Goal: Task Accomplishment & Management: Manage account settings

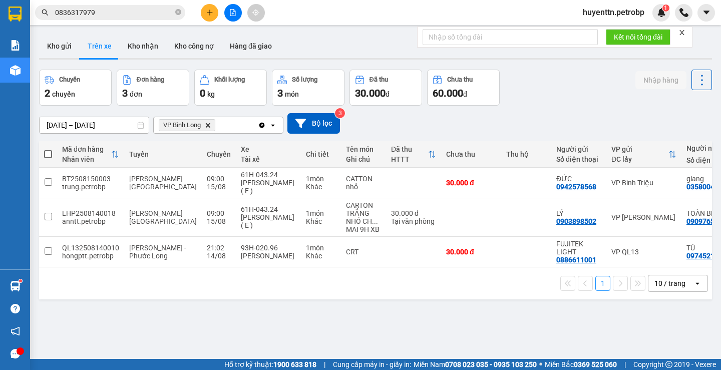
scroll to position [0, 113]
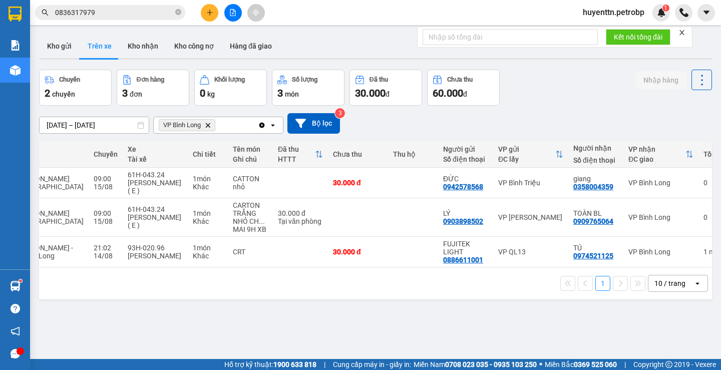
click at [211, 15] on icon "plus" at bounding box center [209, 12] width 7 height 7
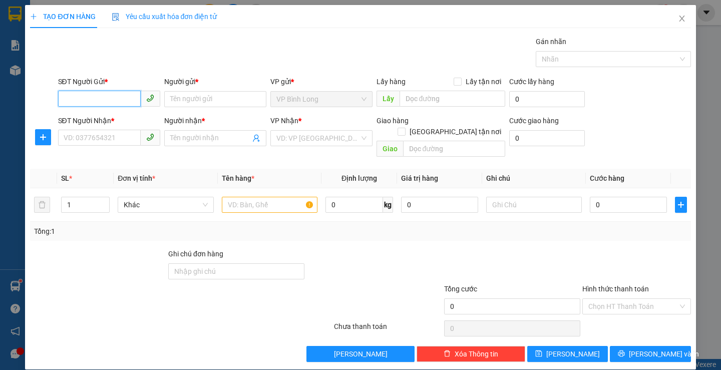
click at [105, 94] on input "SĐT Người Gửi *" at bounding box center [99, 99] width 83 height 16
type input "0"
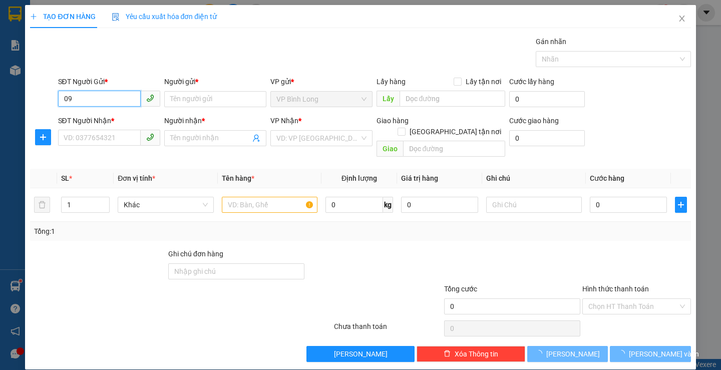
type input "0"
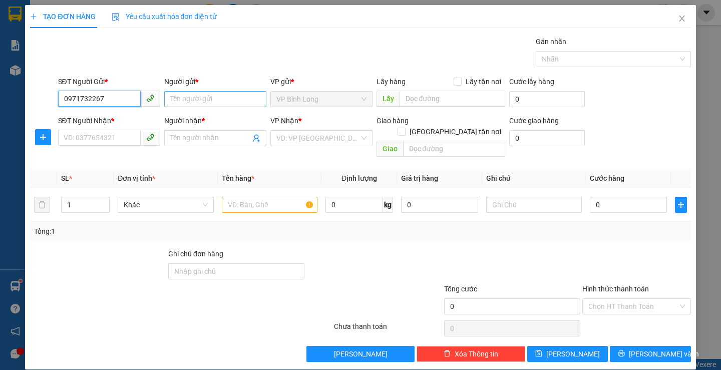
type input "0971732267"
click at [213, 103] on input "Người gửi *" at bounding box center [215, 99] width 102 height 16
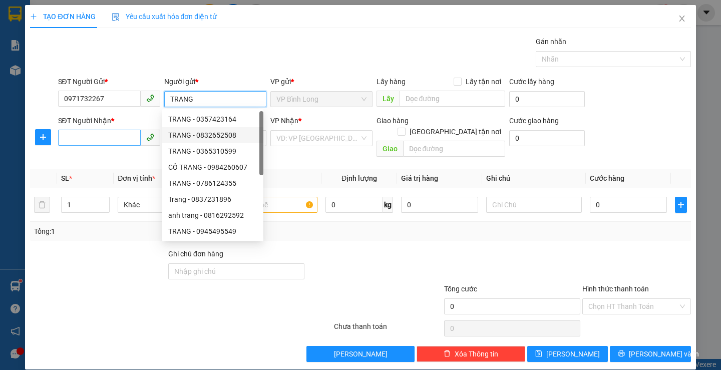
type input "TRANG"
click at [114, 142] on input "SĐT Người Nhận *" at bounding box center [99, 138] width 83 height 16
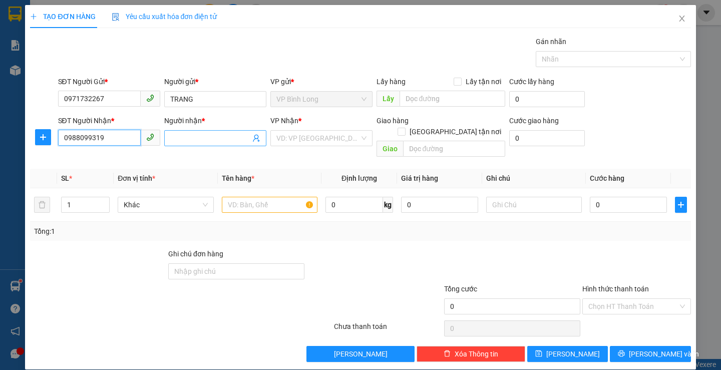
type input "0988099319"
click at [173, 138] on input "Người nhận *" at bounding box center [210, 138] width 80 height 11
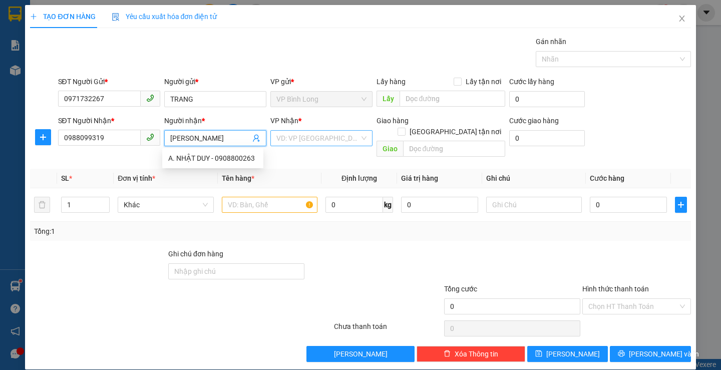
type input "NHẬT DUY"
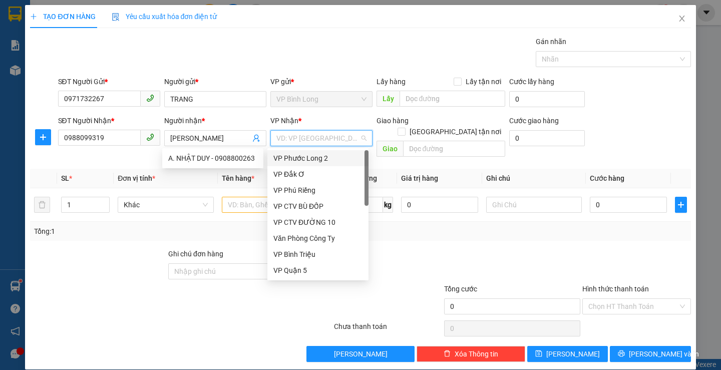
click at [313, 143] on input "search" at bounding box center [317, 138] width 83 height 15
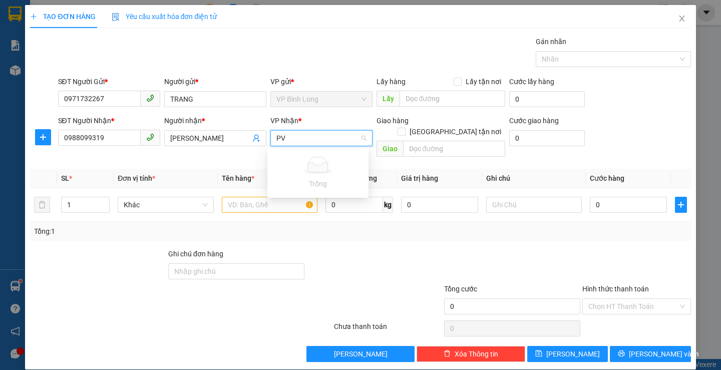
type input "P"
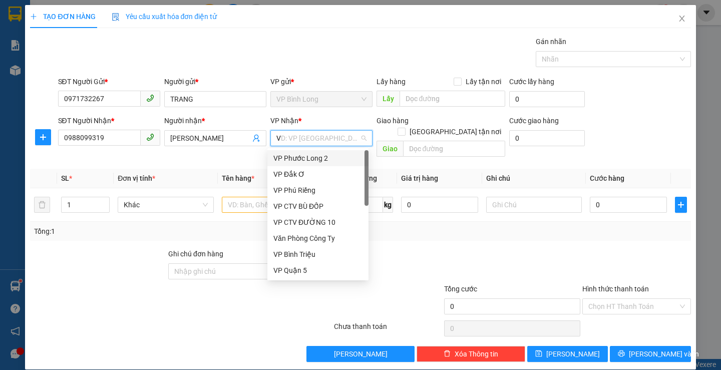
type input "VP"
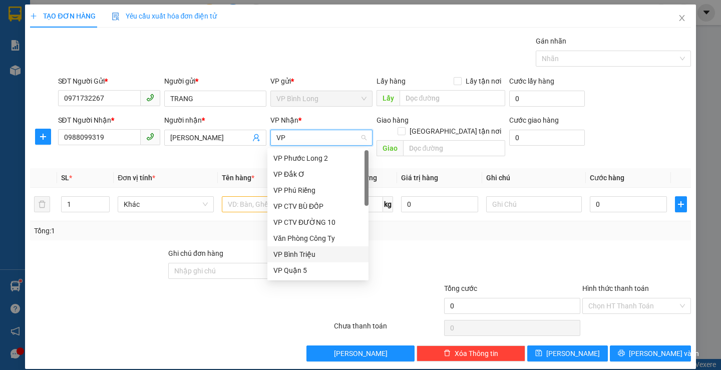
click at [312, 259] on div "VP Bình Triệu" at bounding box center [317, 254] width 89 height 11
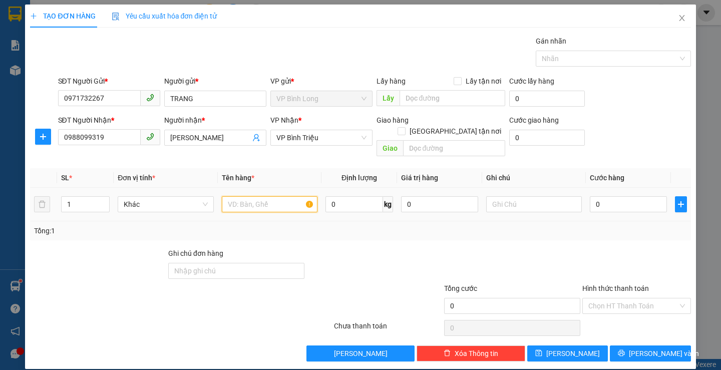
click at [274, 197] on input "text" at bounding box center [270, 204] width 96 height 16
type input "K"
type input "Q"
type input "KIỆN TRẮNG QUẦN ÁO"
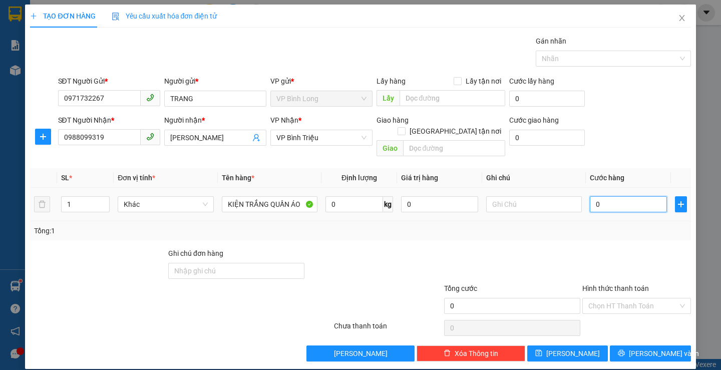
click at [599, 196] on input "0" at bounding box center [628, 204] width 77 height 16
type input "4"
type input "40"
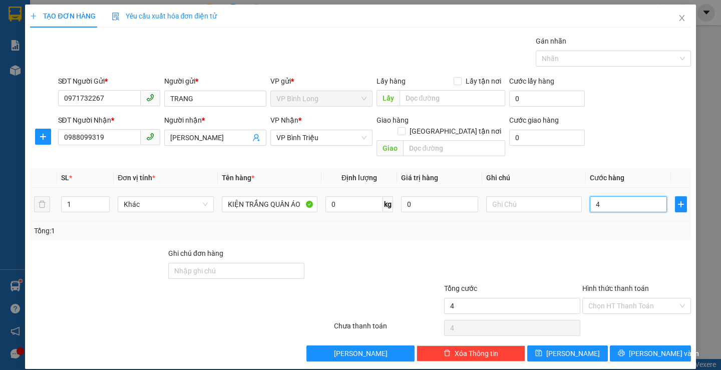
type input "40"
type input "400"
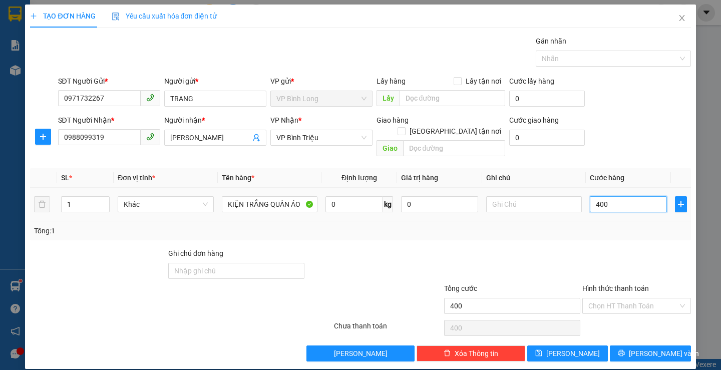
type input "4.000"
type input "40.000"
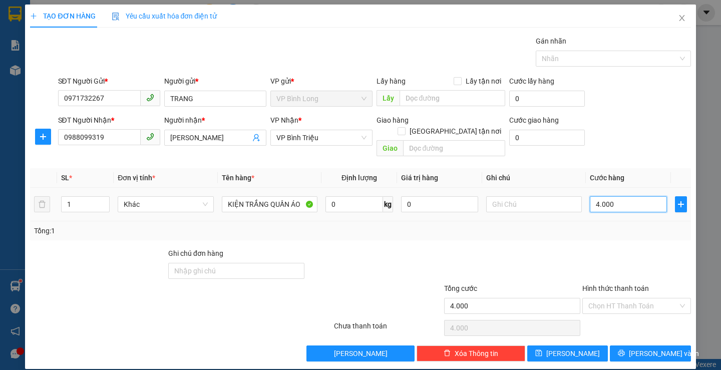
type input "40.000"
click at [638, 348] on span "[PERSON_NAME] và In" at bounding box center [664, 353] width 70 height 11
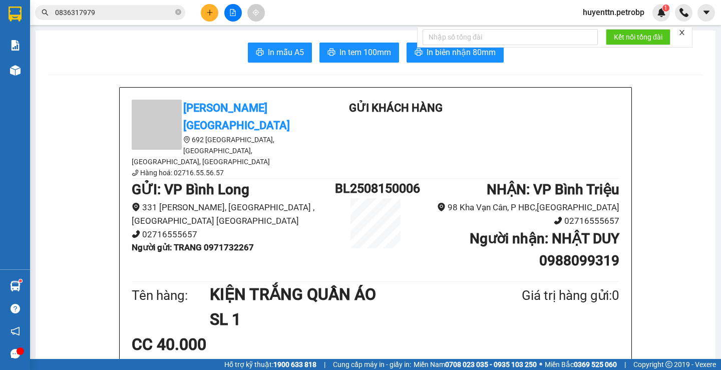
scroll to position [50, 0]
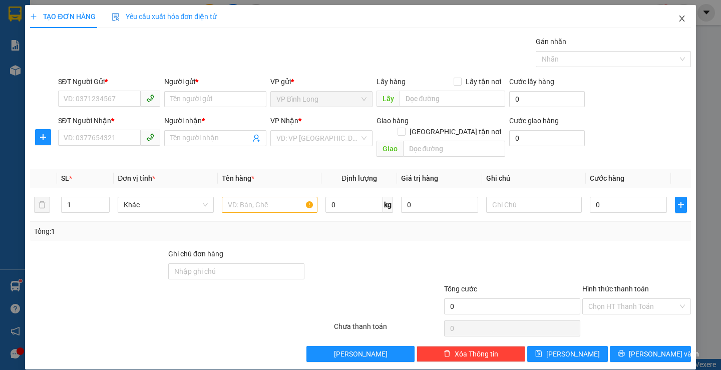
click at [679, 20] on icon "close" at bounding box center [682, 19] width 6 height 6
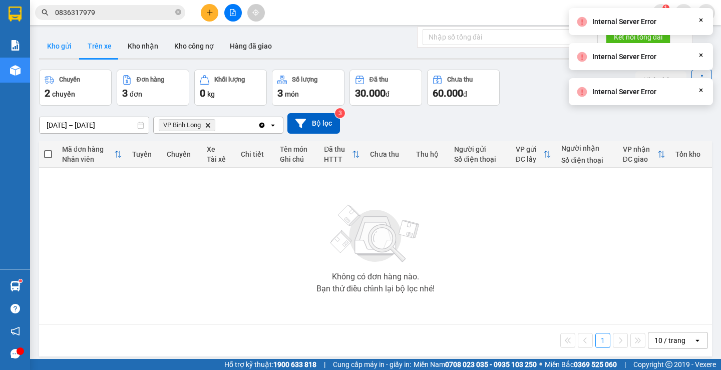
click at [54, 49] on button "Kho gửi" at bounding box center [59, 46] width 41 height 24
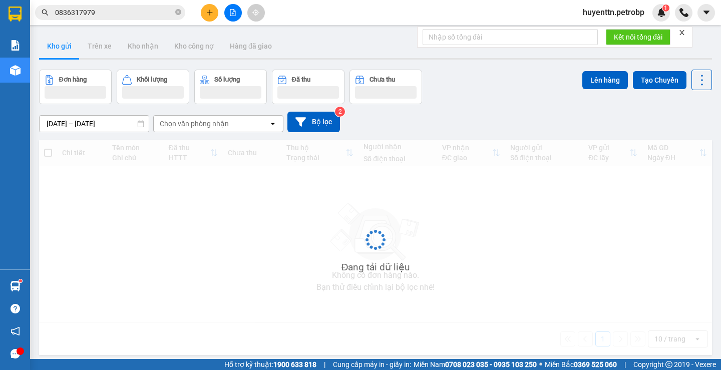
click at [575, 224] on div "Đang tải dữ liệu" at bounding box center [375, 247] width 673 height 215
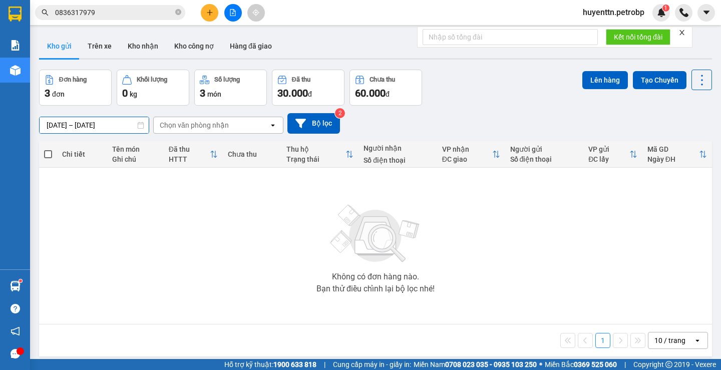
click at [53, 124] on input "[DATE] – [DATE]" at bounding box center [94, 125] width 109 height 16
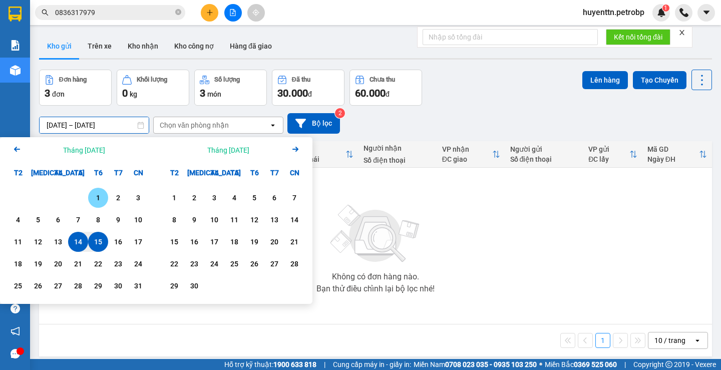
drag, startPoint x: 93, startPoint y: 199, endPoint x: 101, endPoint y: 159, distance: 40.3
click at [94, 199] on div "1" at bounding box center [98, 198] width 14 height 12
click at [95, 126] on input "[DATE] – / /" at bounding box center [94, 125] width 109 height 16
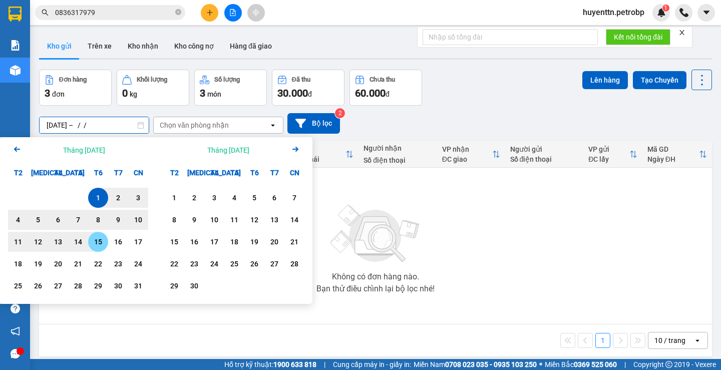
click at [100, 238] on div "15" at bounding box center [98, 242] width 14 height 12
type input "[DATE] – [DATE]"
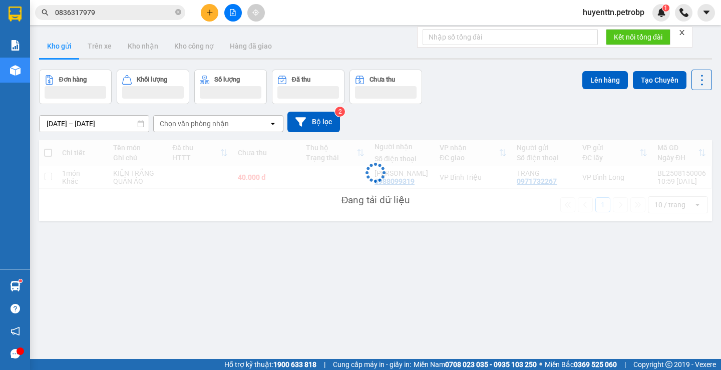
click at [186, 127] on div "Chọn văn phòng nhận" at bounding box center [194, 124] width 69 height 10
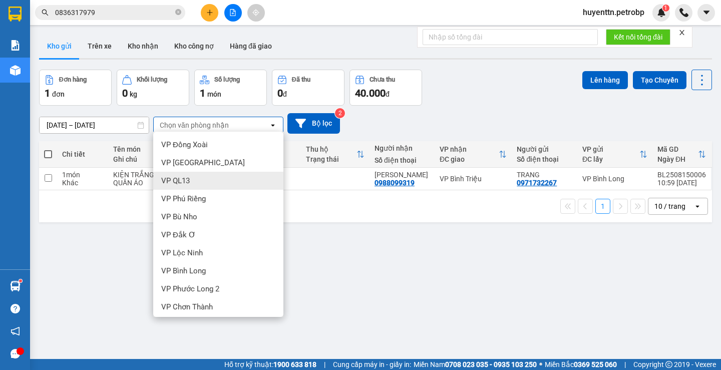
click at [520, 303] on div "ver 1.8.138 Kho gửi Trên xe Kho nhận Kho công nợ Hàng đã giao Đơn hàng 1 đơn Kh…" at bounding box center [375, 215] width 681 height 370
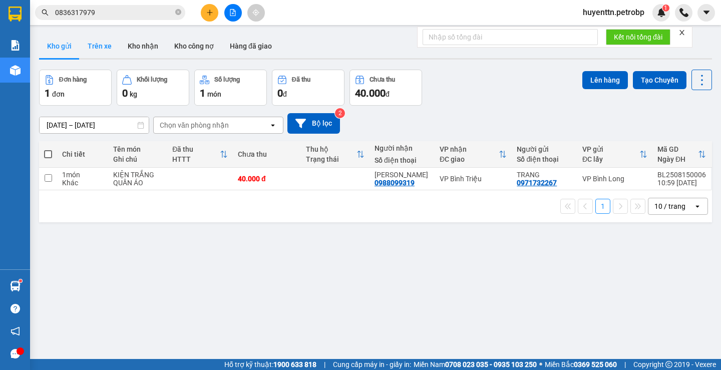
click at [94, 47] on button "Trên xe" at bounding box center [100, 46] width 40 height 24
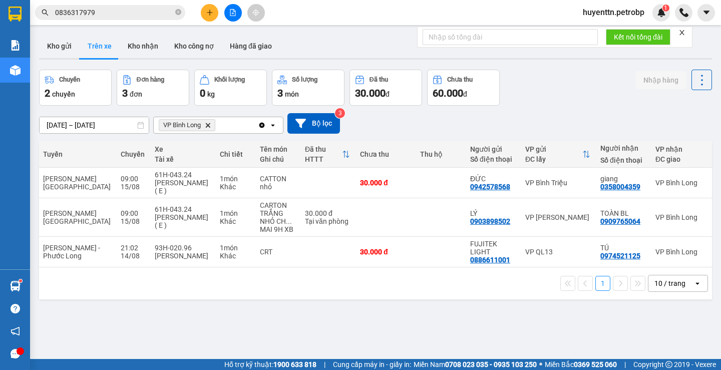
scroll to position [0, 113]
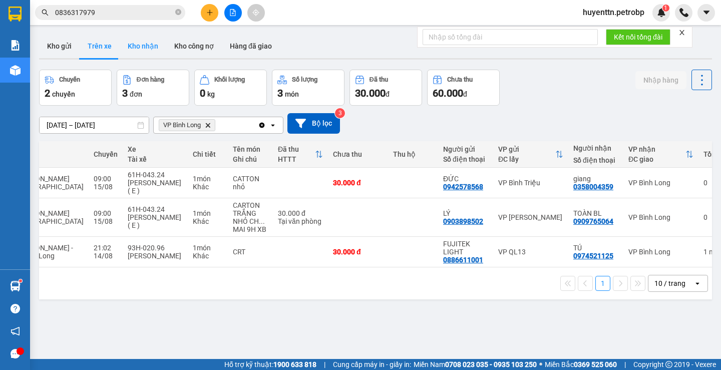
click at [139, 47] on button "Kho nhận" at bounding box center [143, 46] width 47 height 24
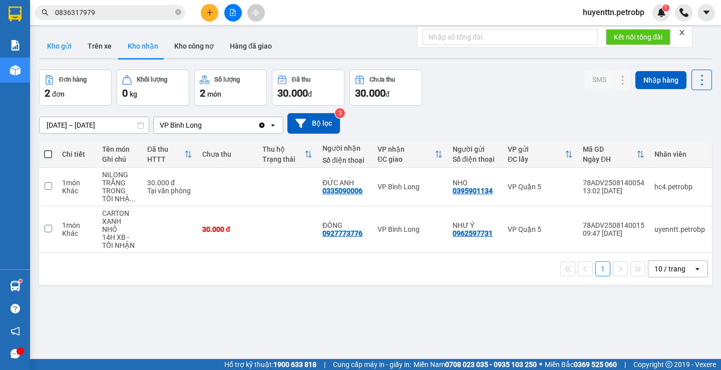
click at [52, 43] on button "Kho gửi" at bounding box center [59, 46] width 41 height 24
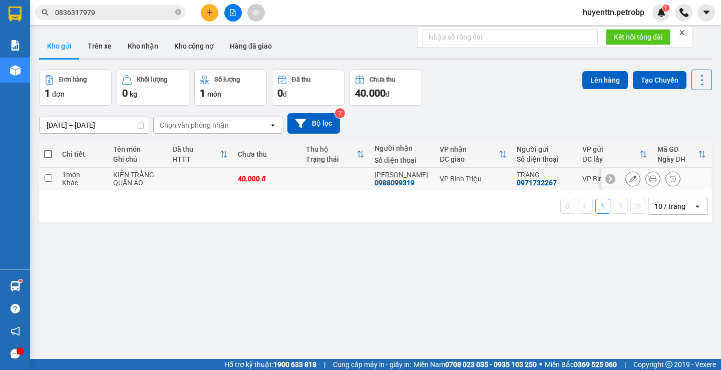
click at [650, 182] on icon at bounding box center [653, 178] width 7 height 7
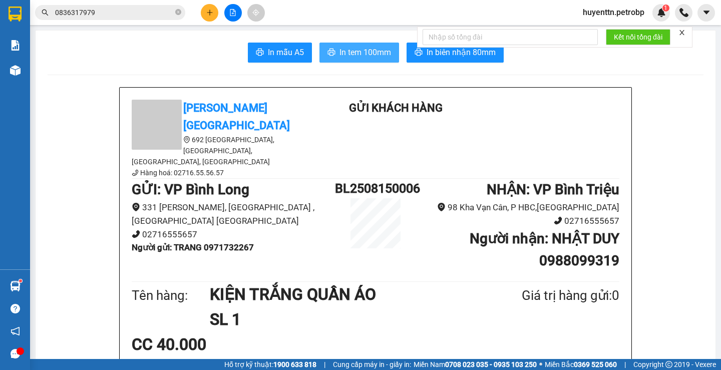
drag, startPoint x: 370, startPoint y: 47, endPoint x: 365, endPoint y: 49, distance: 5.6
click at [369, 47] on span "In tem 100mm" at bounding box center [366, 52] width 52 height 13
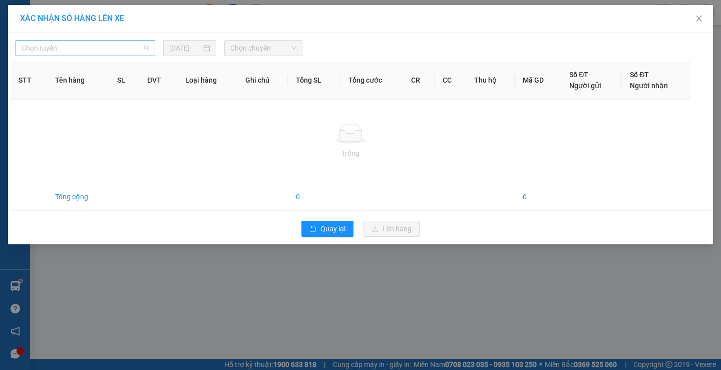
click at [97, 47] on span "Chọn tuyến" at bounding box center [86, 48] width 128 height 15
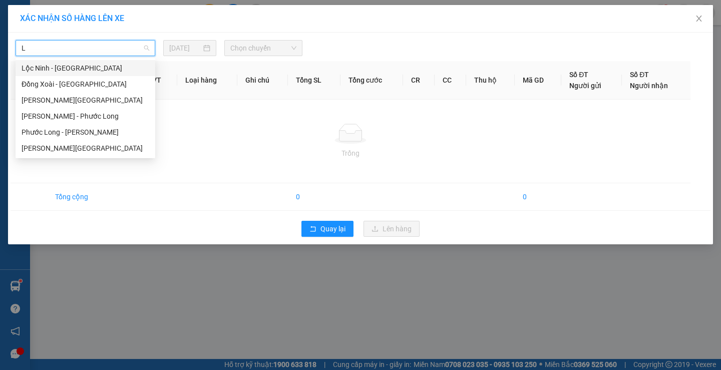
type input "LO"
click at [63, 150] on div "[PERSON_NAME][GEOGRAPHIC_DATA][PERSON_NAME]" at bounding box center [86, 148] width 128 height 11
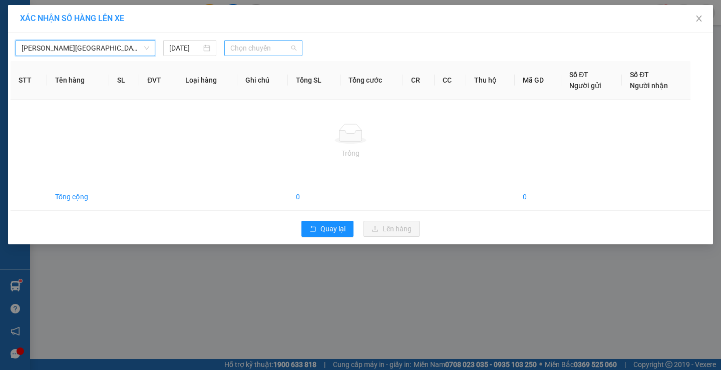
click at [255, 45] on span "Chọn chuyến" at bounding box center [263, 48] width 66 height 15
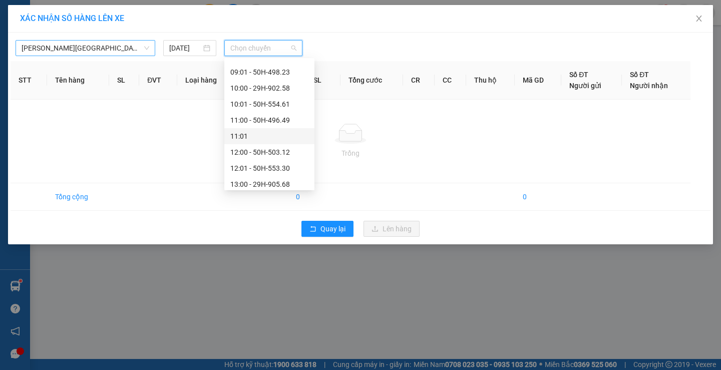
scroll to position [250, 0]
click at [245, 169] on div "11:00 - 50H-496.49" at bounding box center [269, 170] width 78 height 11
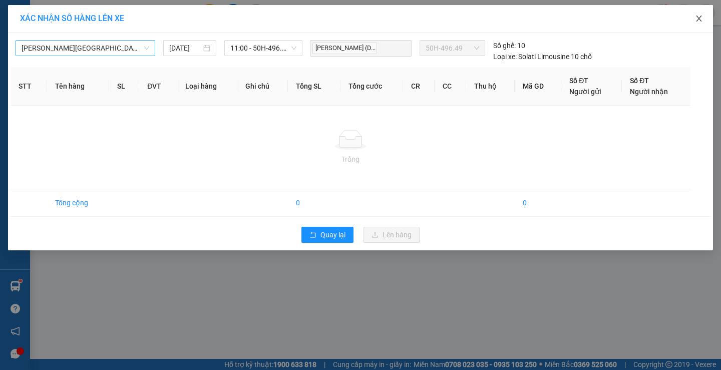
click at [698, 20] on icon "close" at bounding box center [699, 19] width 8 height 8
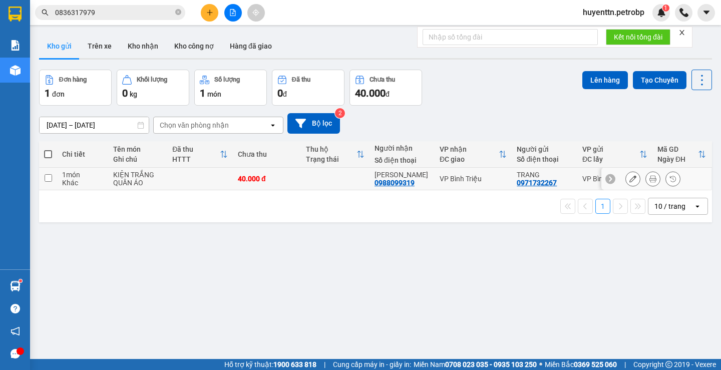
click at [114, 184] on div "KIỆN TRẮNG QUẦN ÁO" at bounding box center [138, 179] width 50 height 16
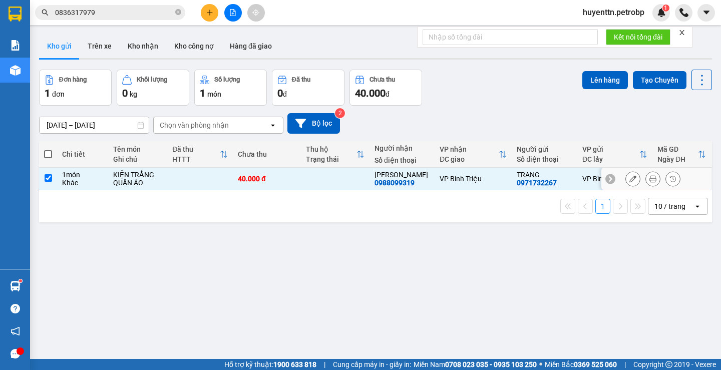
checkbox input "true"
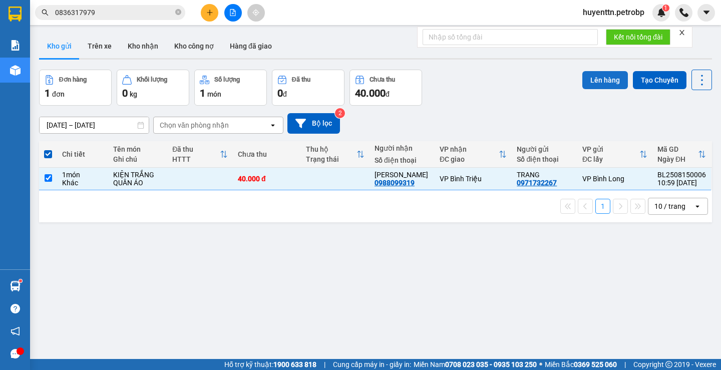
click at [613, 80] on button "Lên hàng" at bounding box center [605, 80] width 46 height 18
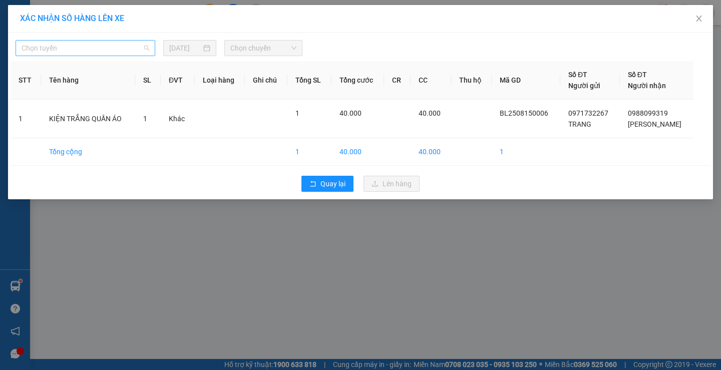
click at [85, 48] on span "Chọn tuyến" at bounding box center [86, 48] width 128 height 15
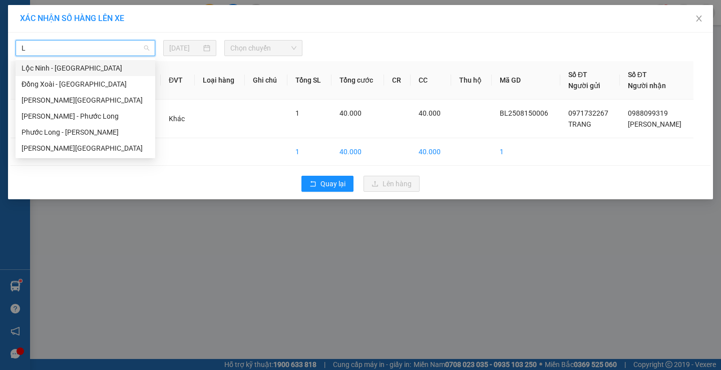
type input "LO"
click at [56, 146] on div "[PERSON_NAME][GEOGRAPHIC_DATA][PERSON_NAME]" at bounding box center [86, 148] width 128 height 11
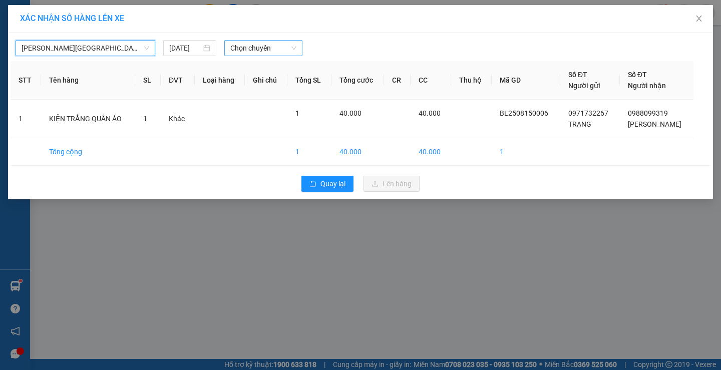
click at [279, 49] on span "Chọn chuyến" at bounding box center [263, 48] width 66 height 15
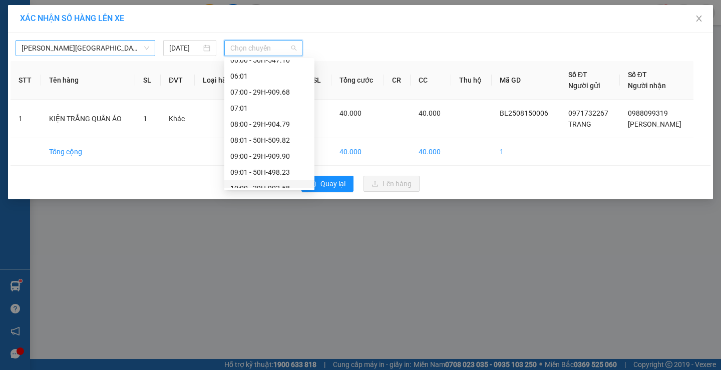
scroll to position [250, 0]
click at [250, 166] on div "11:00 - 50H-496.49" at bounding box center [269, 170] width 78 height 11
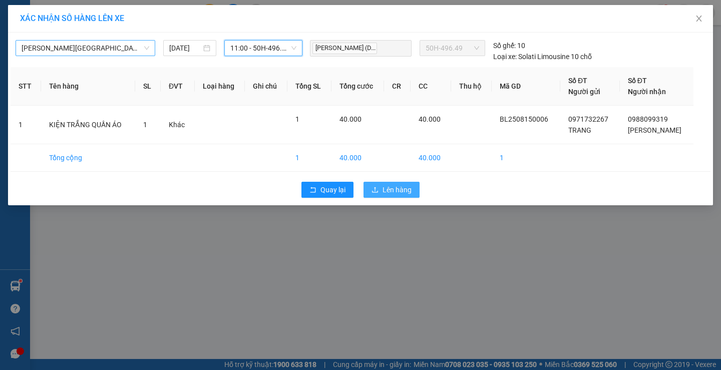
click at [387, 189] on span "Lên hàng" at bounding box center [397, 189] width 29 height 11
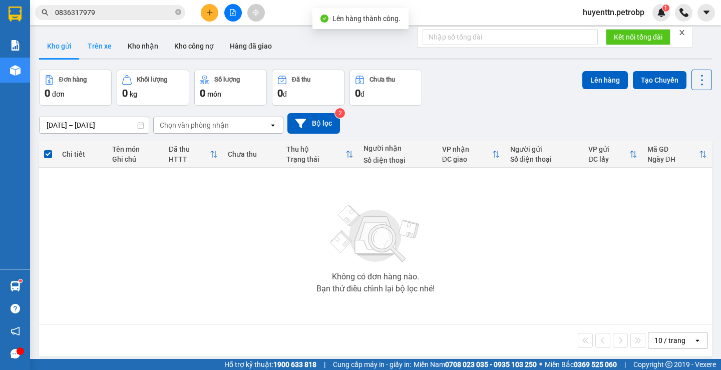
click at [109, 47] on button "Trên xe" at bounding box center [100, 46] width 40 height 24
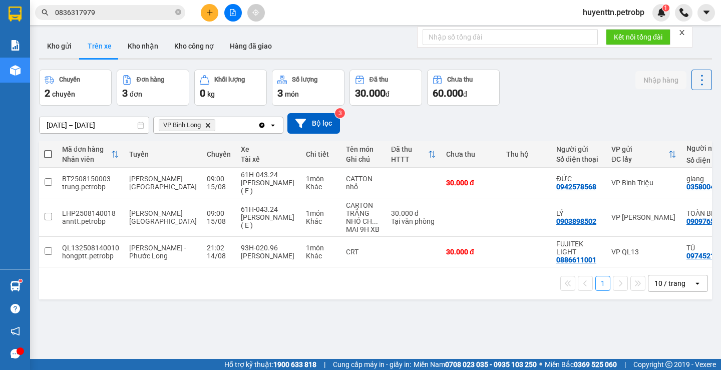
scroll to position [0, 108]
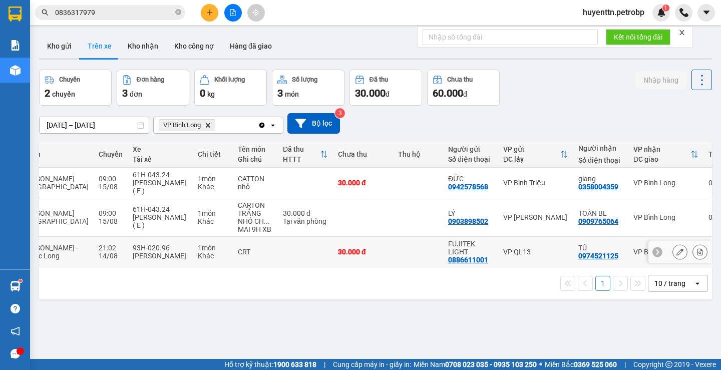
click at [578, 258] on div "0974521125" at bounding box center [598, 256] width 40 height 8
copy div "0974521125"
click at [578, 222] on div "0909765064" at bounding box center [598, 221] width 40 height 8
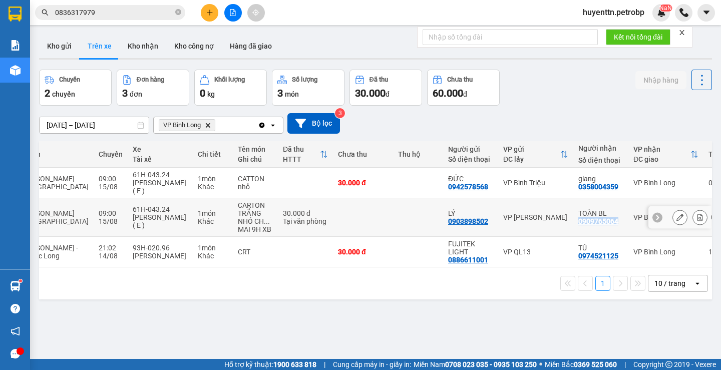
click at [578, 222] on div "0909765064" at bounding box center [598, 221] width 40 height 8
copy div "0909765064"
click at [111, 12] on input "0836317979" at bounding box center [114, 12] width 118 height 11
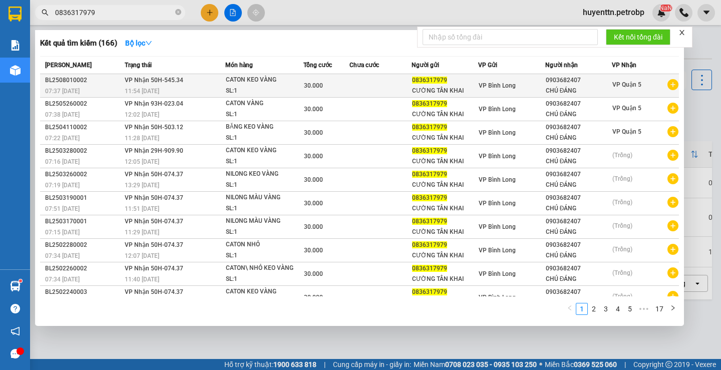
click at [432, 80] on span "0836317979" at bounding box center [429, 80] width 35 height 7
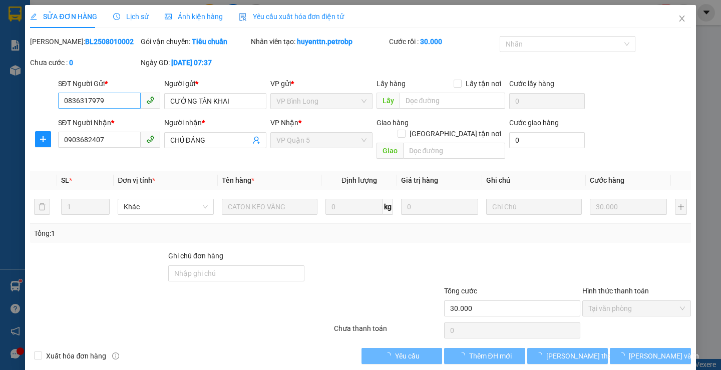
type input "0836317979"
type input "0903682407"
type input "30.000"
click at [112, 105] on input "0836317979" at bounding box center [99, 101] width 83 height 16
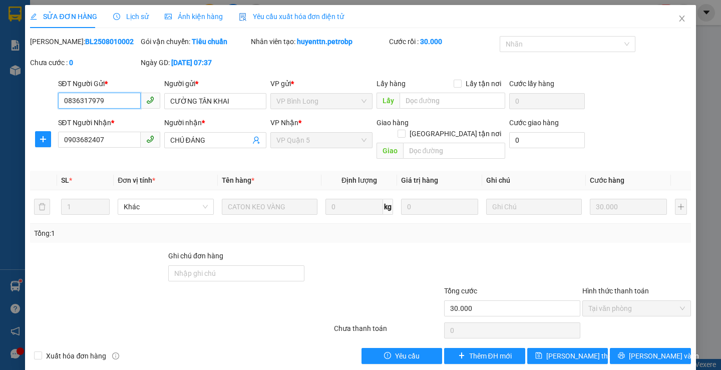
click at [112, 105] on input "0836317979" at bounding box center [99, 101] width 83 height 16
click at [678, 20] on icon "close" at bounding box center [682, 19] width 8 height 8
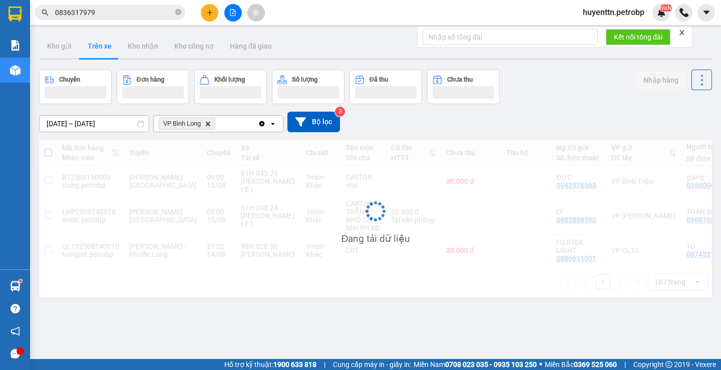
click at [91, 12] on input "0836317979" at bounding box center [114, 12] width 118 height 11
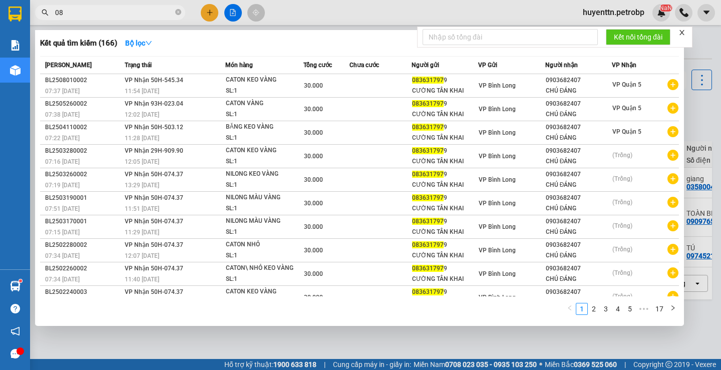
type input "0"
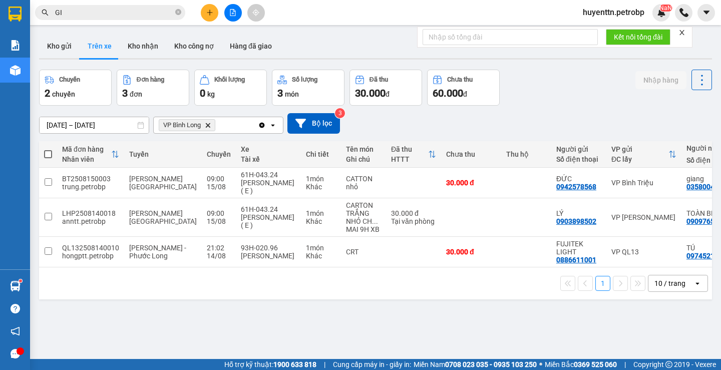
type input "G"
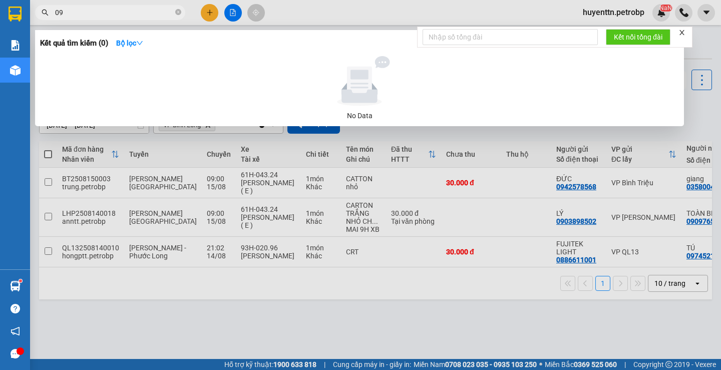
type input "0"
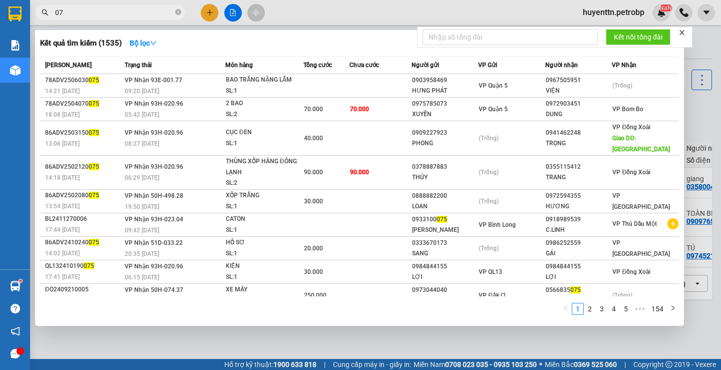
type input "0"
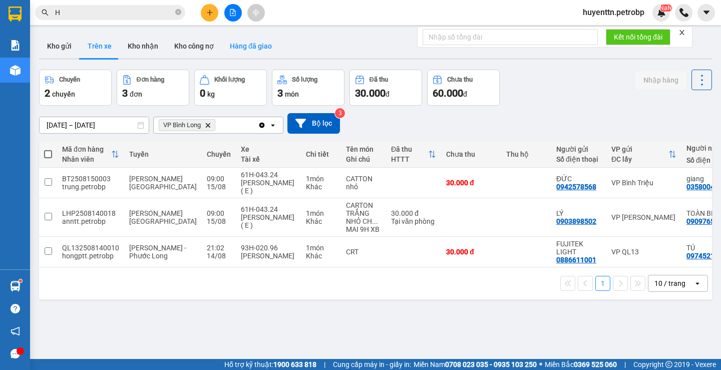
type input "H"
click at [245, 49] on button "Hàng đã giao" at bounding box center [251, 46] width 58 height 24
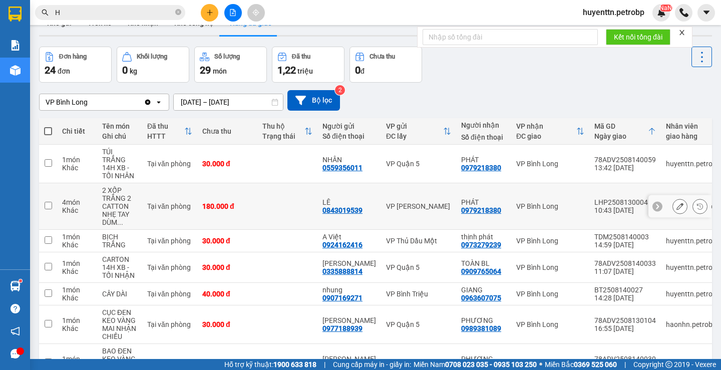
scroll to position [223, 0]
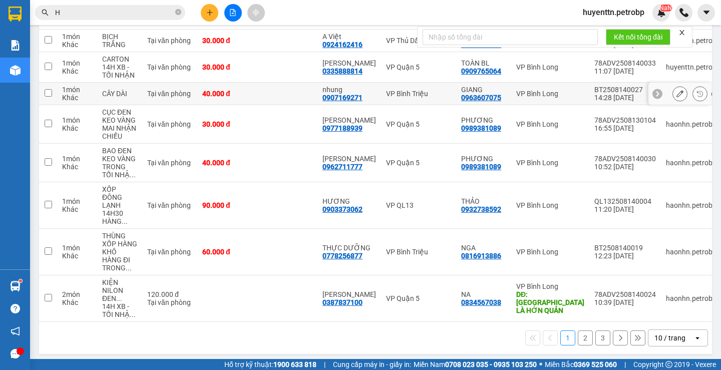
click at [473, 94] on div "0963607075" at bounding box center [481, 98] width 40 height 8
copy div "0963607075"
click at [482, 124] on div "0989381089" at bounding box center [481, 128] width 40 height 8
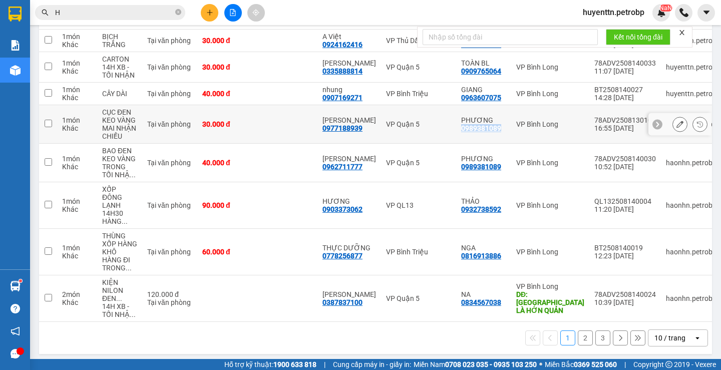
copy div "0989381089"
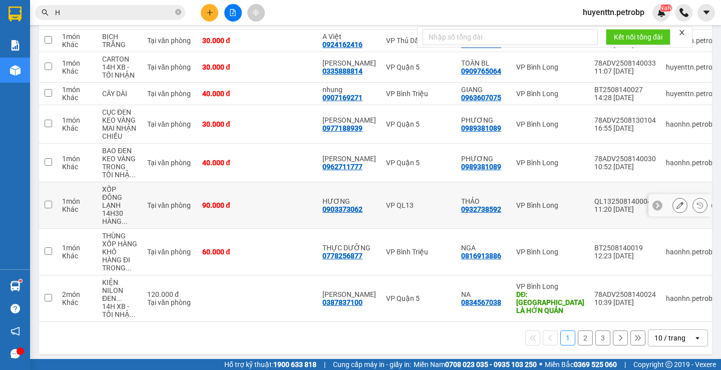
click at [461, 205] on div "0932738592" at bounding box center [481, 209] width 40 height 8
copy div "0932738592"
click at [578, 332] on button "2" at bounding box center [585, 338] width 15 height 15
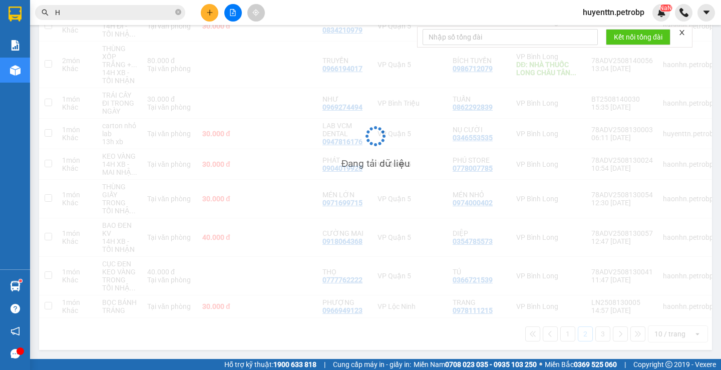
scroll to position [207, 0]
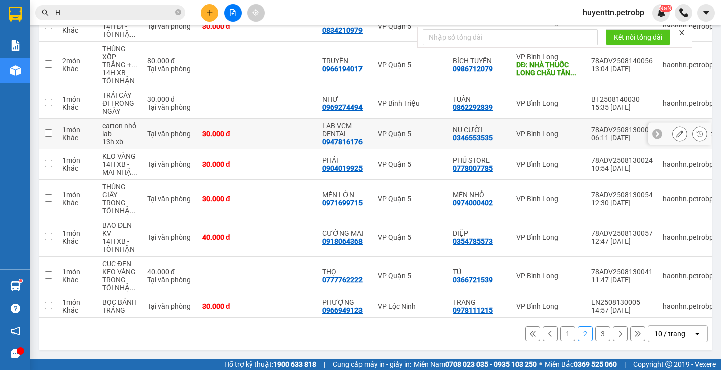
click at [463, 134] on div "0346553535" at bounding box center [473, 138] width 40 height 8
copy div "0346553535"
click at [473, 199] on div "0974000402" at bounding box center [473, 203] width 40 height 8
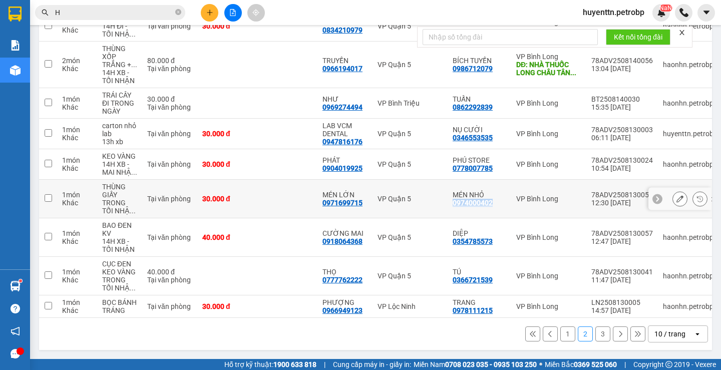
copy div "0974000402"
click at [484, 306] on div "0978111215" at bounding box center [473, 310] width 40 height 8
copy div "0978111215"
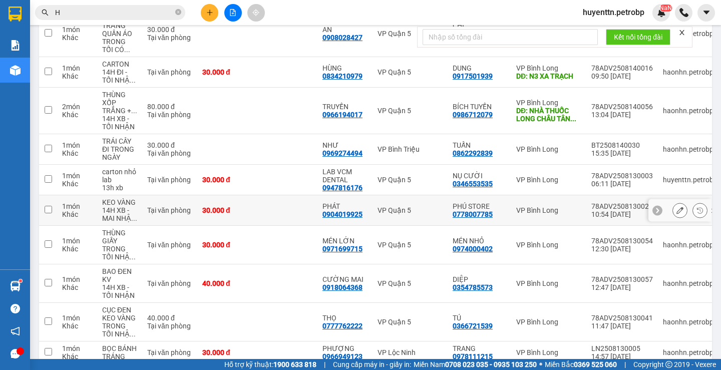
click at [473, 215] on div "0778007785" at bounding box center [473, 214] width 40 height 8
copy div "0778007785"
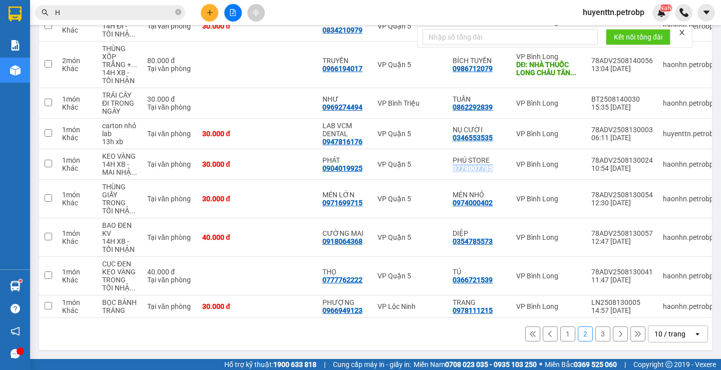
click at [595, 336] on button "3" at bounding box center [602, 334] width 15 height 15
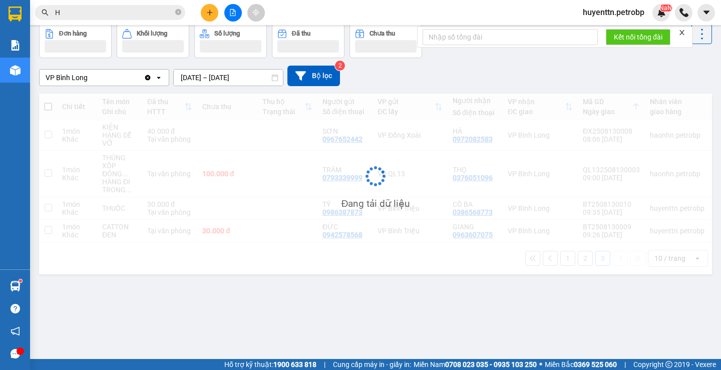
scroll to position [46, 0]
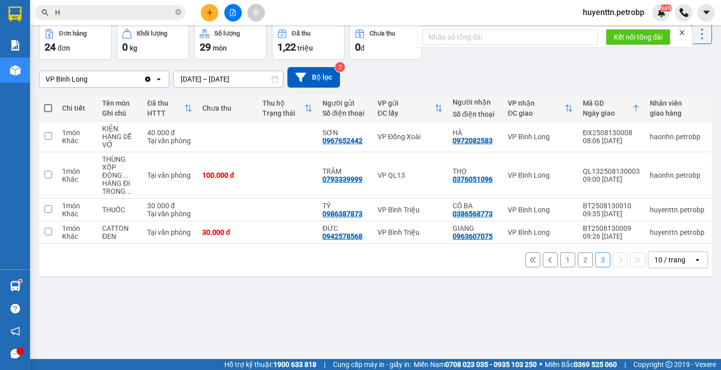
click at [655, 265] on div "10 / trang" at bounding box center [670, 260] width 31 height 10
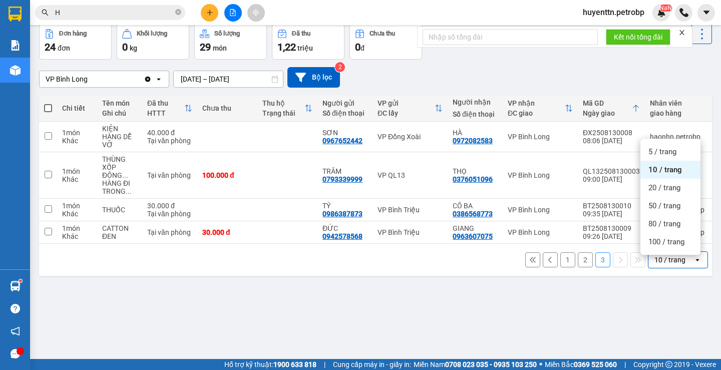
click at [660, 172] on span "10 / trang" at bounding box center [666, 170] width 34 height 10
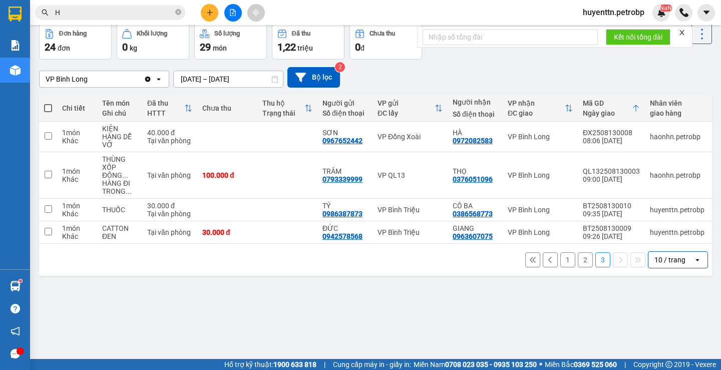
click at [664, 257] on div "10 / trang" at bounding box center [671, 260] width 45 height 16
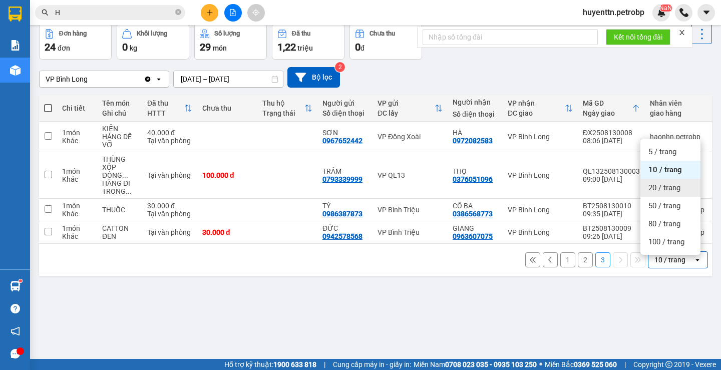
click at [649, 181] on div "20 / trang" at bounding box center [670, 188] width 60 height 18
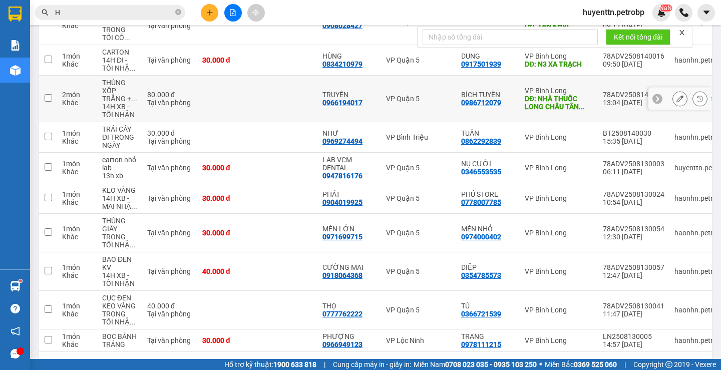
scroll to position [577, 0]
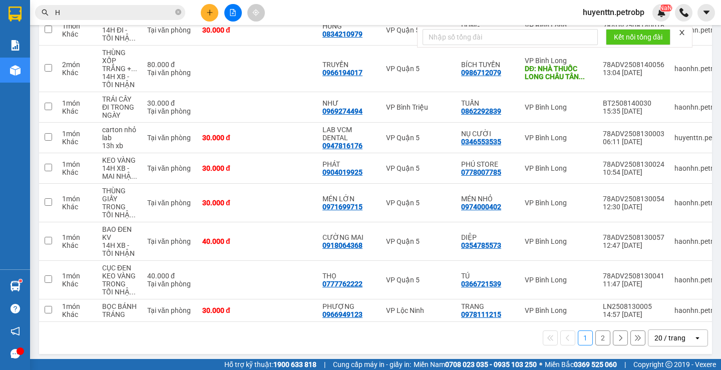
click at [598, 335] on button "2" at bounding box center [602, 338] width 15 height 15
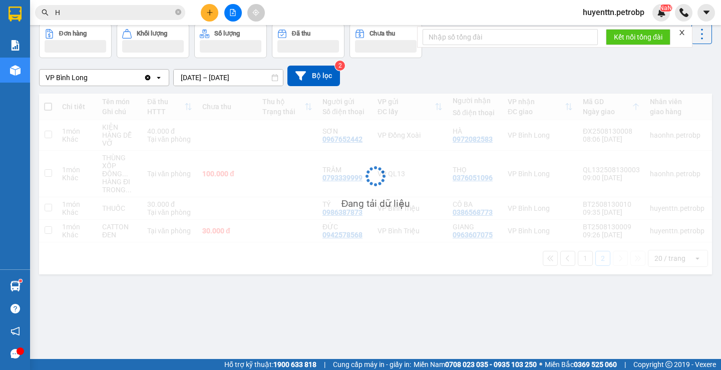
scroll to position [46, 0]
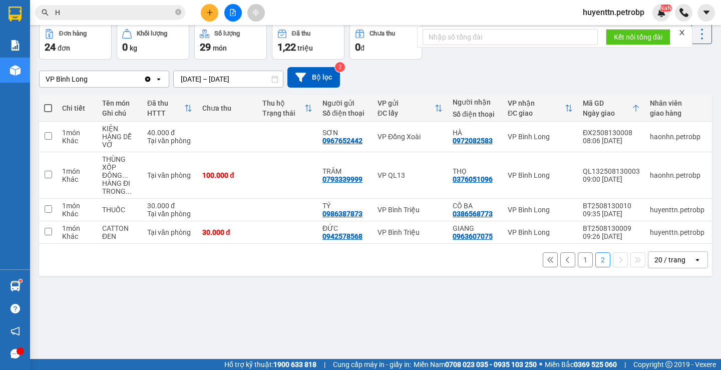
click at [655, 261] on div "20 / trang" at bounding box center [670, 260] width 31 height 10
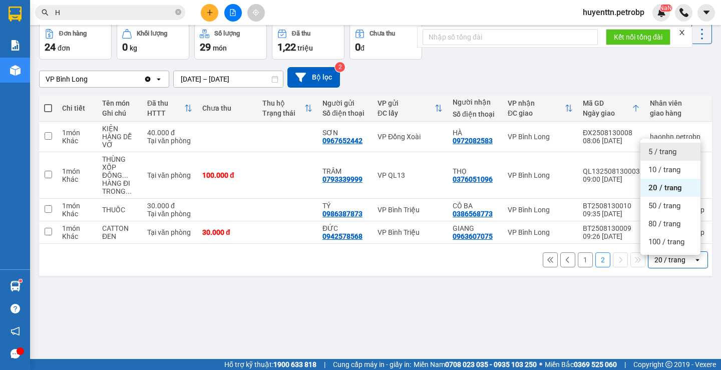
click at [661, 153] on span "5 / trang" at bounding box center [663, 152] width 28 height 10
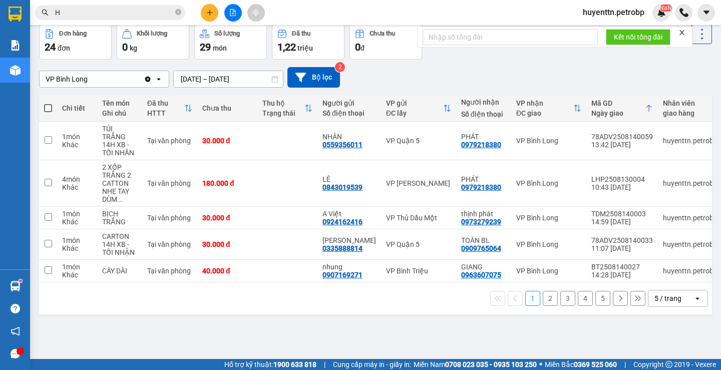
click at [563, 296] on button "3" at bounding box center [567, 298] width 15 height 15
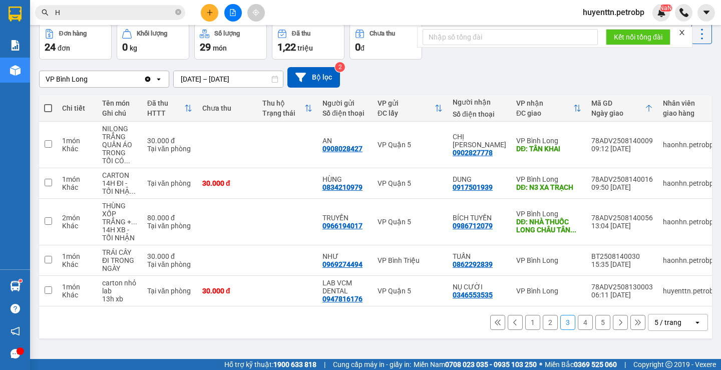
click at [578, 323] on button "4" at bounding box center [585, 322] width 15 height 15
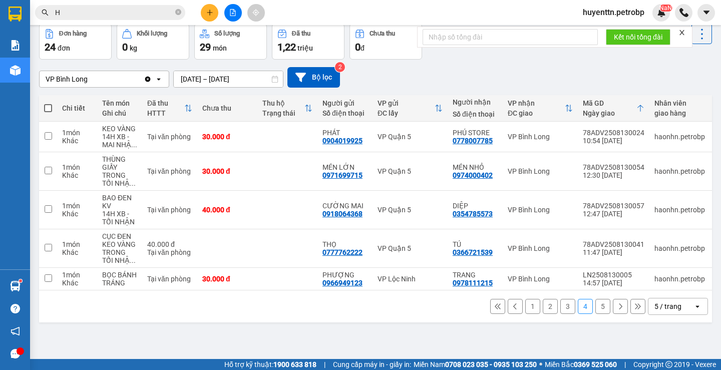
click at [595, 306] on button "5" at bounding box center [602, 306] width 15 height 15
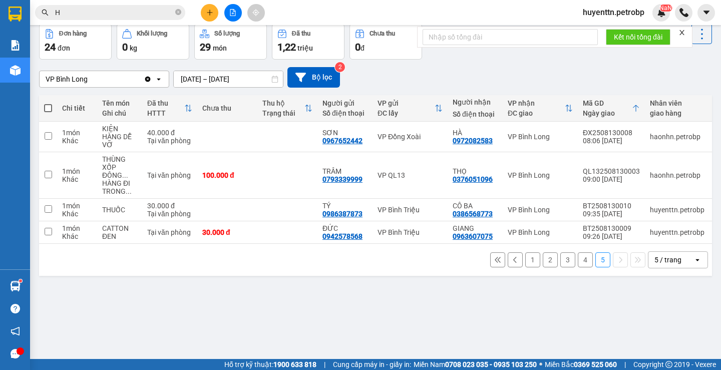
click at [190, 77] on input "[DATE] – [DATE]" at bounding box center [228, 79] width 109 height 16
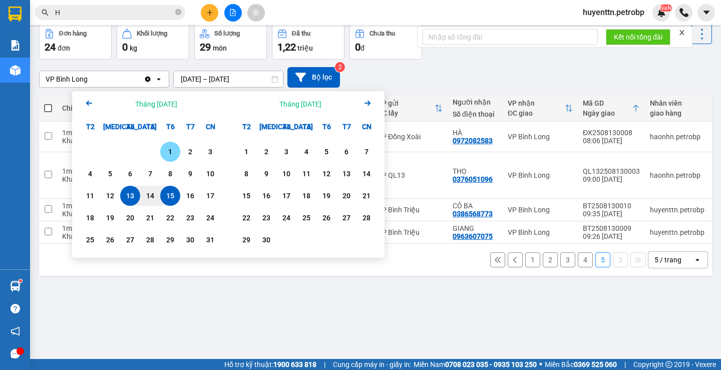
click at [169, 148] on div "1" at bounding box center [170, 152] width 14 height 12
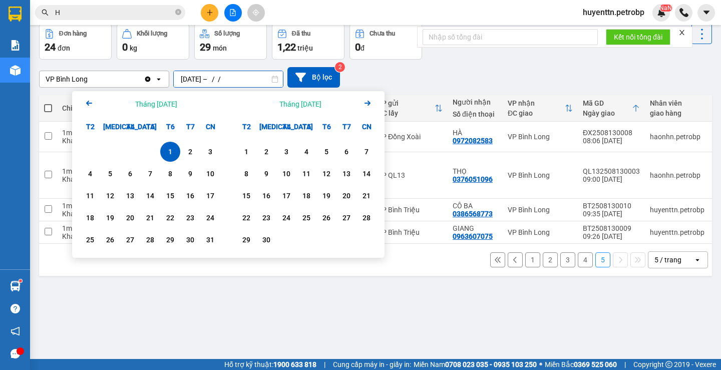
click at [226, 76] on input "[DATE] – / /" at bounding box center [228, 79] width 109 height 16
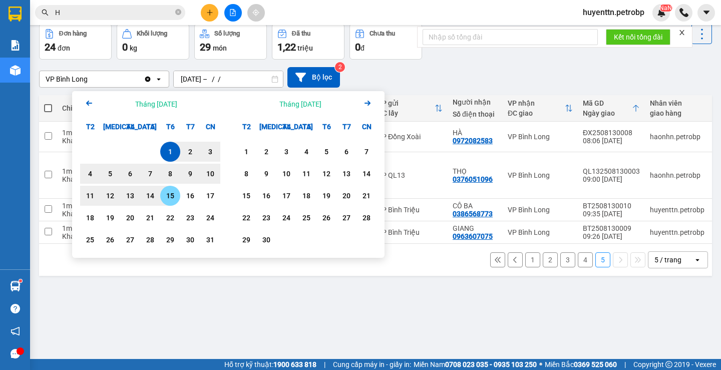
click at [174, 199] on div "15" at bounding box center [170, 196] width 14 height 12
type input "[DATE] – [DATE]"
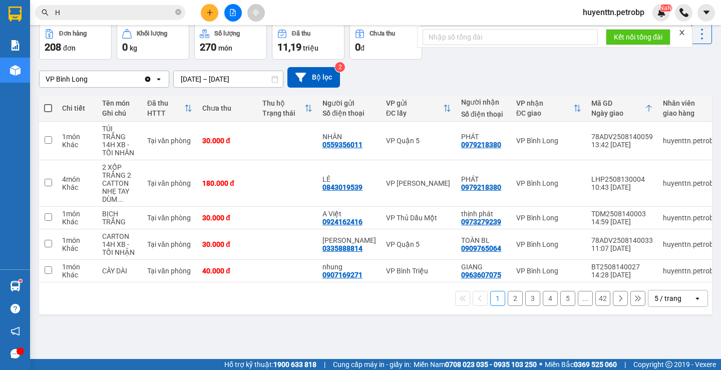
click at [543, 295] on button "4" at bounding box center [550, 298] width 15 height 15
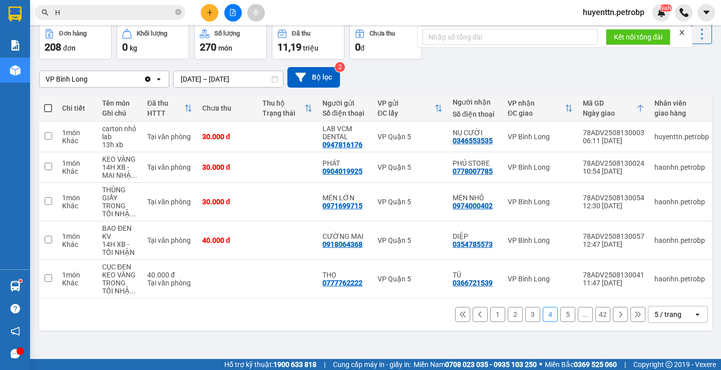
click at [565, 319] on button "5" at bounding box center [567, 314] width 15 height 15
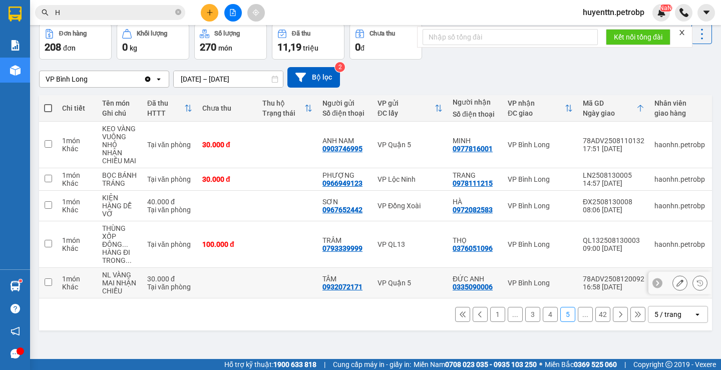
click at [473, 290] on div "0335090006" at bounding box center [473, 287] width 40 height 8
copy div "0335090006"
click at [578, 317] on button "..." at bounding box center [585, 314] width 15 height 15
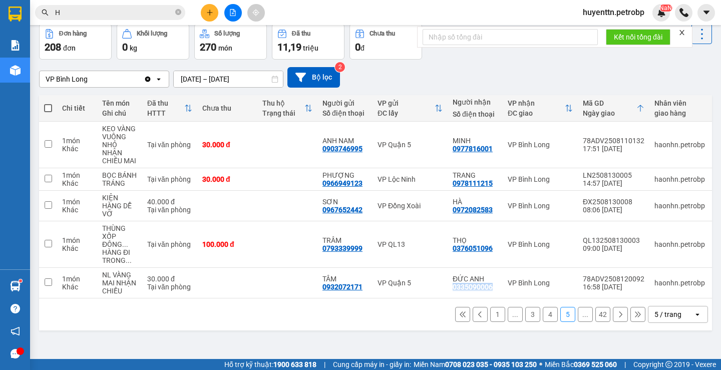
click at [578, 320] on button "..." at bounding box center [585, 314] width 15 height 15
click at [595, 317] on button "42" at bounding box center [602, 314] width 15 height 15
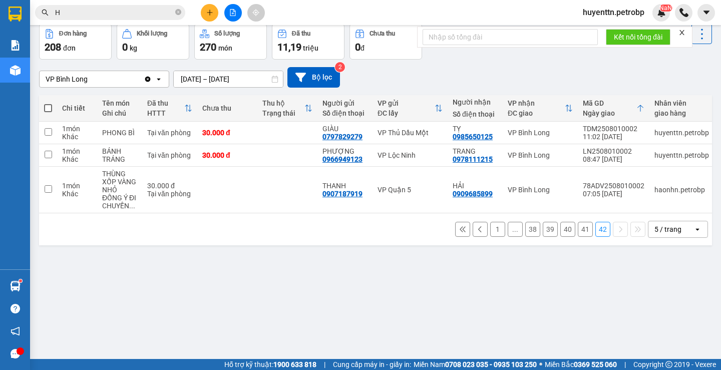
click at [578, 237] on button "41" at bounding box center [585, 229] width 15 height 15
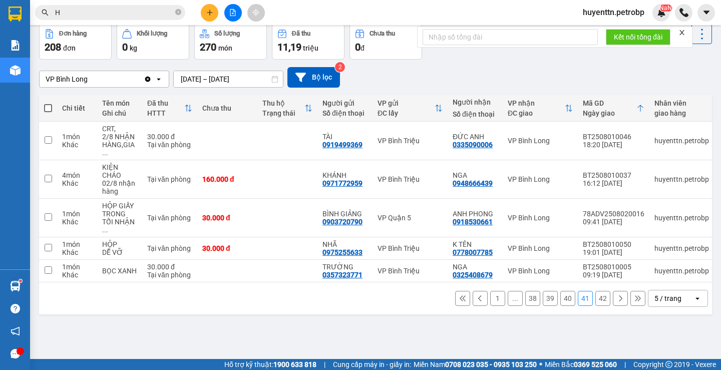
click at [566, 301] on button "40" at bounding box center [567, 298] width 15 height 15
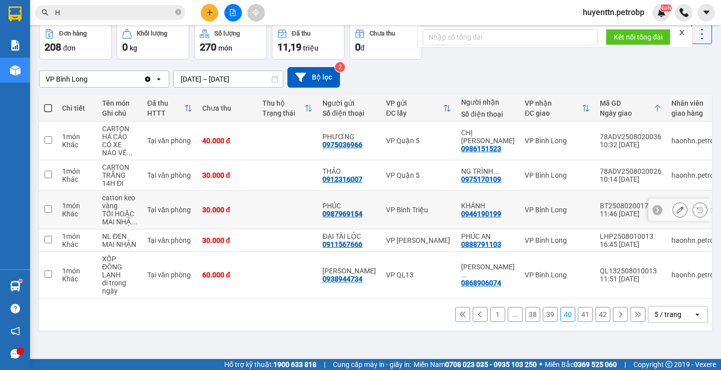
click at [472, 214] on div "0946190199" at bounding box center [481, 214] width 40 height 8
click at [461, 243] on div "0888791103" at bounding box center [481, 244] width 40 height 8
click at [467, 280] on div "0868906074" at bounding box center [481, 283] width 40 height 8
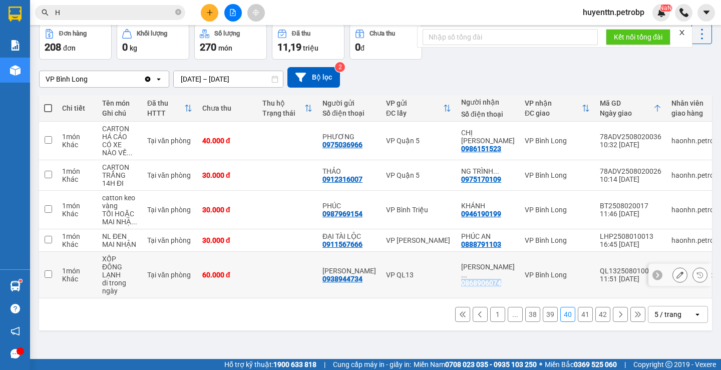
click at [467, 280] on div "0868906074" at bounding box center [481, 283] width 40 height 8
click at [546, 319] on button "39" at bounding box center [550, 314] width 15 height 15
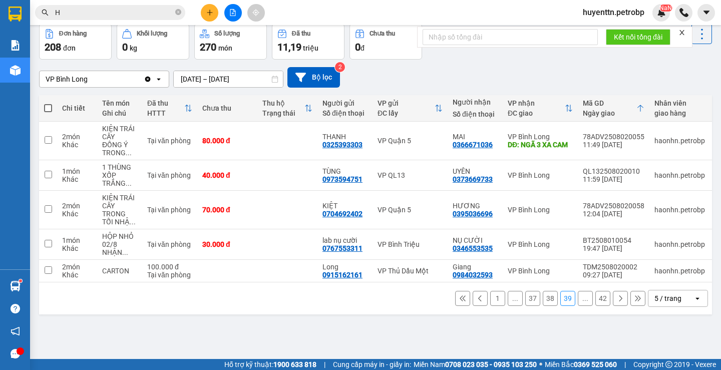
click at [525, 303] on button "37" at bounding box center [532, 298] width 15 height 15
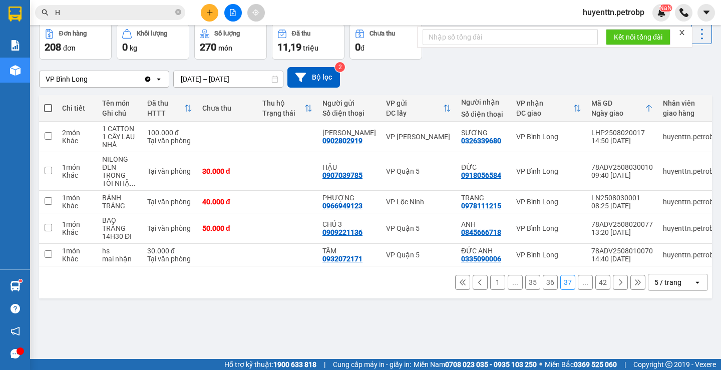
click at [543, 286] on button "36" at bounding box center [550, 282] width 15 height 15
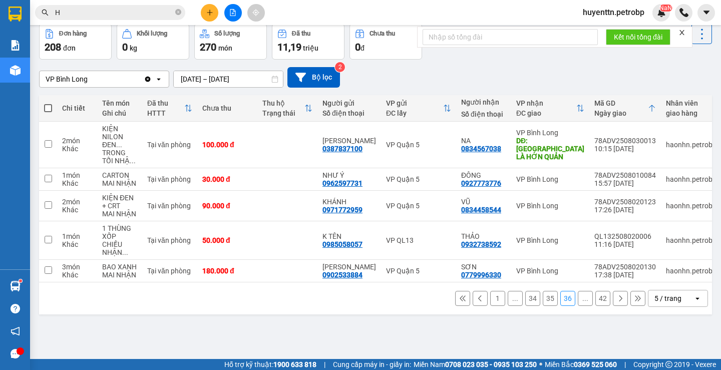
click at [543, 301] on button "35" at bounding box center [550, 298] width 15 height 15
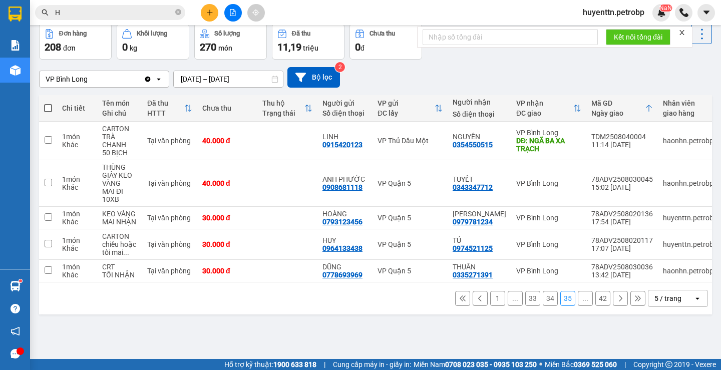
click at [543, 303] on button "34" at bounding box center [550, 298] width 15 height 15
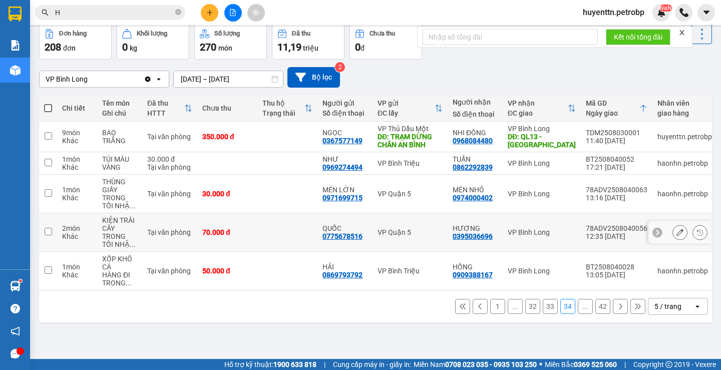
click at [469, 231] on div "HƯƠNG" at bounding box center [475, 228] width 45 height 8
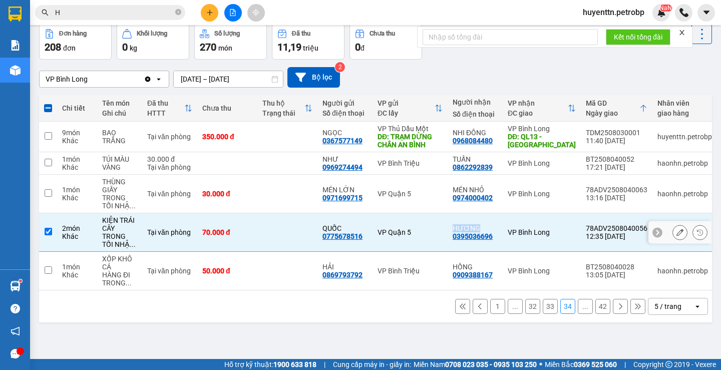
click at [469, 231] on div "HƯƠNG" at bounding box center [475, 228] width 45 height 8
checkbox input "false"
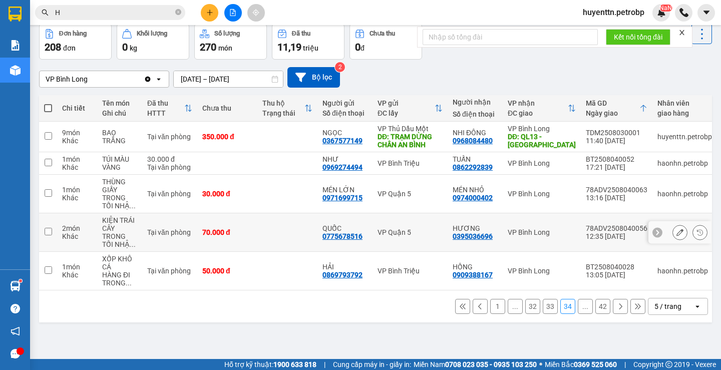
click at [468, 237] on div "0395036696" at bounding box center [473, 236] width 40 height 8
click at [474, 273] on div "0909388167" at bounding box center [473, 275] width 40 height 8
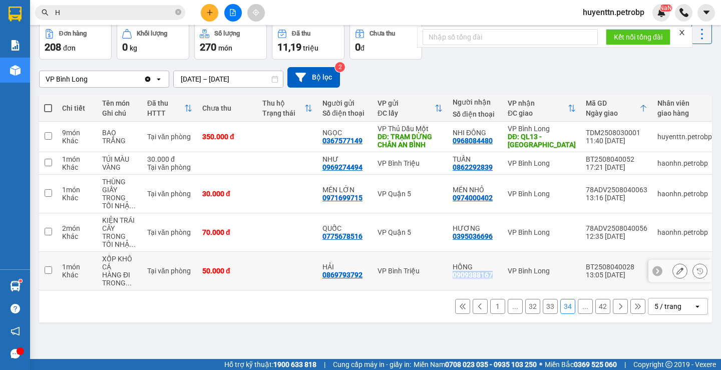
click at [474, 273] on div "0909388167" at bounding box center [473, 275] width 40 height 8
click at [543, 310] on button "33" at bounding box center [550, 306] width 15 height 15
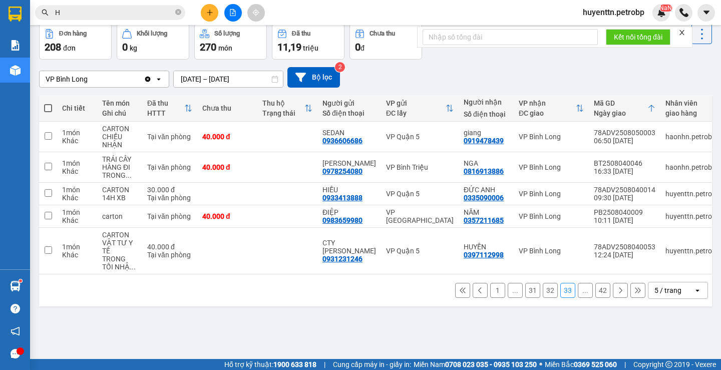
click at [534, 293] on div "1 ... 31 32 33 ... 42 5 / trang open" at bounding box center [375, 290] width 665 height 17
click at [543, 293] on button "32" at bounding box center [550, 290] width 15 height 15
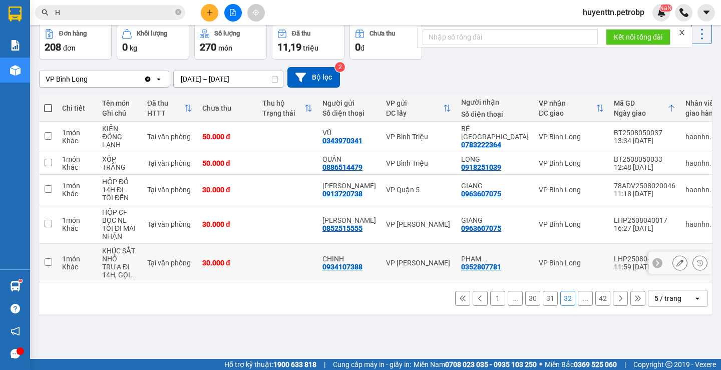
click at [673, 260] on button at bounding box center [680, 263] width 14 height 18
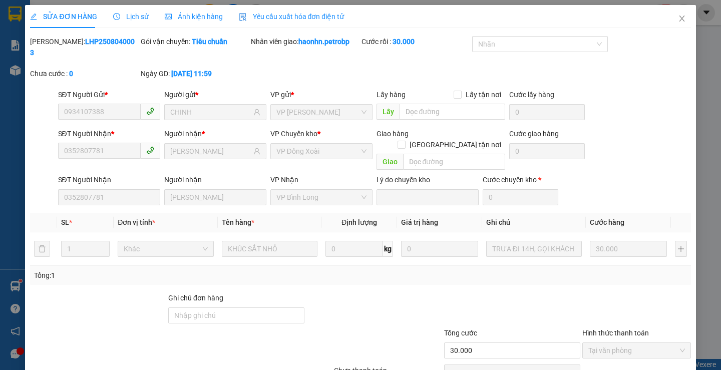
type input "0934107388"
type input "CHINH"
type input "0352807781"
type input "PHẠM PHƯƠNG"
type input "30.000"
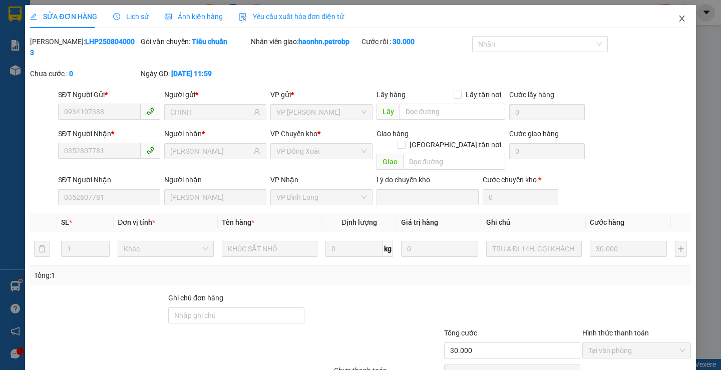
drag, startPoint x: 669, startPoint y: 17, endPoint x: 635, endPoint y: 39, distance: 39.9
click at [670, 17] on span "Close" at bounding box center [682, 19] width 28 height 28
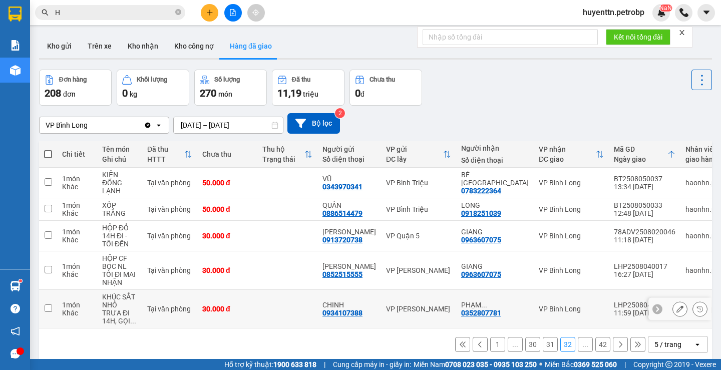
click at [469, 309] on div "0352807781" at bounding box center [481, 313] width 40 height 8
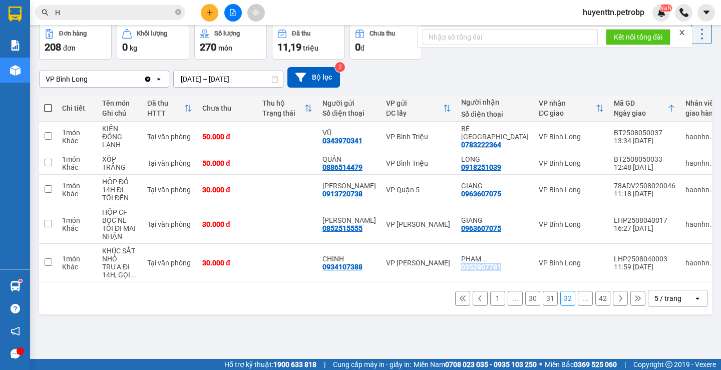
click at [543, 303] on button "31" at bounding box center [550, 298] width 15 height 15
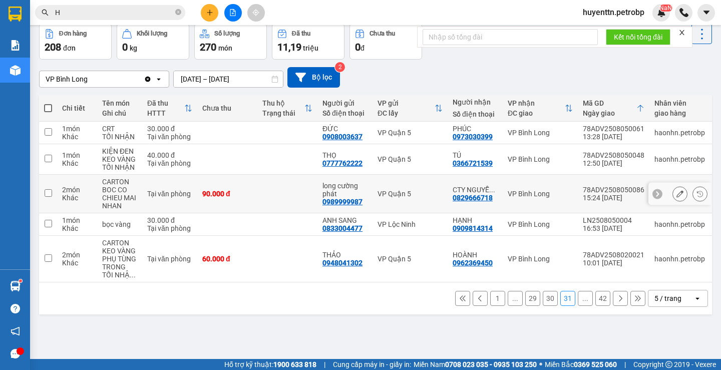
click at [475, 194] on div "0829666718" at bounding box center [473, 198] width 40 height 8
click at [487, 265] on div "0962369450" at bounding box center [473, 263] width 40 height 8
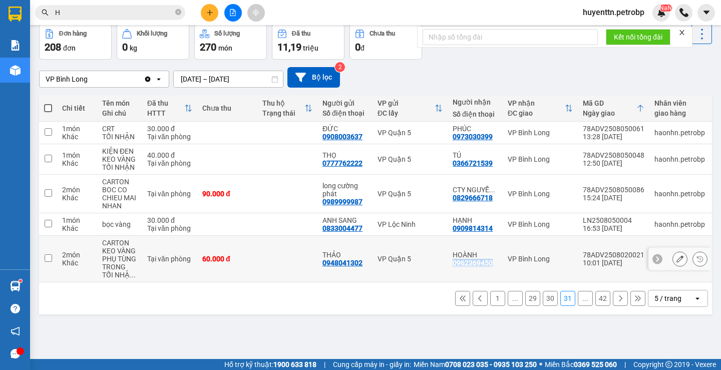
click at [487, 265] on div "0962369450" at bounding box center [473, 263] width 40 height 8
click at [543, 301] on button "30" at bounding box center [550, 298] width 15 height 15
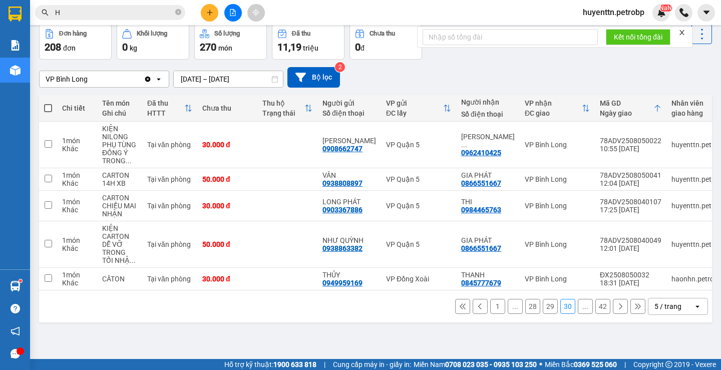
click at [543, 310] on button "29" at bounding box center [550, 306] width 15 height 15
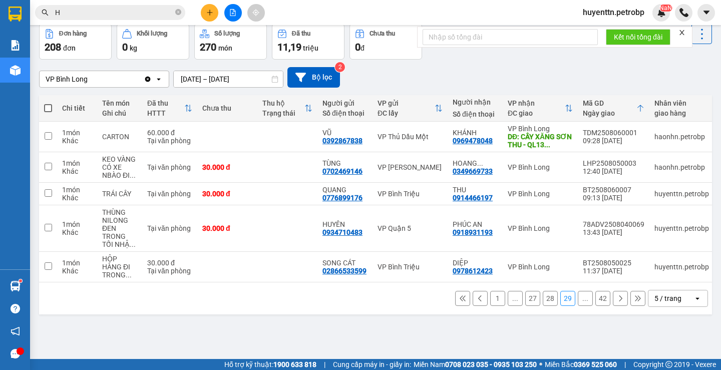
click at [543, 304] on button "28" at bounding box center [550, 298] width 15 height 15
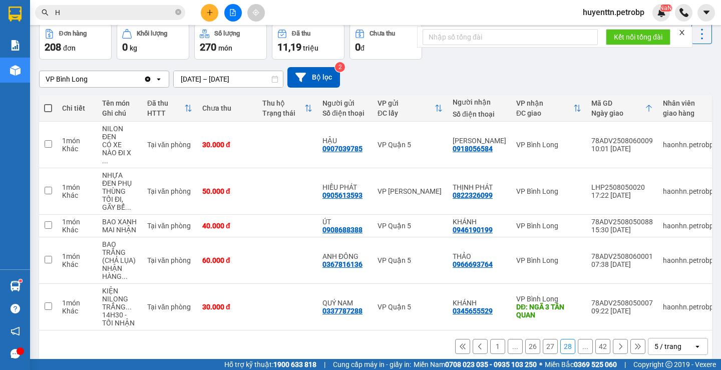
click at [543, 342] on button "27" at bounding box center [550, 346] width 15 height 15
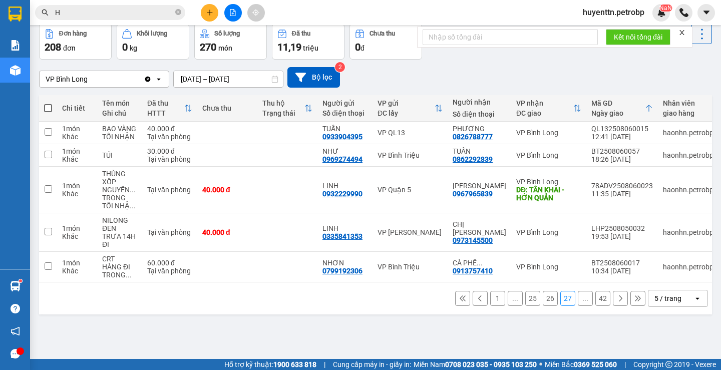
click at [544, 305] on button "26" at bounding box center [550, 298] width 15 height 15
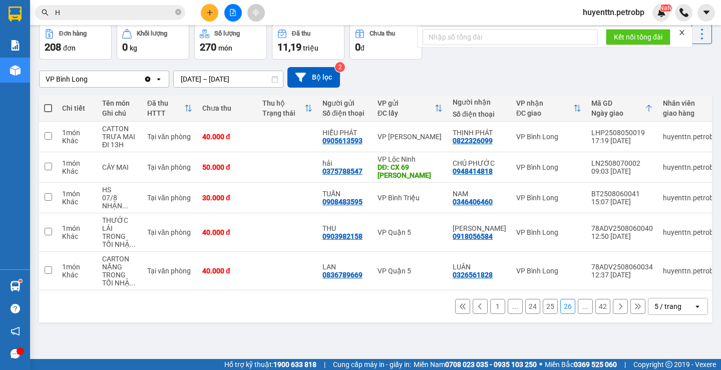
click at [543, 313] on button "25" at bounding box center [550, 306] width 15 height 15
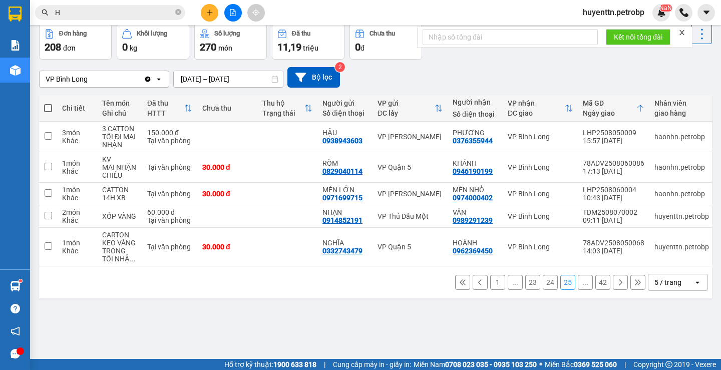
click at [543, 287] on button "24" at bounding box center [550, 282] width 15 height 15
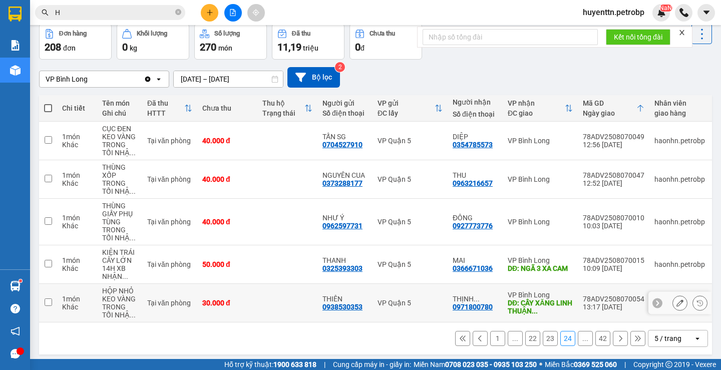
scroll to position [55, 0]
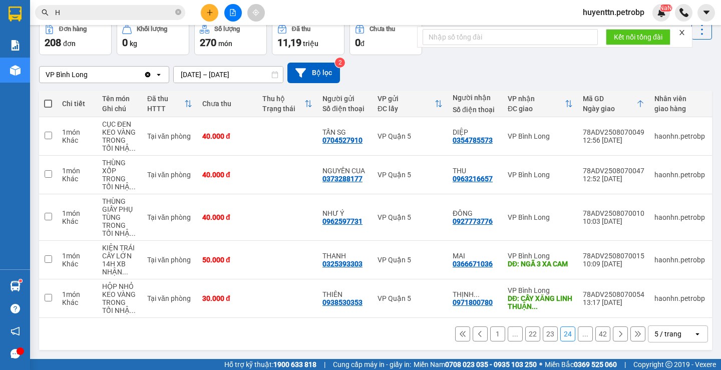
click at [544, 332] on button "23" at bounding box center [550, 334] width 15 height 15
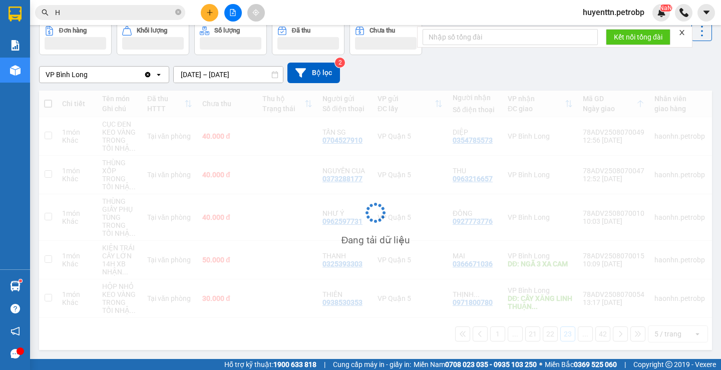
scroll to position [46, 0]
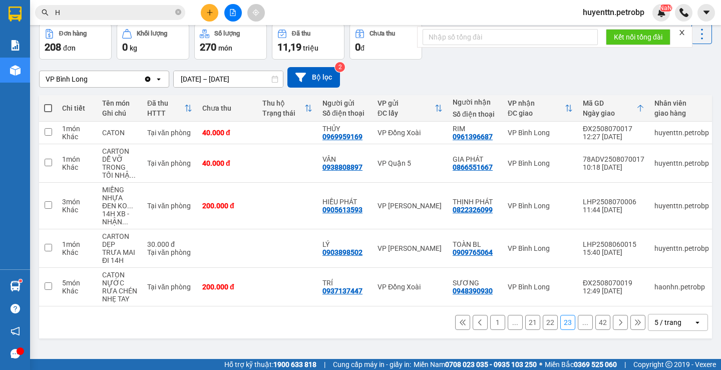
click at [543, 327] on button "22" at bounding box center [550, 322] width 15 height 15
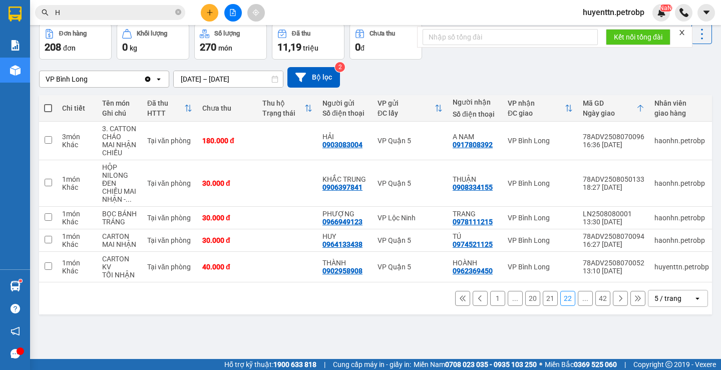
click at [544, 303] on button "21" at bounding box center [550, 298] width 15 height 15
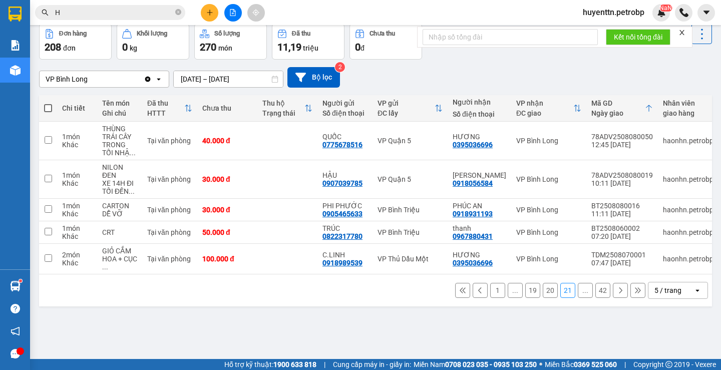
click at [543, 297] on button "20" at bounding box center [550, 290] width 15 height 15
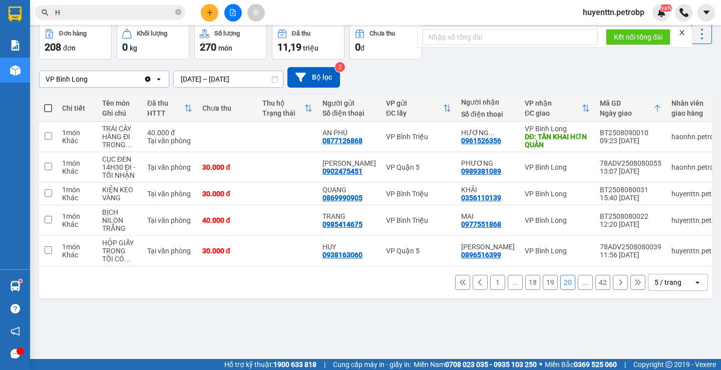
click at [543, 286] on button "19" at bounding box center [550, 282] width 15 height 15
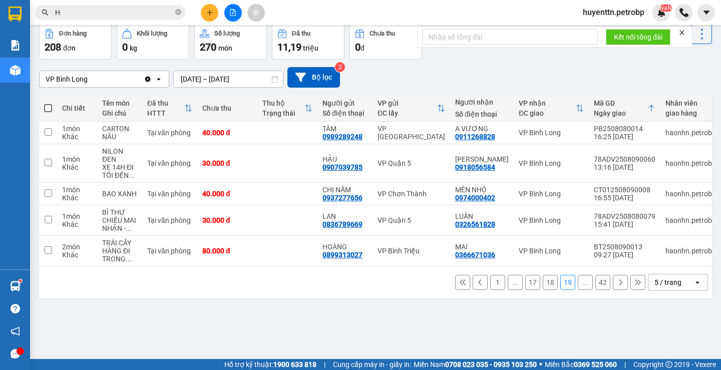
click at [543, 286] on button "18" at bounding box center [550, 282] width 15 height 15
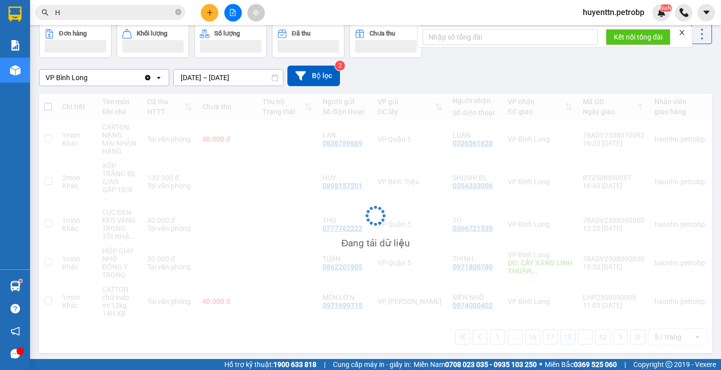
scroll to position [47, 0]
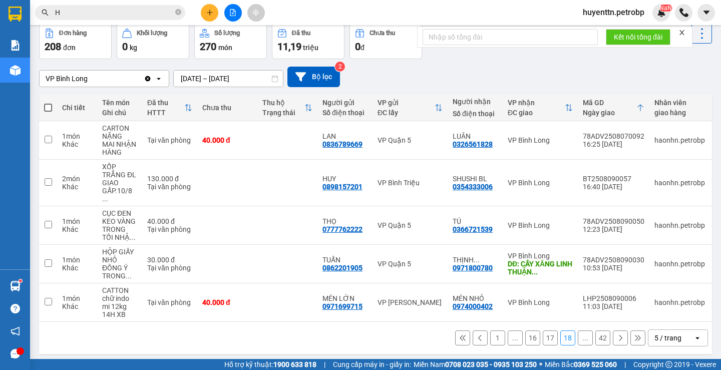
click at [543, 338] on button "17" at bounding box center [550, 338] width 15 height 15
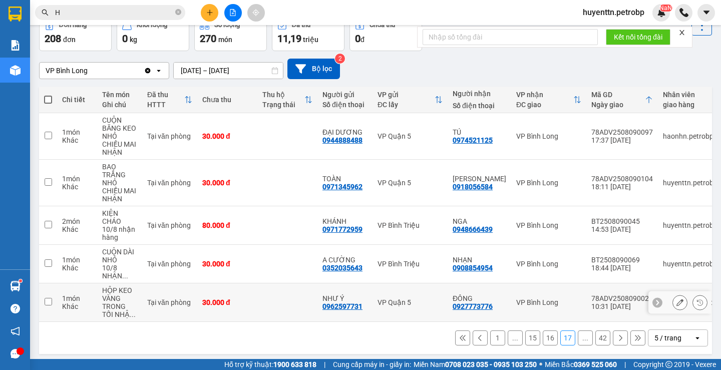
scroll to position [63, 0]
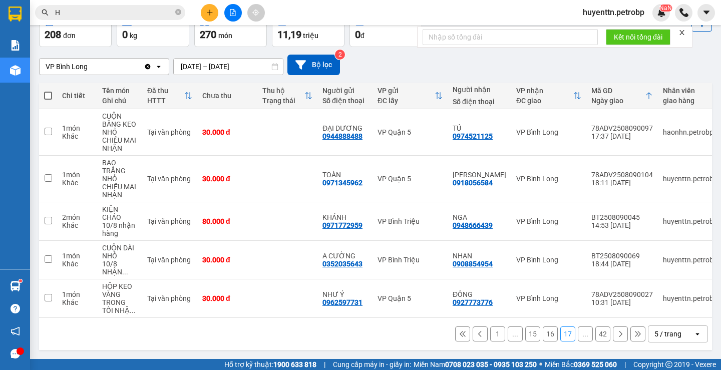
click at [543, 334] on button "16" at bounding box center [550, 334] width 15 height 15
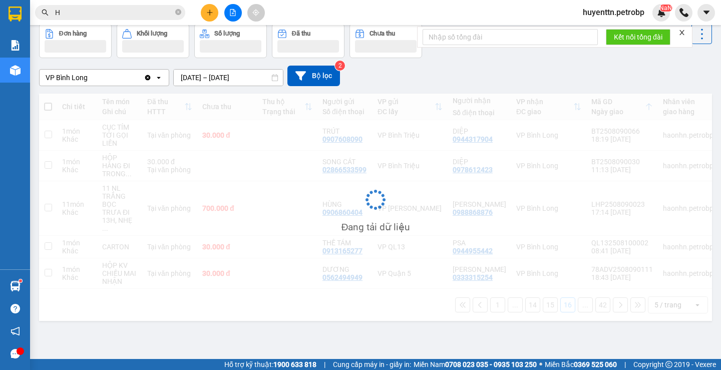
scroll to position [46, 0]
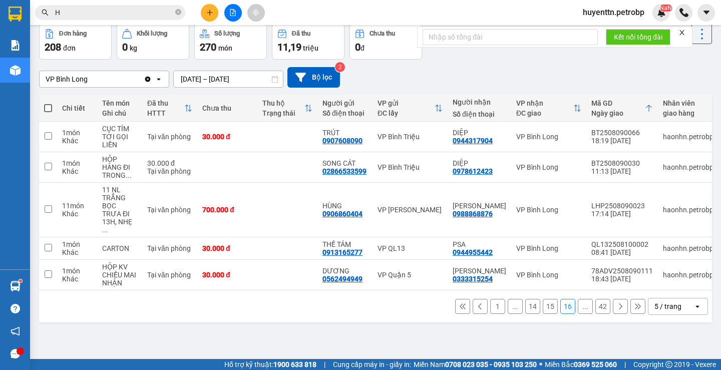
click at [543, 301] on button "15" at bounding box center [550, 306] width 15 height 15
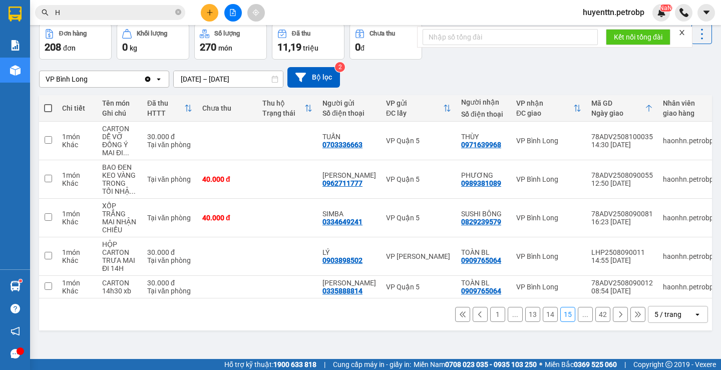
click at [543, 322] on button "14" at bounding box center [550, 314] width 15 height 15
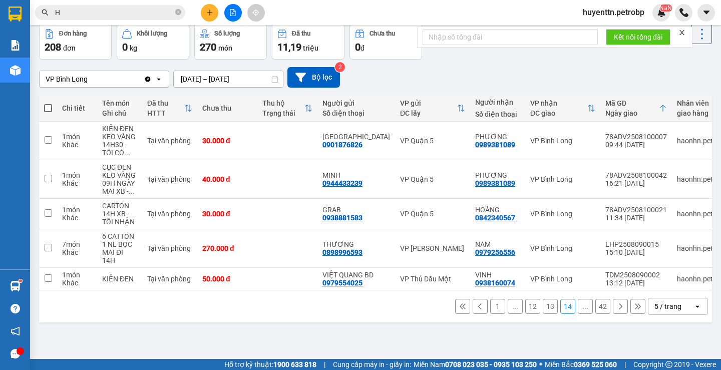
click at [543, 314] on button "13" at bounding box center [550, 306] width 15 height 15
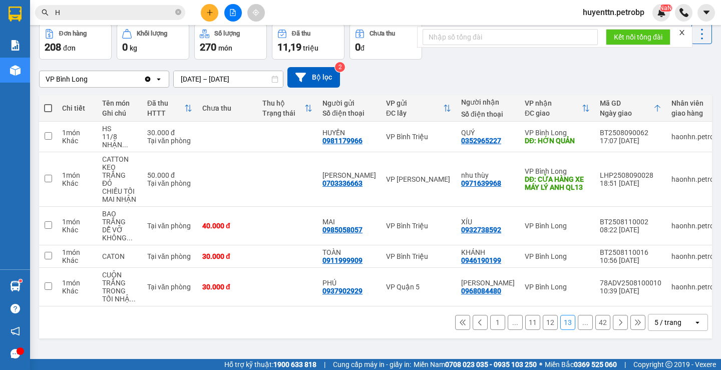
click at [543, 321] on button "12" at bounding box center [550, 322] width 15 height 15
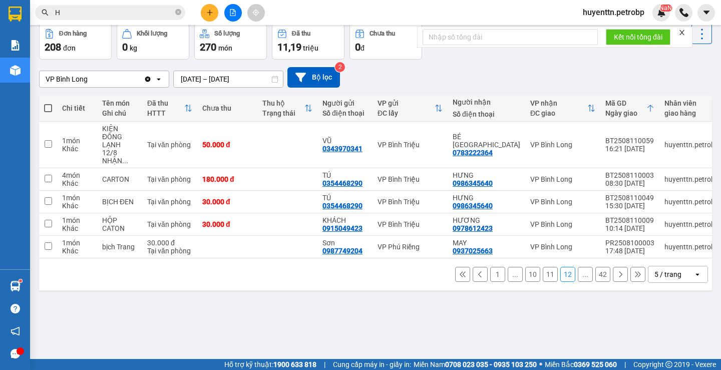
click at [531, 281] on button "10" at bounding box center [532, 274] width 15 height 15
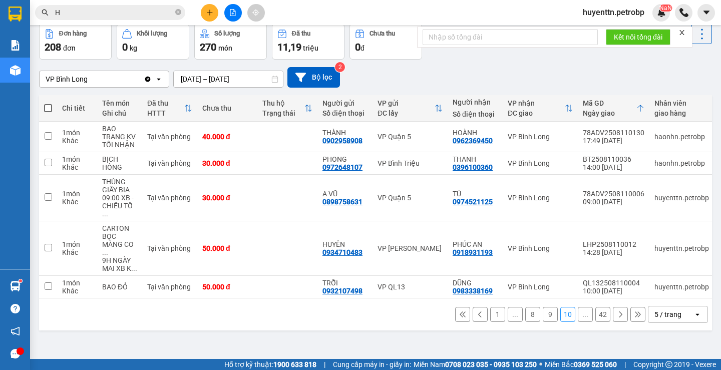
click at [544, 311] on button "9" at bounding box center [550, 314] width 15 height 15
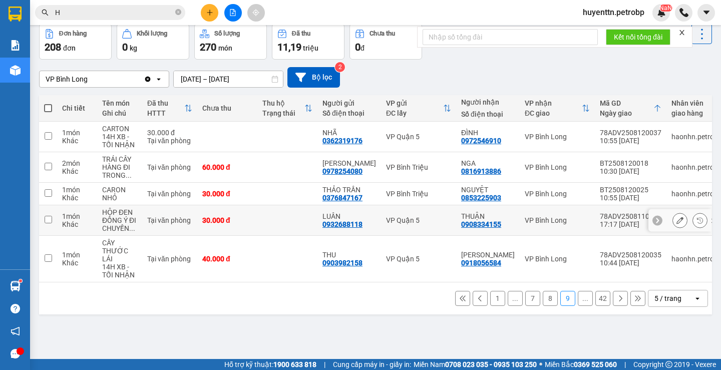
click at [473, 224] on div "0908334155" at bounding box center [481, 224] width 40 height 8
click at [546, 303] on button "8" at bounding box center [550, 298] width 15 height 15
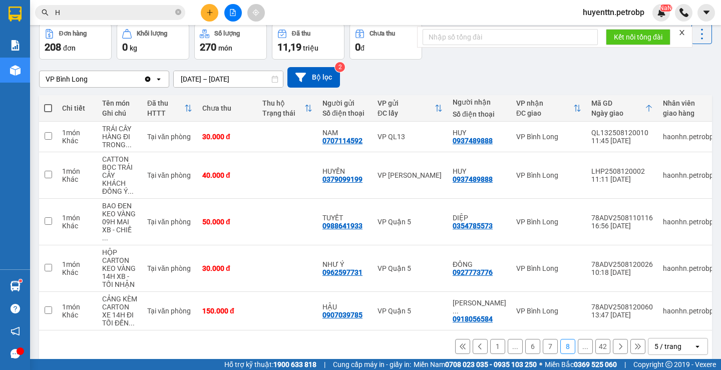
click at [543, 340] on button "7" at bounding box center [550, 346] width 15 height 15
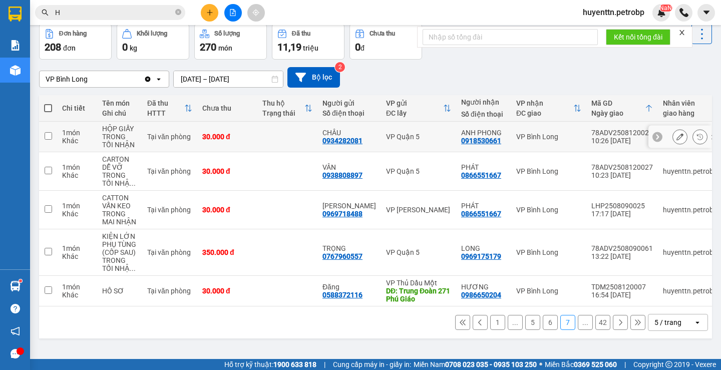
click at [472, 141] on div "0918530661" at bounding box center [481, 141] width 40 height 8
click at [543, 325] on button "6" at bounding box center [550, 322] width 15 height 15
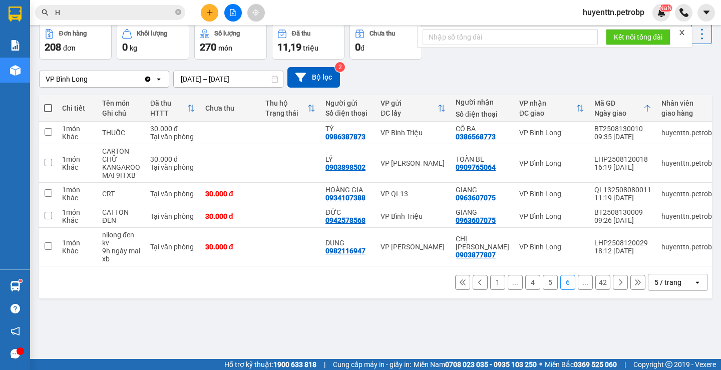
click at [543, 282] on button "5" at bounding box center [550, 282] width 15 height 15
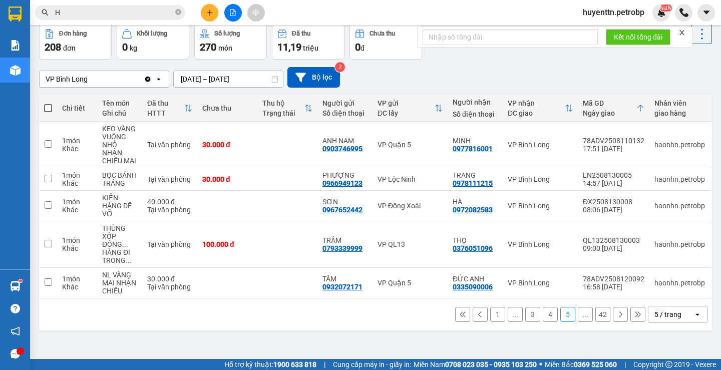
click at [543, 319] on button "4" at bounding box center [550, 314] width 15 height 15
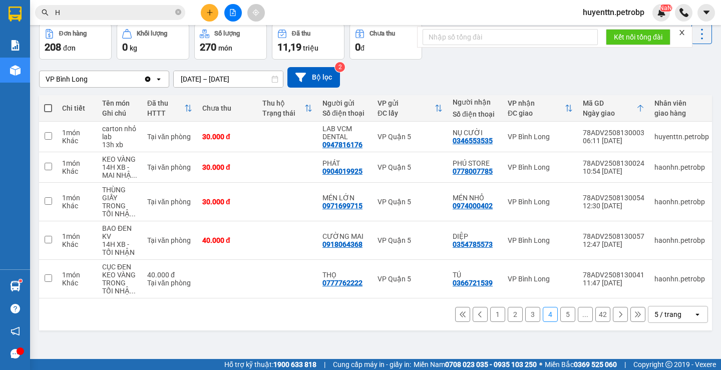
click at [655, 318] on div "5 / trang" at bounding box center [668, 314] width 27 height 10
click at [630, 320] on button at bounding box center [637, 314] width 15 height 15
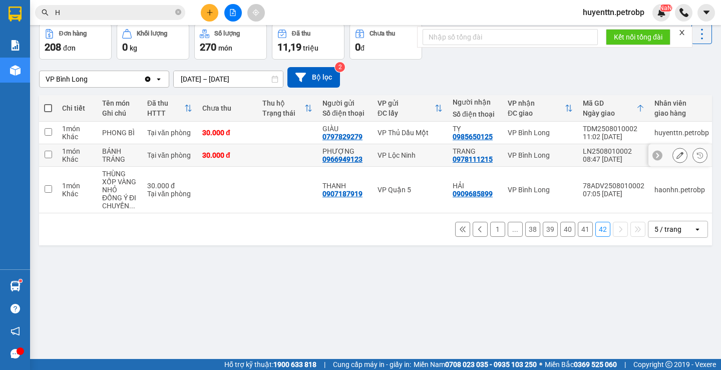
click at [471, 162] on div "0978111215" at bounding box center [473, 159] width 40 height 8
click at [578, 237] on button "41" at bounding box center [585, 229] width 15 height 15
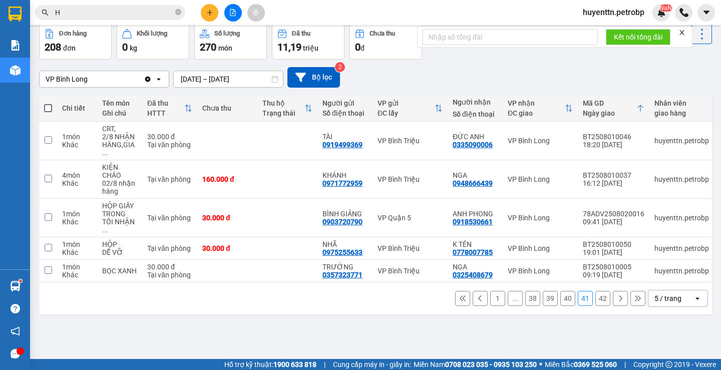
click at [561, 303] on button "40" at bounding box center [567, 298] width 15 height 15
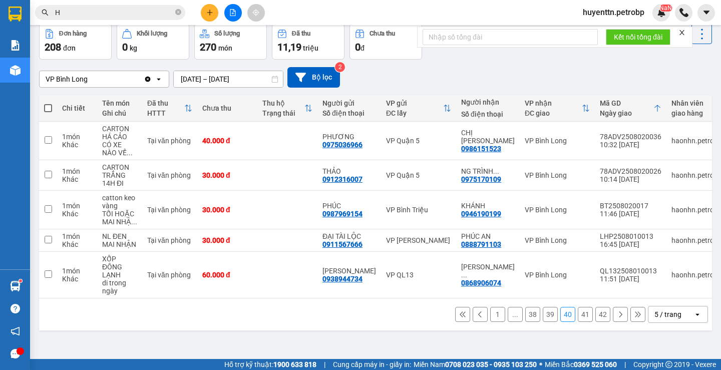
click at [543, 316] on button "39" at bounding box center [550, 314] width 15 height 15
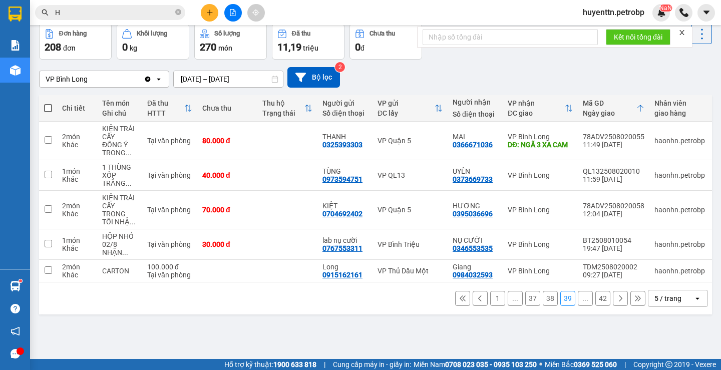
click at [545, 304] on button "38" at bounding box center [550, 298] width 15 height 15
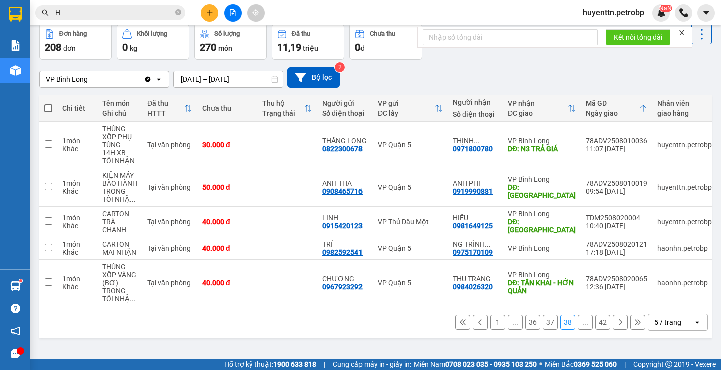
click at [543, 330] on button "37" at bounding box center [550, 322] width 15 height 15
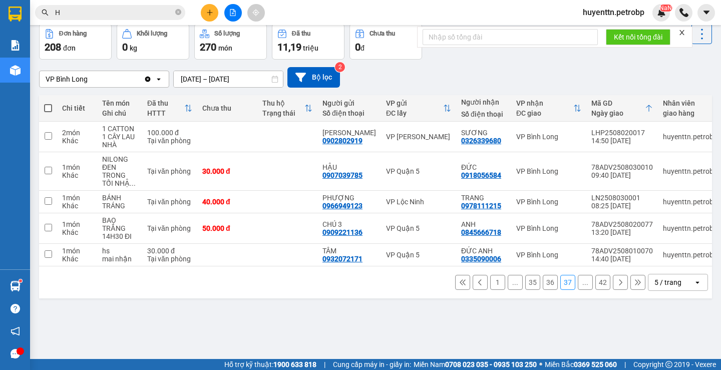
click at [543, 284] on button "36" at bounding box center [550, 282] width 15 height 15
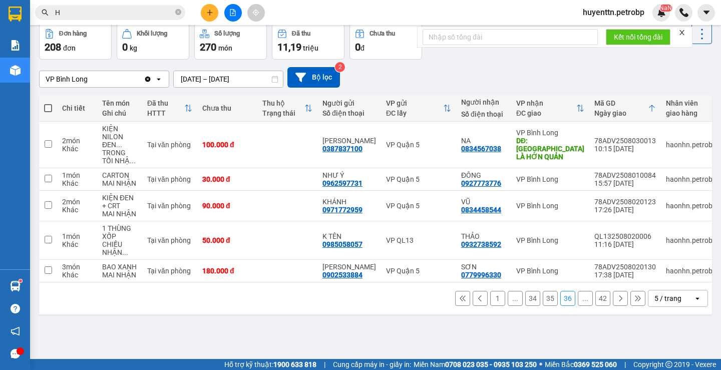
click at [543, 306] on button "35" at bounding box center [550, 298] width 15 height 15
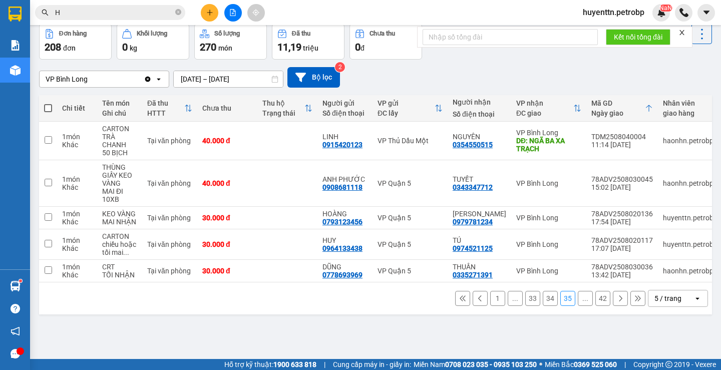
click at [543, 302] on button "34" at bounding box center [550, 298] width 15 height 15
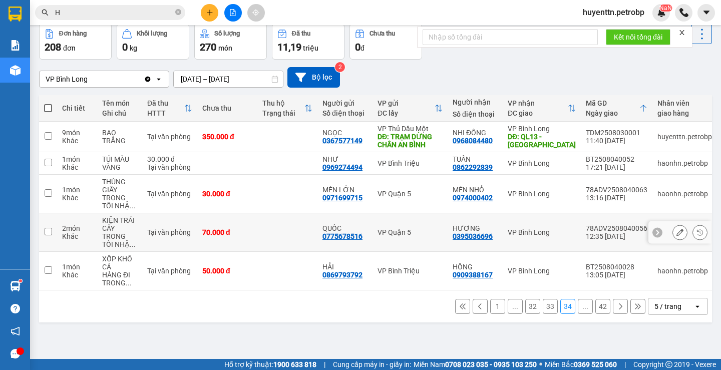
scroll to position [0, 0]
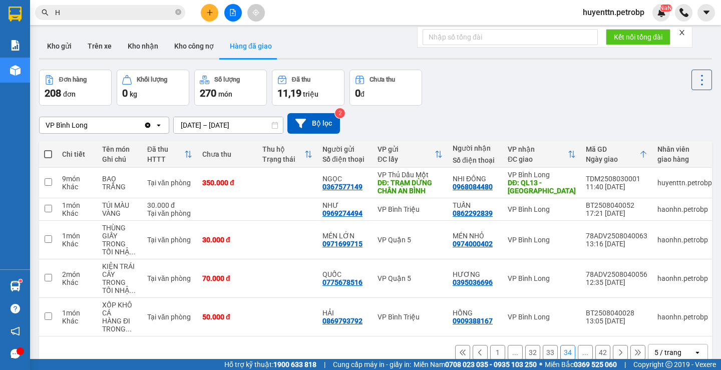
click at [77, 18] on span "H" at bounding box center [110, 12] width 150 height 15
click at [79, 16] on input "H" at bounding box center [114, 12] width 118 height 11
type input "Y"
type input "H"
type input "T"
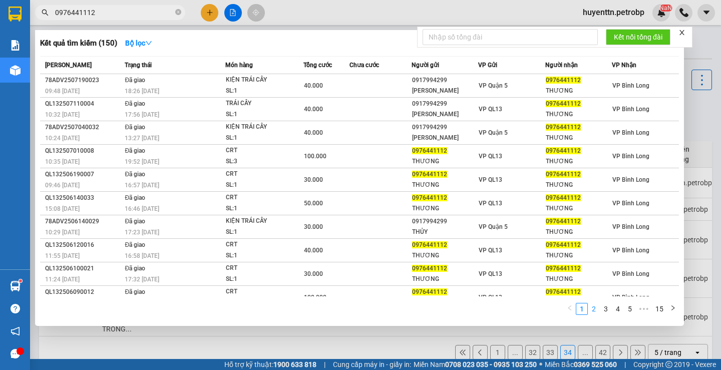
type input "0976441112"
click at [590, 311] on link "2" at bounding box center [593, 308] width 11 height 11
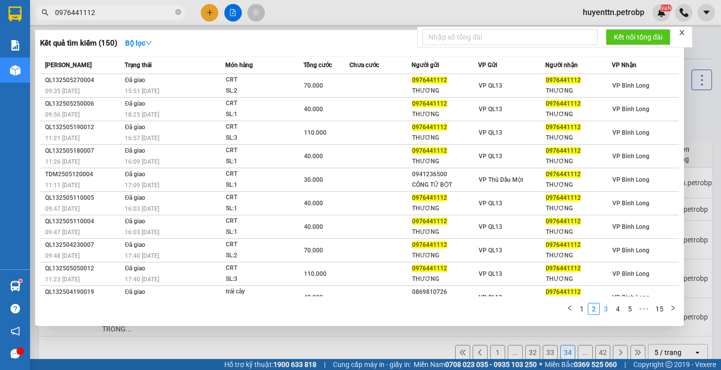
click at [611, 309] on link "3" at bounding box center [605, 308] width 11 height 11
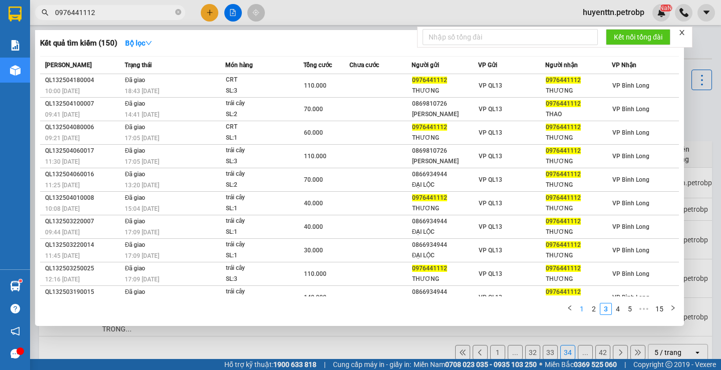
click at [583, 310] on link "1" at bounding box center [581, 308] width 11 height 11
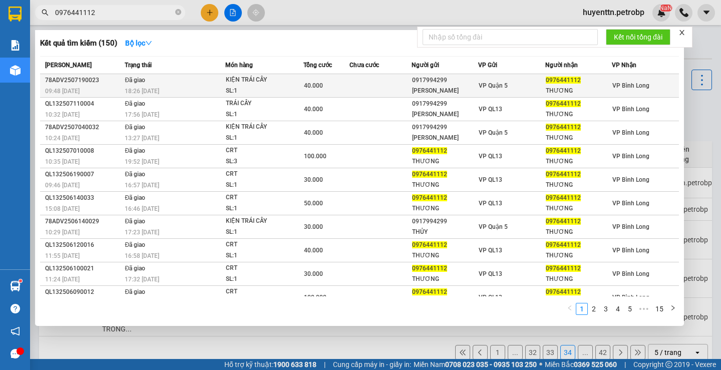
click at [571, 83] on span "0976441112" at bounding box center [563, 80] width 35 height 7
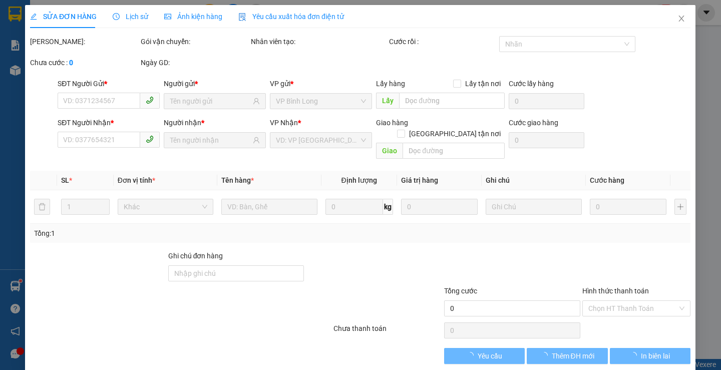
type input "0917994299"
type input "THANH THỦY"
type input "0976441112"
type input "THƯƠNG"
type input "40.000"
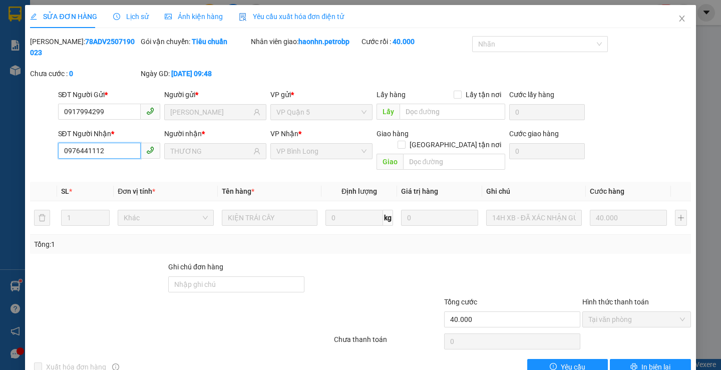
click at [100, 143] on input "0976441112" at bounding box center [99, 151] width 83 height 16
click at [678, 19] on icon "close" at bounding box center [682, 19] width 8 height 8
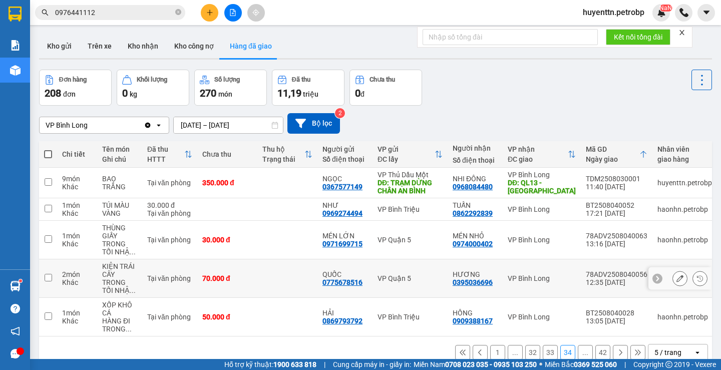
scroll to position [46, 0]
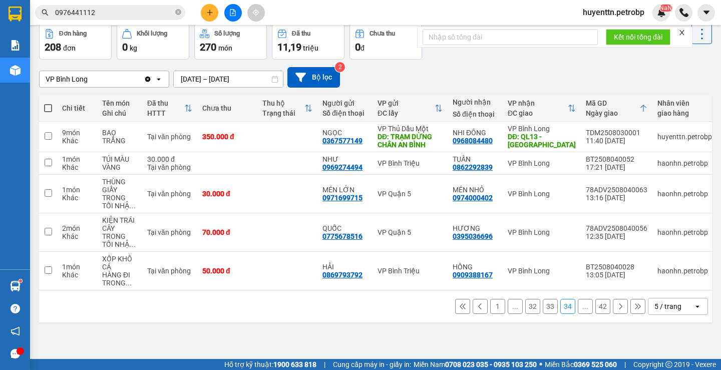
click at [599, 309] on button "42" at bounding box center [602, 306] width 15 height 15
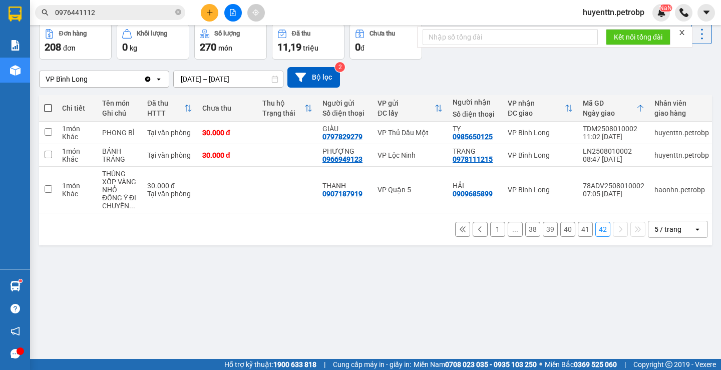
click at [597, 235] on button "42" at bounding box center [602, 229] width 15 height 15
click at [578, 236] on button "41" at bounding box center [585, 229] width 15 height 15
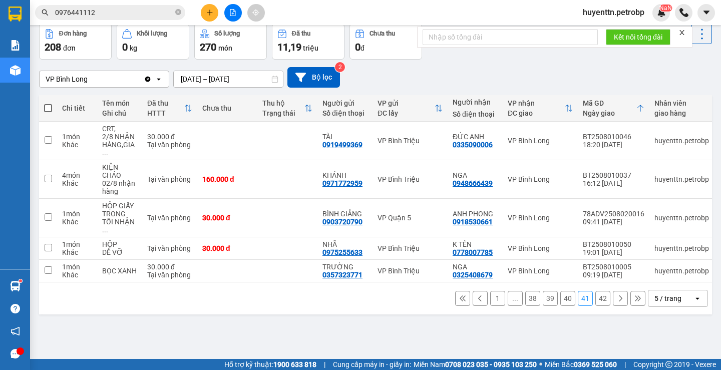
click at [546, 300] on button "39" at bounding box center [550, 298] width 15 height 15
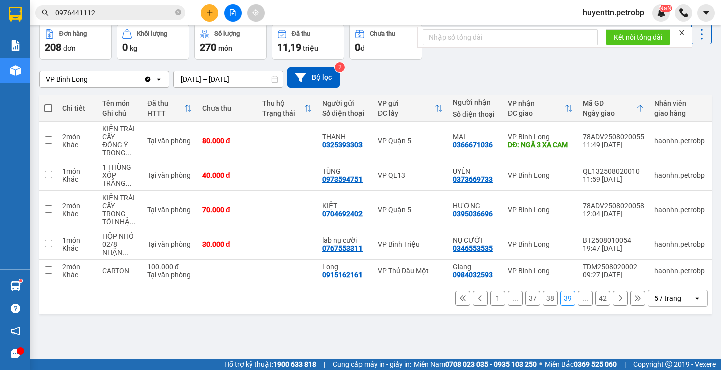
click at [532, 306] on button "37" at bounding box center [532, 298] width 15 height 15
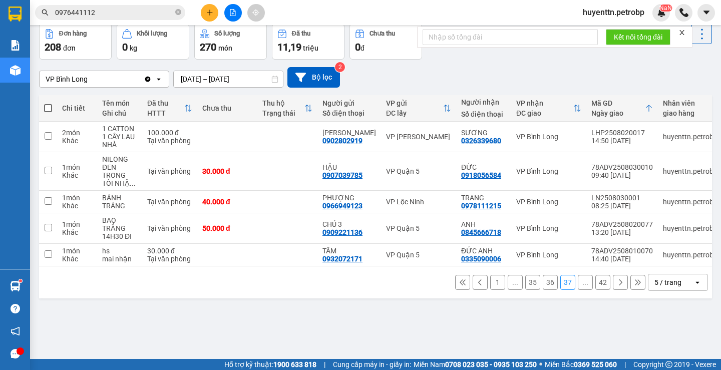
click at [532, 290] on button "35" at bounding box center [532, 282] width 15 height 15
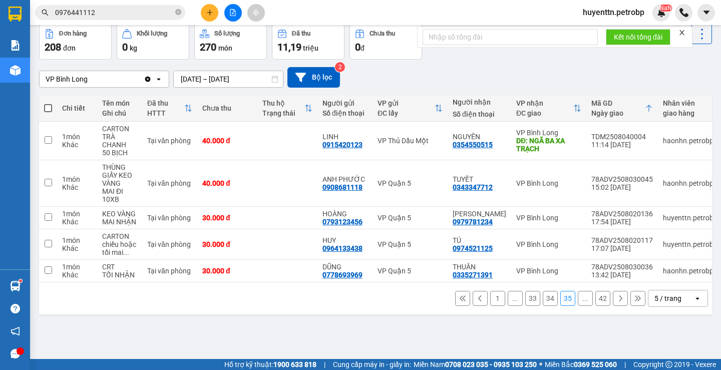
click at [99, 13] on input "0976441112" at bounding box center [114, 12] width 118 height 11
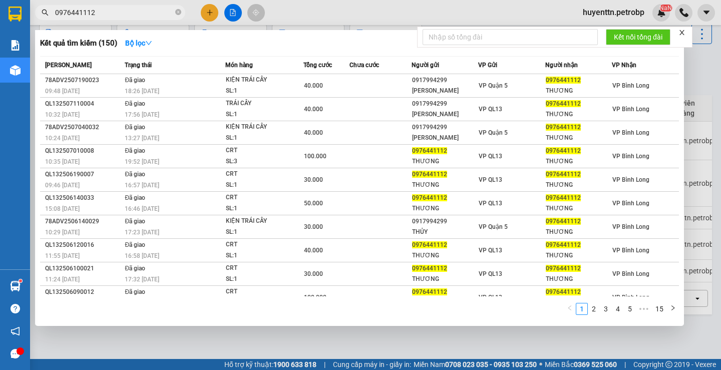
click at [207, 15] on div at bounding box center [360, 185] width 721 height 370
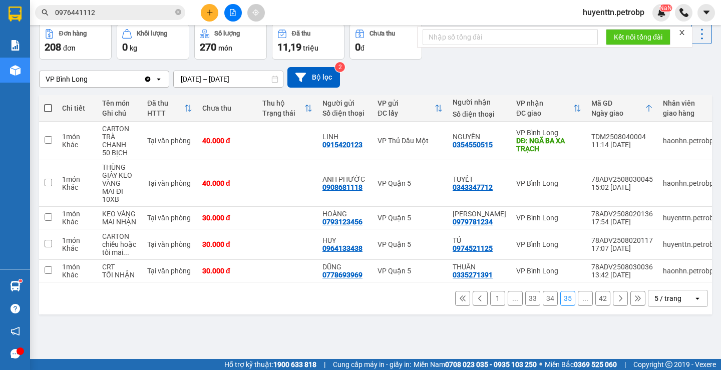
click at [145, 15] on input "0976441112" at bounding box center [114, 12] width 118 height 11
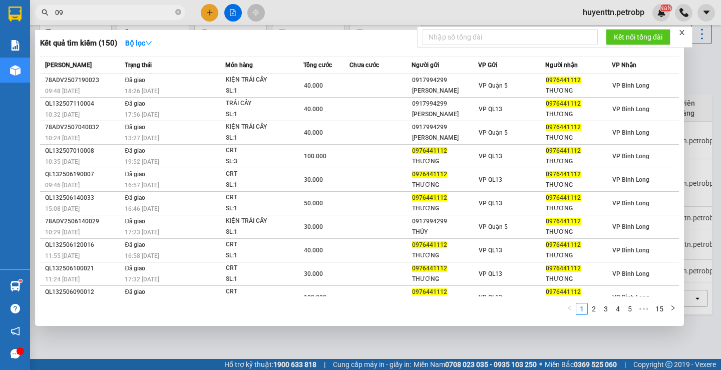
type input "0"
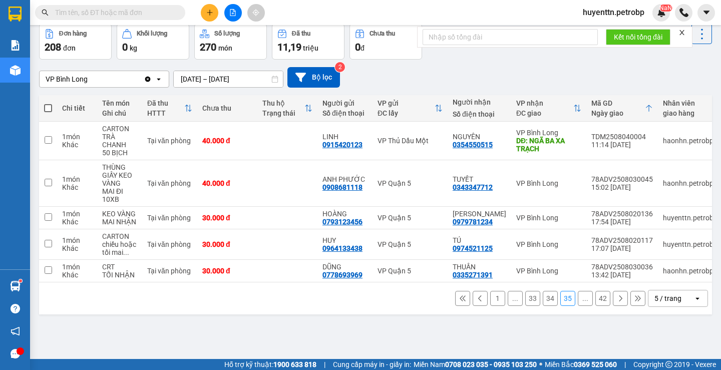
click at [482, 307] on div "1 ... 33 34 35 ... 42 5 / trang open" at bounding box center [375, 298] width 665 height 17
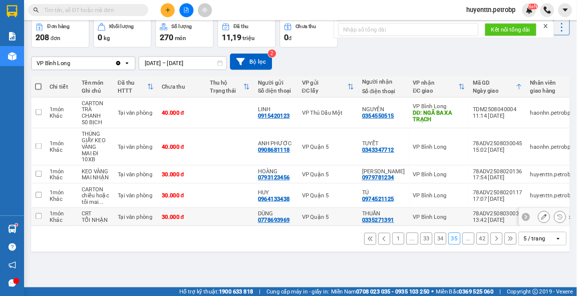
scroll to position [0, 0]
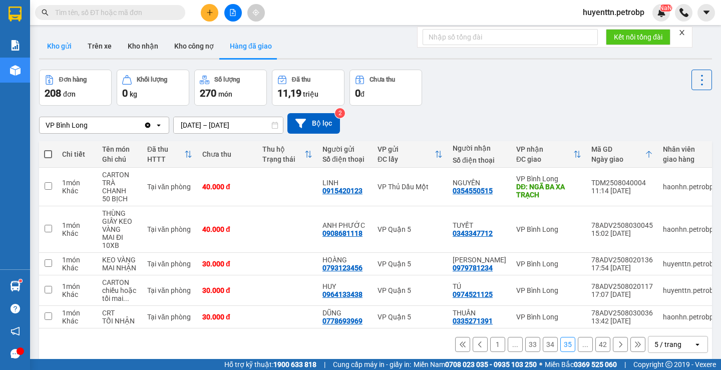
click at [69, 51] on button "Kho gửi" at bounding box center [59, 46] width 41 height 24
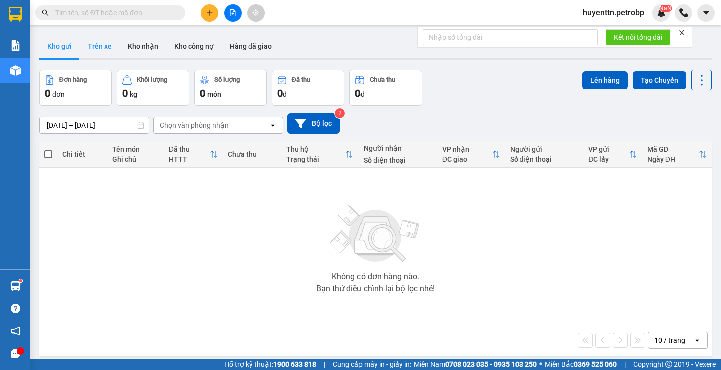
click at [113, 54] on button "Trên xe" at bounding box center [100, 46] width 40 height 24
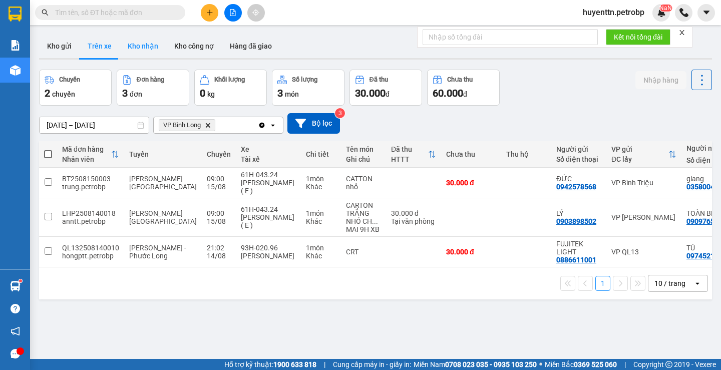
click at [146, 47] on button "Kho nhận" at bounding box center [143, 46] width 47 height 24
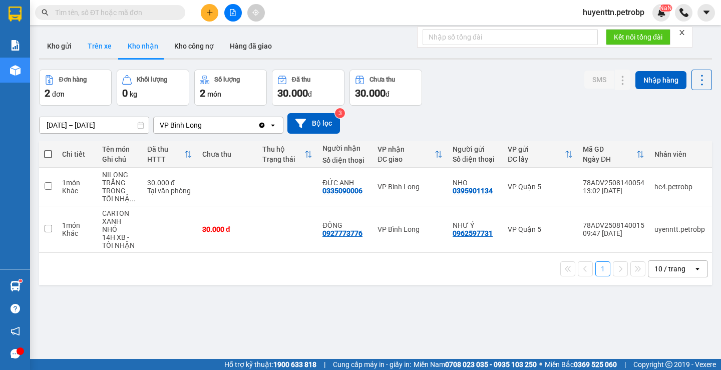
click at [104, 52] on button "Trên xe" at bounding box center [100, 46] width 40 height 24
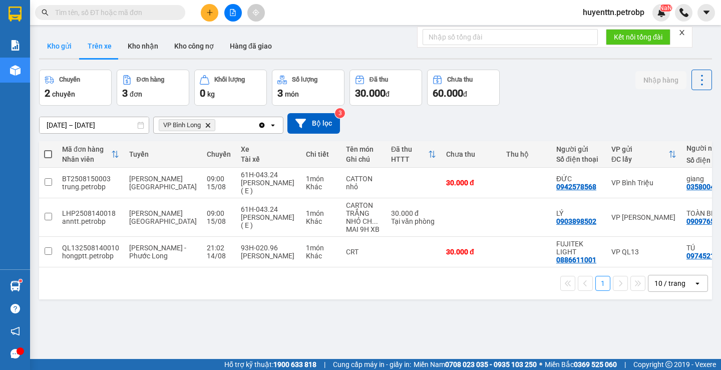
click at [71, 47] on button "Kho gửi" at bounding box center [59, 46] width 41 height 24
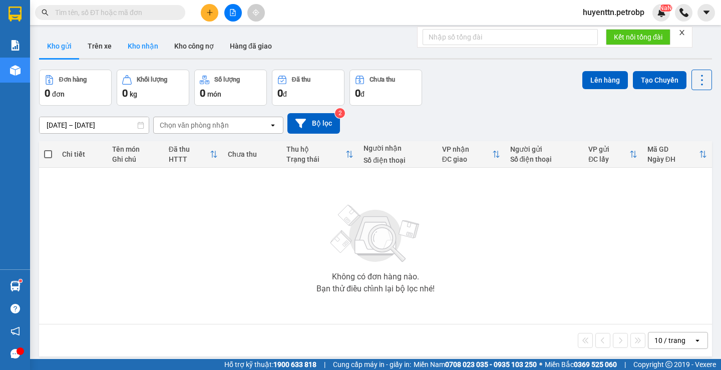
click at [128, 42] on button "Kho nhận" at bounding box center [143, 46] width 47 height 24
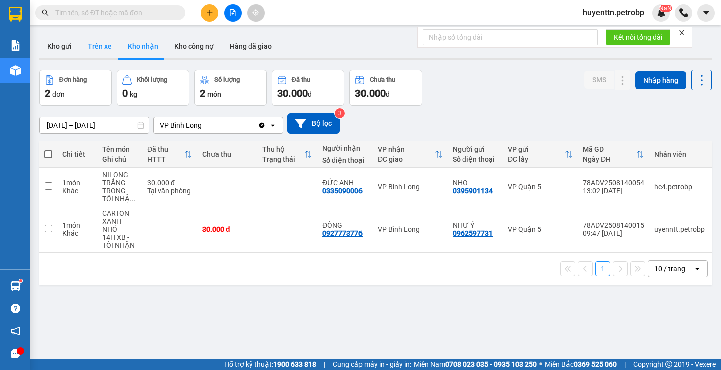
click at [93, 47] on button "Trên xe" at bounding box center [100, 46] width 40 height 24
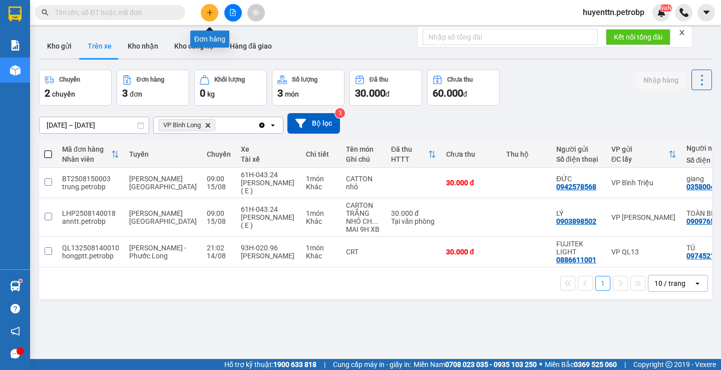
click at [208, 13] on icon "plus" at bounding box center [210, 12] width 6 height 1
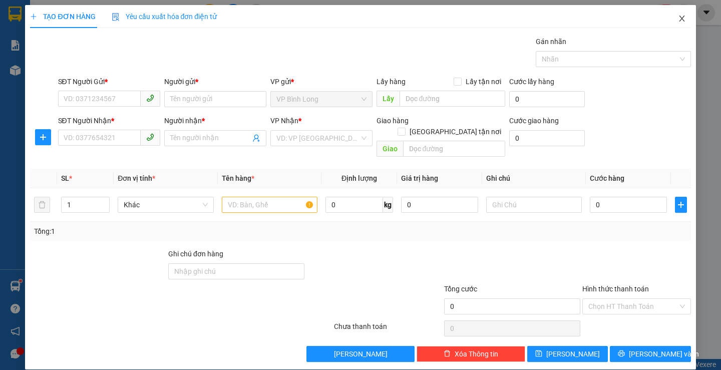
click at [671, 13] on span "Close" at bounding box center [682, 19] width 28 height 28
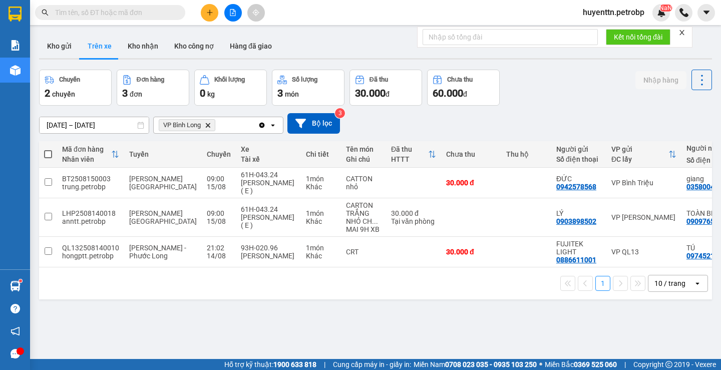
click at [130, 13] on input "text" at bounding box center [114, 12] width 118 height 11
click at [160, 19] on span at bounding box center [110, 12] width 150 height 15
click at [161, 12] on input "text" at bounding box center [114, 12] width 118 height 11
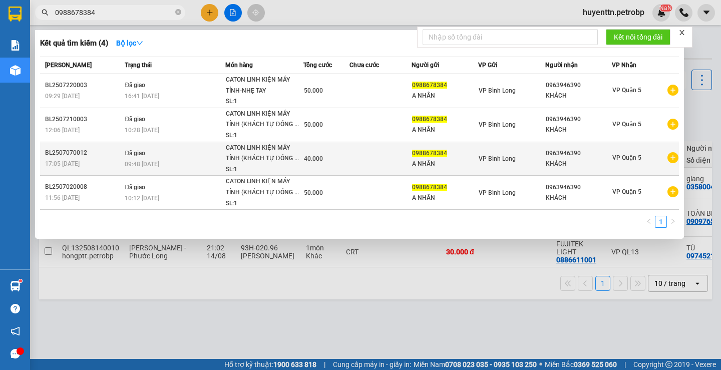
type input "0988678384"
click at [673, 161] on icon "plus-circle" at bounding box center [673, 157] width 11 height 11
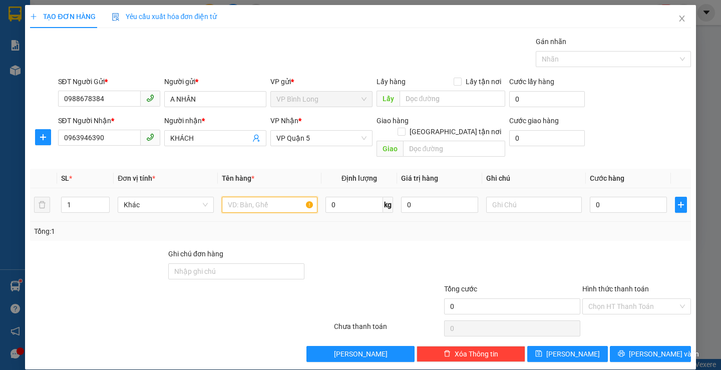
click at [269, 197] on input "text" at bounding box center [270, 205] width 96 height 16
type input "CATON LINH KIỆN MÁY TÍNH"
click at [512, 197] on input "text" at bounding box center [534, 205] width 96 height 16
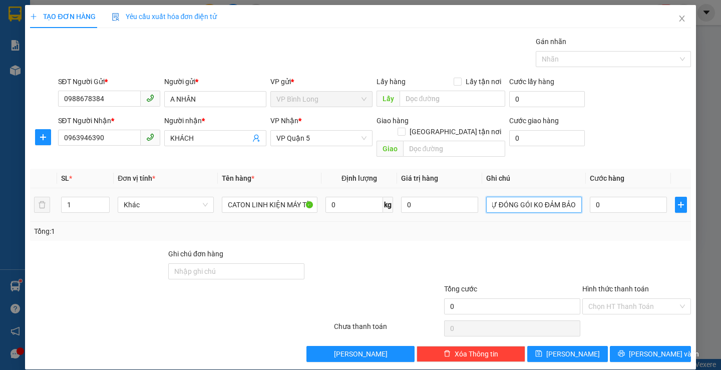
scroll to position [0, 31]
type input "KHÁCH TỰ ĐÓNG GÓI KO ĐẢM BẢO"
click at [609, 197] on input "0" at bounding box center [628, 205] width 77 height 16
type input "5"
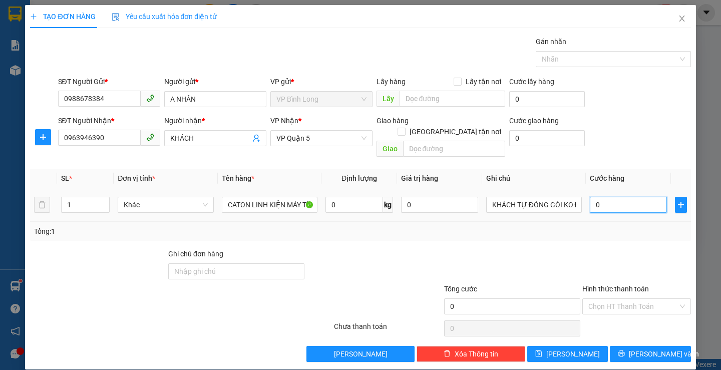
type input "5"
type input "50"
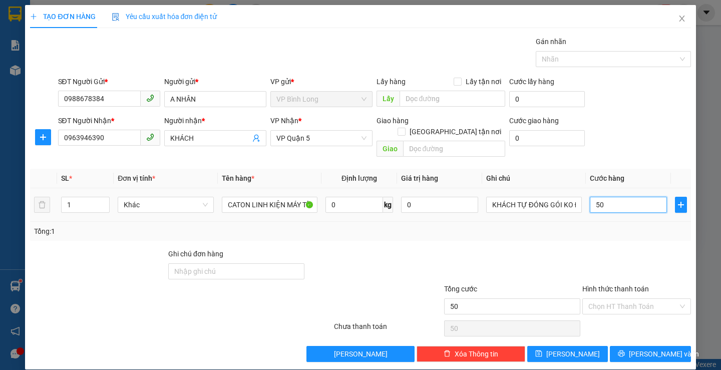
type input "500"
type input "5.000"
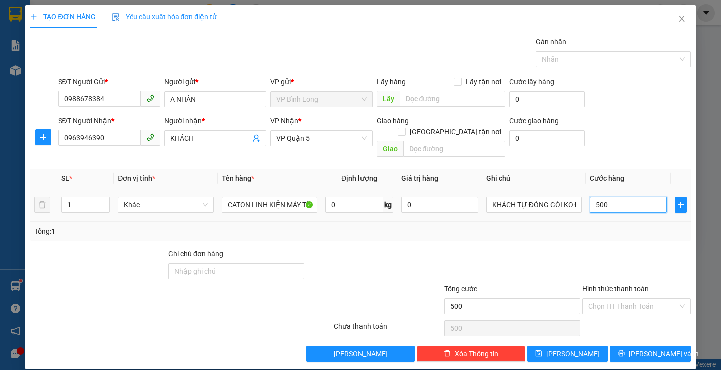
type input "5.000"
type input "5.000.000"
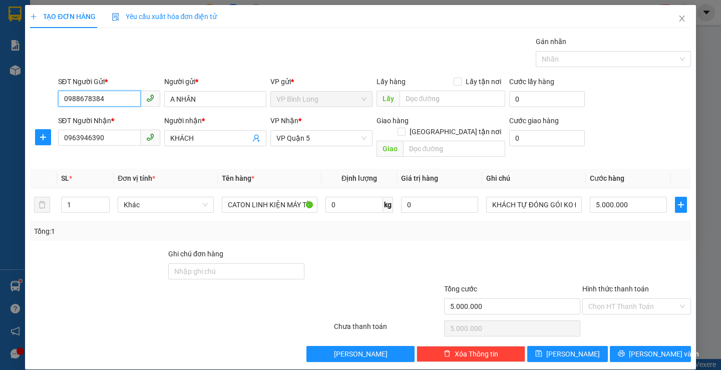
click at [125, 96] on input "0988678384" at bounding box center [99, 99] width 83 height 16
drag, startPoint x: 675, startPoint y: 17, endPoint x: 363, endPoint y: 43, distance: 313.1
click at [678, 17] on icon "close" at bounding box center [682, 19] width 8 height 8
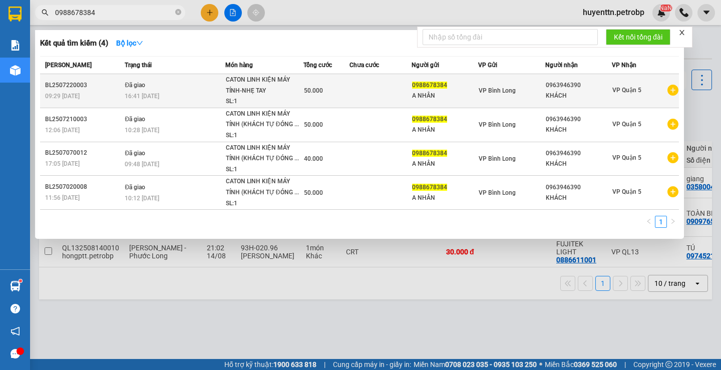
click at [671, 93] on icon "plus-circle" at bounding box center [673, 90] width 11 height 11
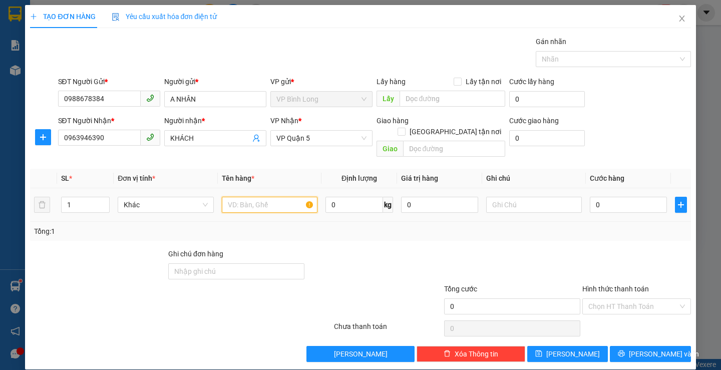
click at [274, 197] on input "text" at bounding box center [270, 205] width 96 height 16
type input "CATON LINH KIỆN MÁY TÍNH-NHẸ TAY"
click at [523, 203] on div at bounding box center [534, 205] width 96 height 20
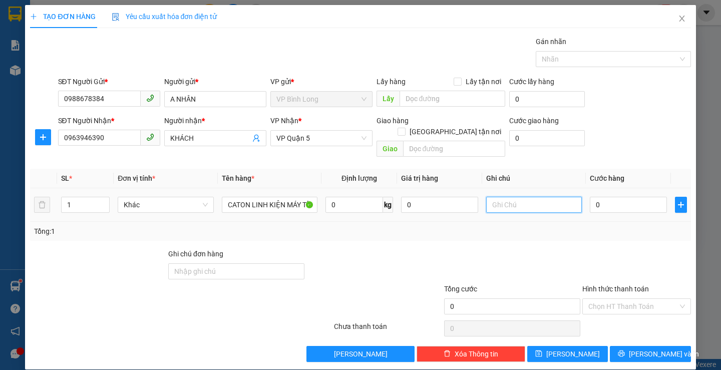
click at [531, 197] on input "text" at bounding box center [534, 205] width 96 height 16
type input "KHÁCH TỰ ĐÓNG GÓI KO BẢO ĐẢM"
click at [620, 197] on input "0" at bounding box center [628, 205] width 77 height 16
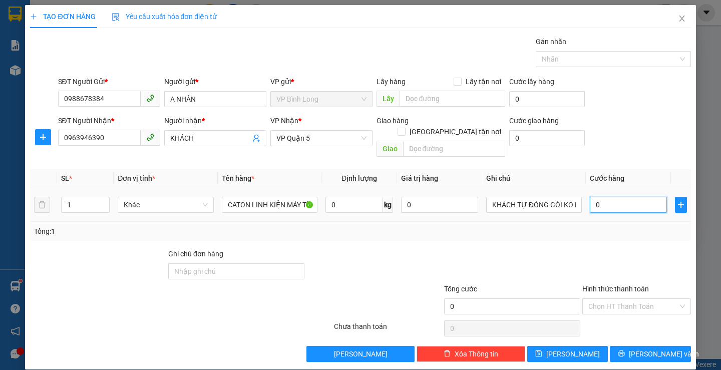
type input "5"
type input "50"
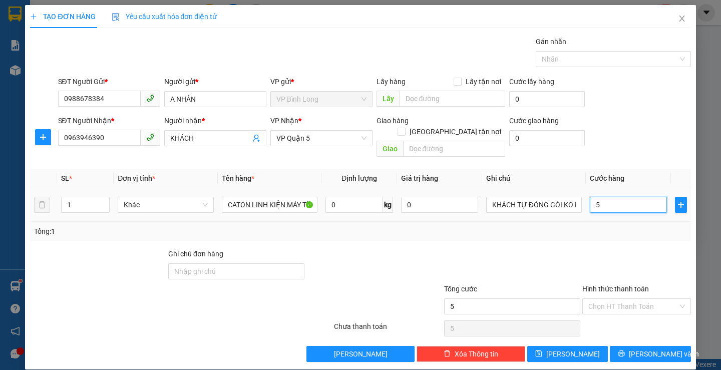
type input "50"
type input "500"
type input "5.000"
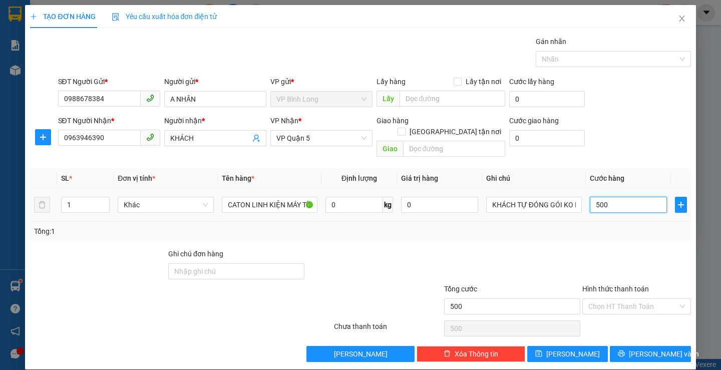
type input "5.000"
type input "50.000"
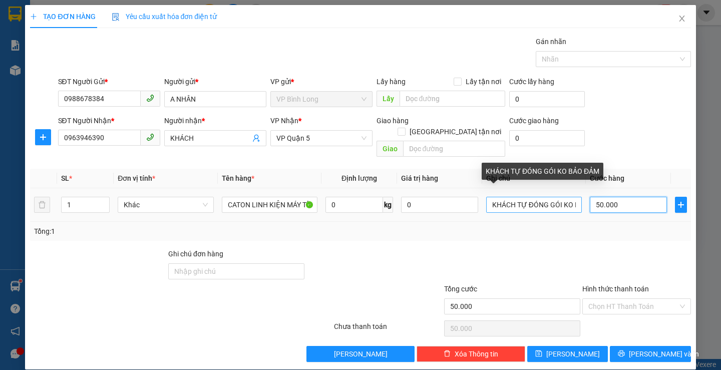
type input "50.000"
click at [566, 197] on input "KHÁCH TỰ ĐÓNG GÓI KO BẢO ĐẢM" at bounding box center [534, 205] width 96 height 16
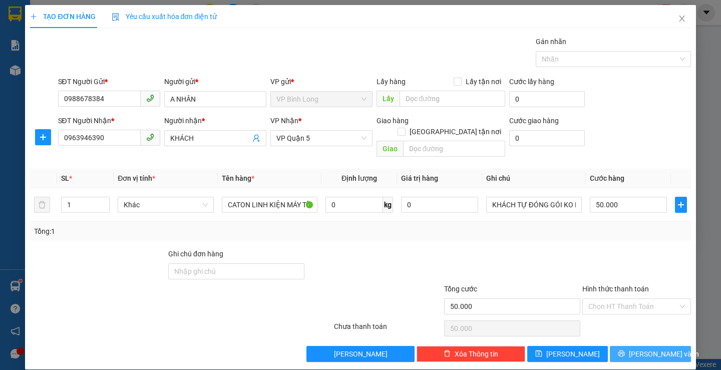
click at [625, 350] on icon "printer" at bounding box center [621, 353] width 7 height 7
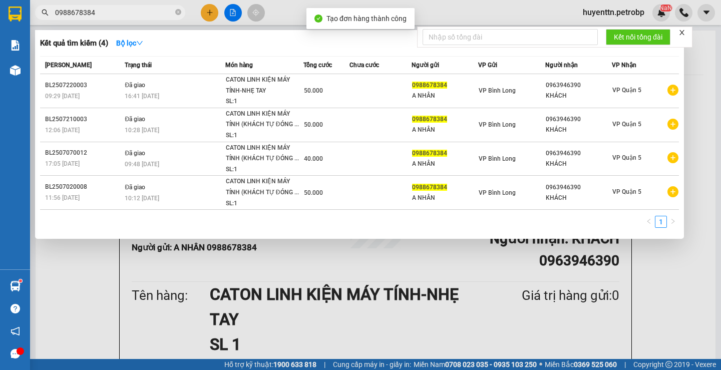
click at [477, 8] on div at bounding box center [360, 185] width 721 height 370
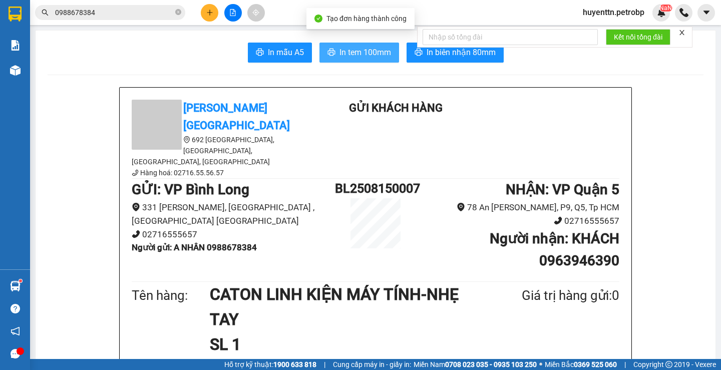
click at [365, 52] on span "In tem 100mm" at bounding box center [366, 52] width 52 height 13
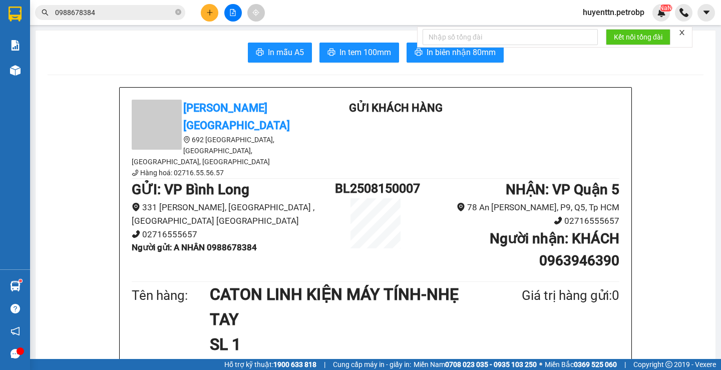
click at [151, 23] on div "Kết quả tìm kiếm ( 4 ) Bộ lọc Mã ĐH Trạng thái Món hàng Tổng cước Chưa cước Ngư…" at bounding box center [360, 12] width 721 height 25
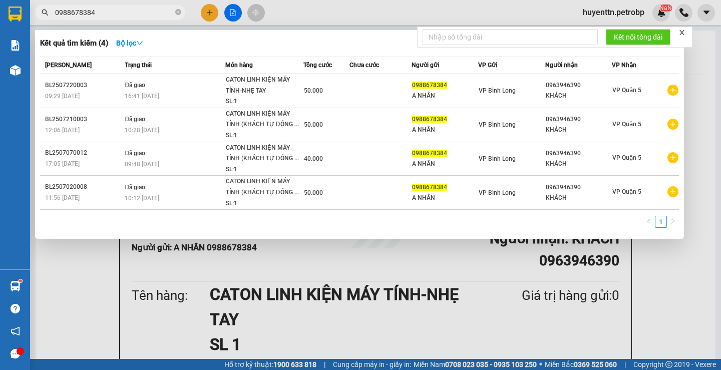
click at [148, 15] on input "0988678384" at bounding box center [114, 12] width 118 height 11
click at [620, 296] on div at bounding box center [360, 185] width 721 height 370
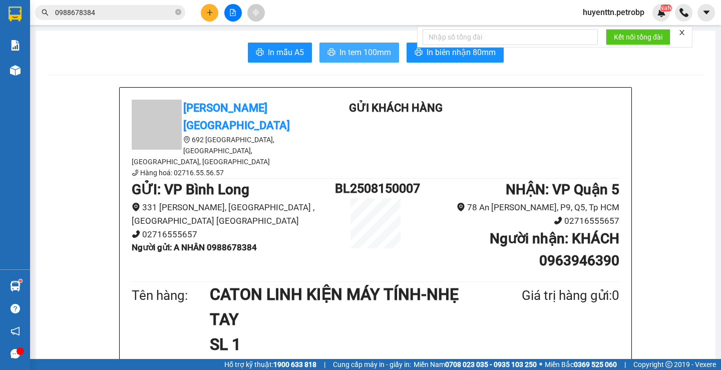
click at [359, 53] on span "In tem 100mm" at bounding box center [366, 52] width 52 height 13
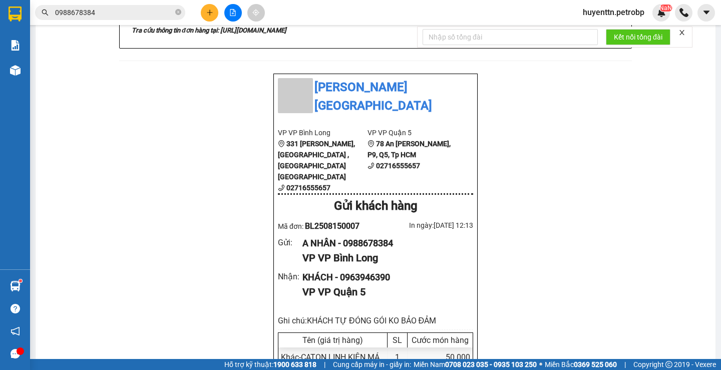
scroll to position [651, 0]
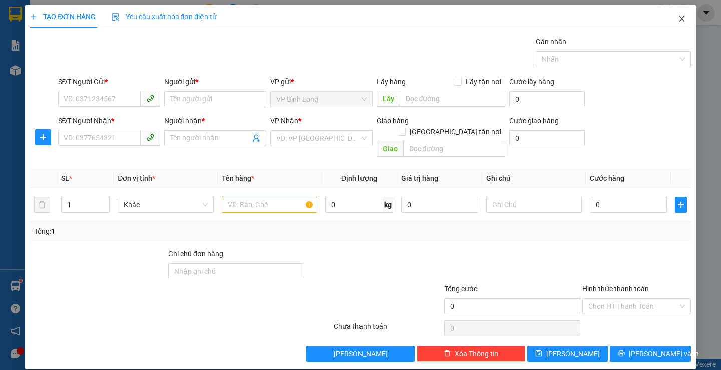
click at [678, 20] on icon "close" at bounding box center [682, 19] width 8 height 8
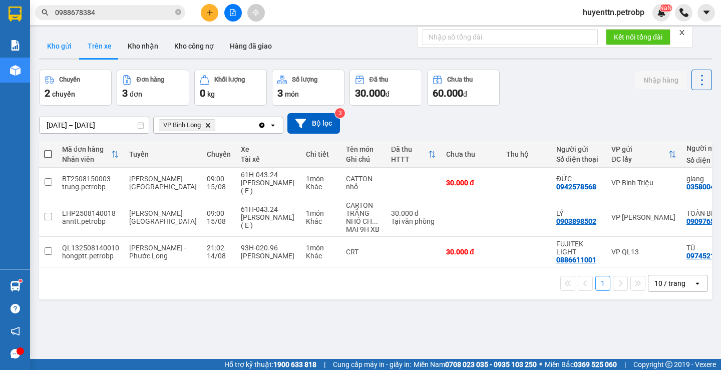
click at [67, 53] on button "Kho gửi" at bounding box center [59, 46] width 41 height 24
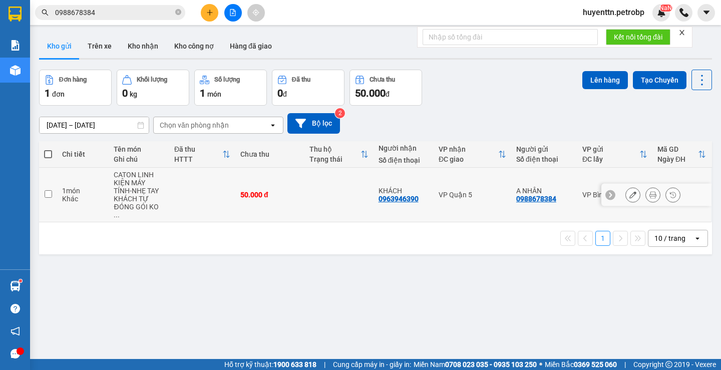
click at [48, 190] on input "checkbox" at bounding box center [49, 194] width 8 height 8
checkbox input "true"
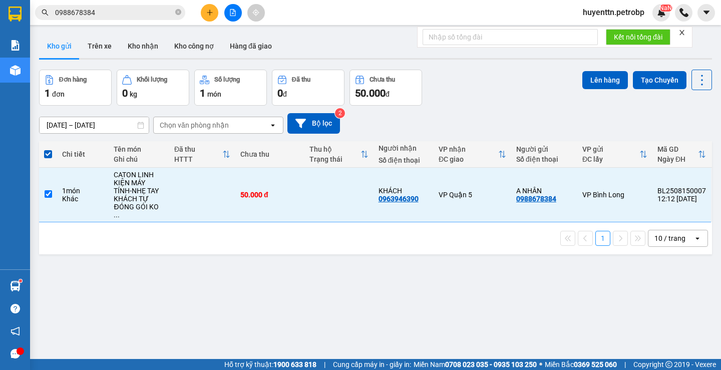
click at [575, 80] on div "Đơn hàng 1 đơn Khối lượng 0 kg Số lượng 1 món Đã thu 0 đ Chưa thu 50.000 đ Lên …" at bounding box center [375, 88] width 673 height 36
click at [585, 83] on button "Lên hàng" at bounding box center [605, 80] width 46 height 18
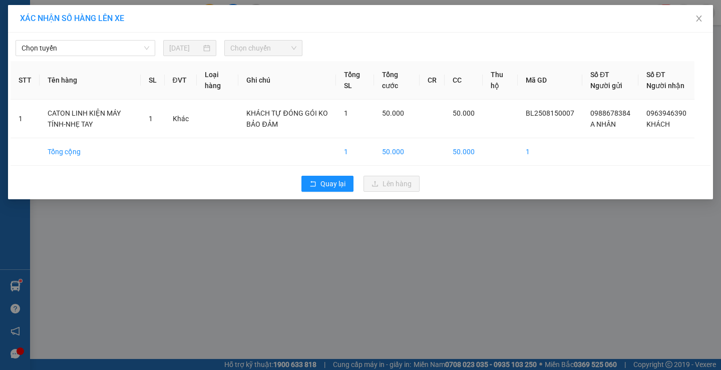
click at [91, 57] on div "Chọn tuyến 15/08/2025 Chọn chuyến STT Tên hàng SL ĐVT Loại hàng Ghi chú Tổng SL…" at bounding box center [360, 116] width 705 height 167
click at [91, 54] on span "Chọn tuyến" at bounding box center [86, 48] width 128 height 15
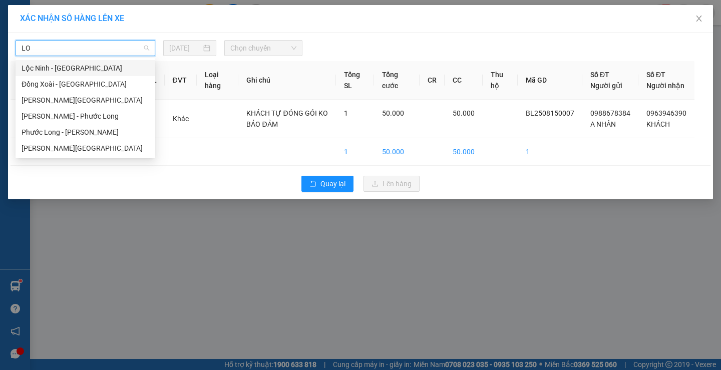
type input "LOC"
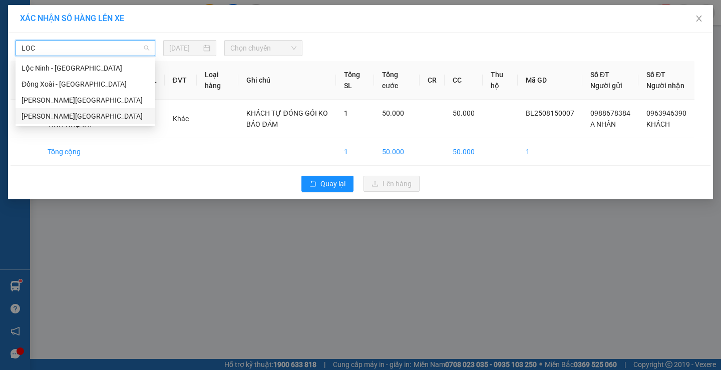
click at [88, 110] on div "[PERSON_NAME][GEOGRAPHIC_DATA][PERSON_NAME]" at bounding box center [86, 116] width 140 height 16
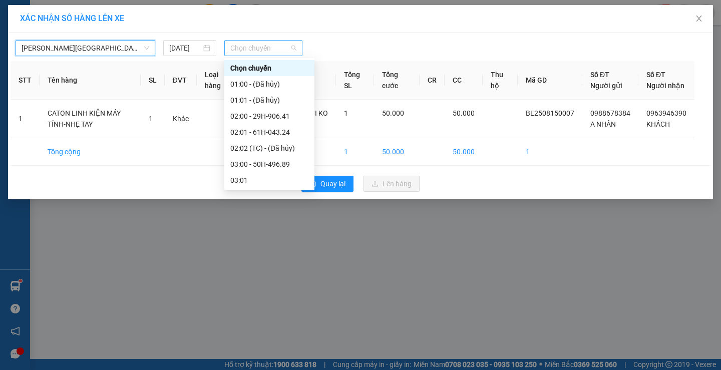
click at [249, 54] on span "Chọn chuyến" at bounding box center [263, 48] width 66 height 15
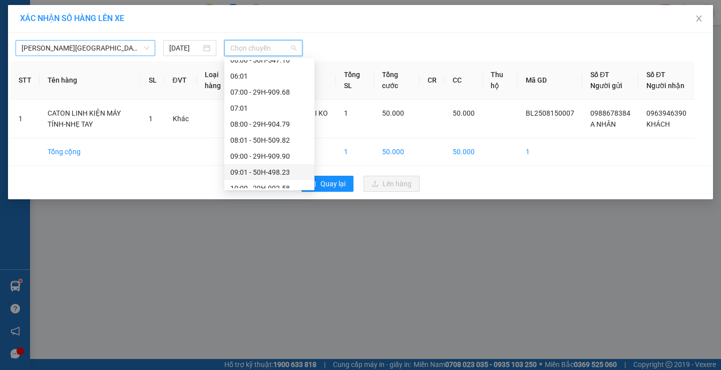
scroll to position [351, 0]
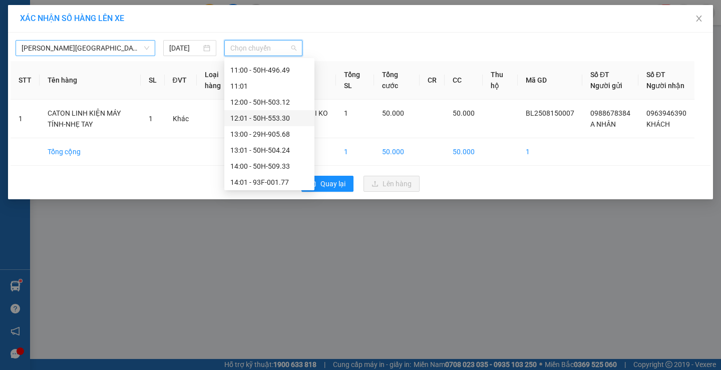
click at [264, 115] on div "12:01 - 50H-553.30" at bounding box center [269, 118] width 78 height 11
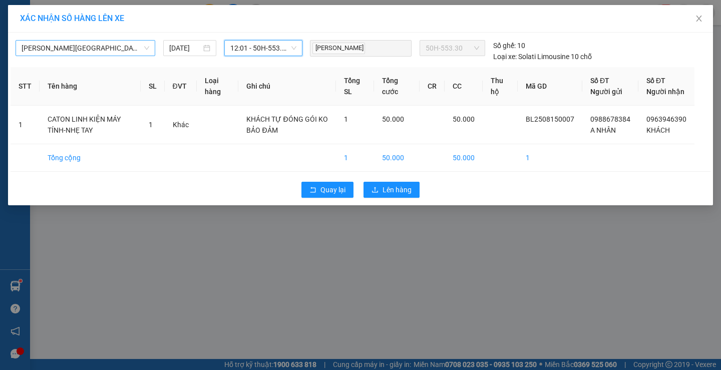
click at [385, 192] on div "Quay lại Lên hàng" at bounding box center [361, 190] width 700 height 26
click at [384, 195] on span "Lên hàng" at bounding box center [397, 189] width 29 height 11
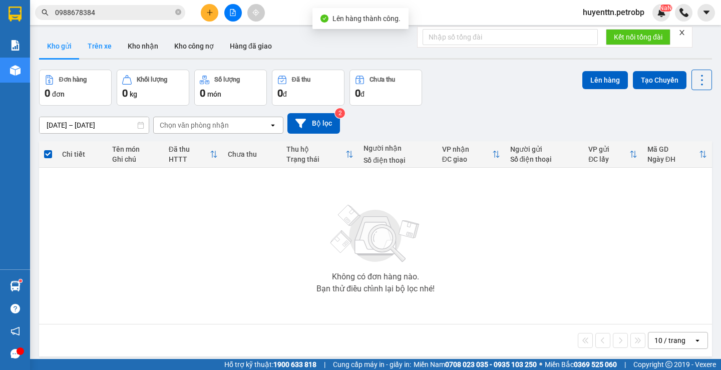
click at [106, 53] on button "Trên xe" at bounding box center [100, 46] width 40 height 24
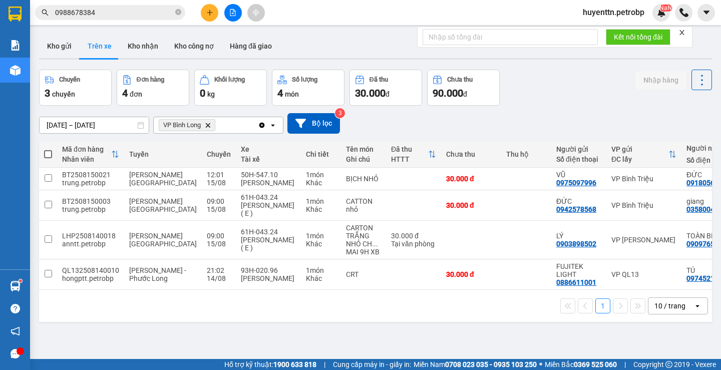
drag, startPoint x: 451, startPoint y: 294, endPoint x: 512, endPoint y: 298, distance: 60.7
click at [518, 298] on div "1 10 / trang open" at bounding box center [375, 306] width 673 height 32
click at [94, 176] on div "BT2508150021" at bounding box center [90, 175] width 57 height 8
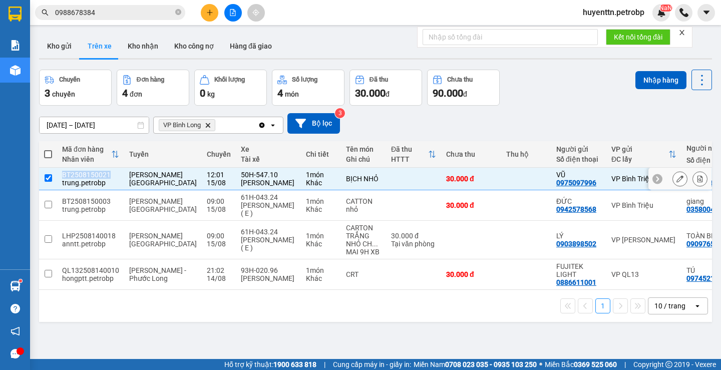
click at [94, 176] on div "BT2508150021" at bounding box center [90, 175] width 57 height 8
checkbox input "false"
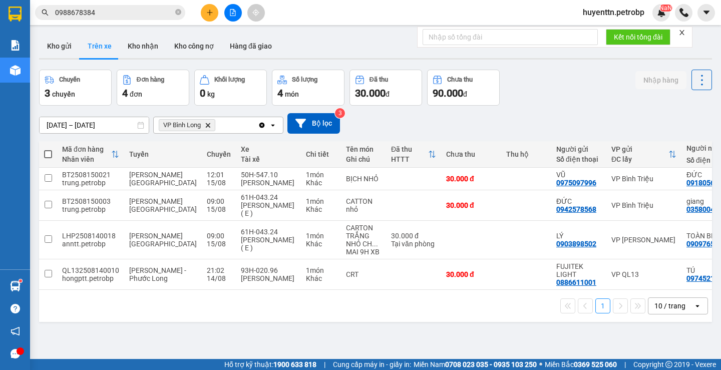
click at [105, 15] on input "0988678384" at bounding box center [114, 12] width 118 height 11
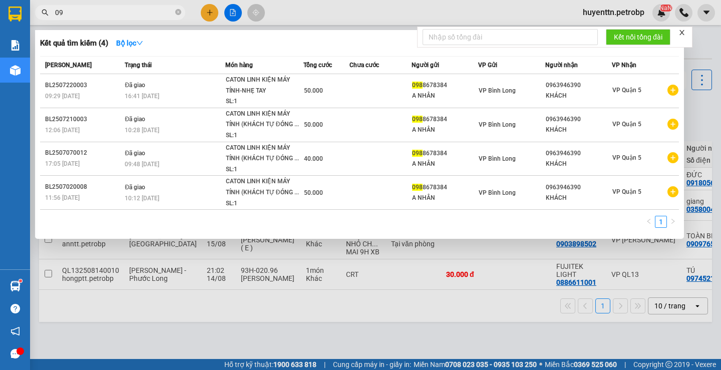
type input "0"
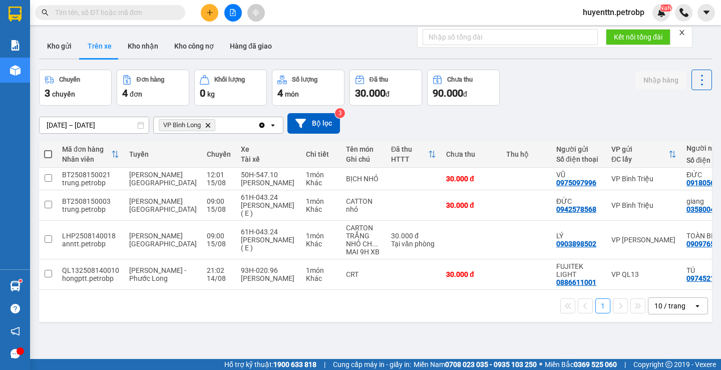
paste input "BT2508150021"
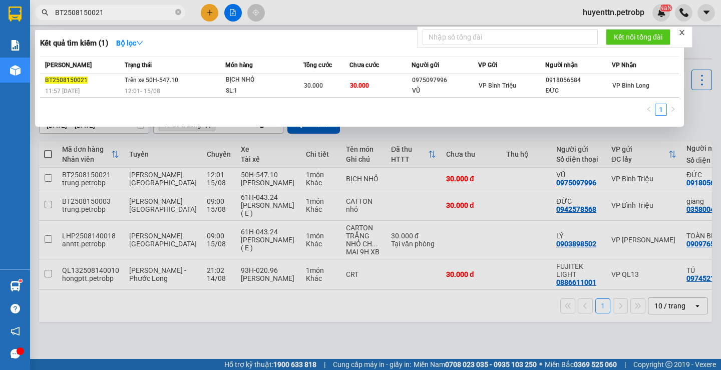
type input "BT2508150021"
click at [385, 335] on div at bounding box center [360, 185] width 721 height 370
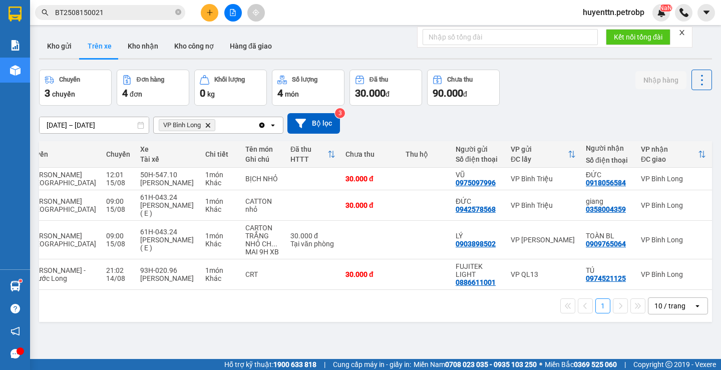
scroll to position [0, 113]
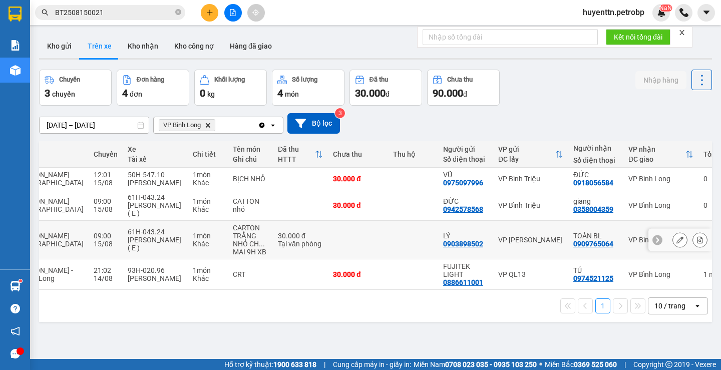
click at [697, 242] on icon at bounding box center [700, 239] width 7 height 7
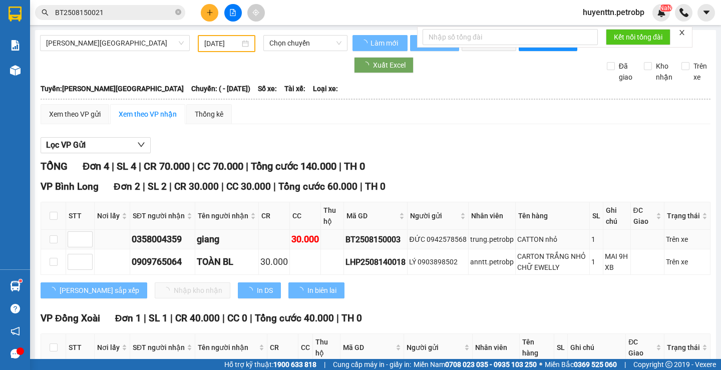
type input "[DATE]"
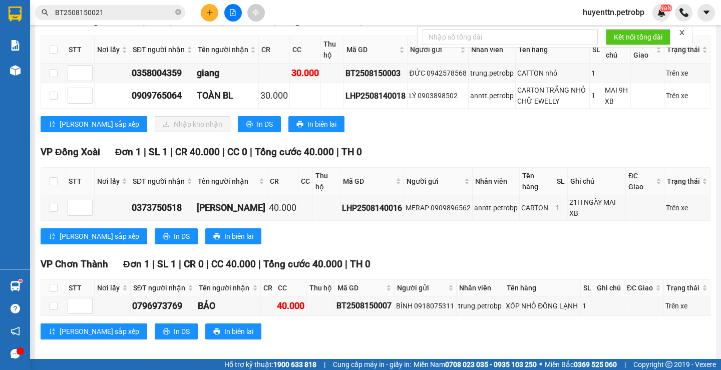
scroll to position [115, 0]
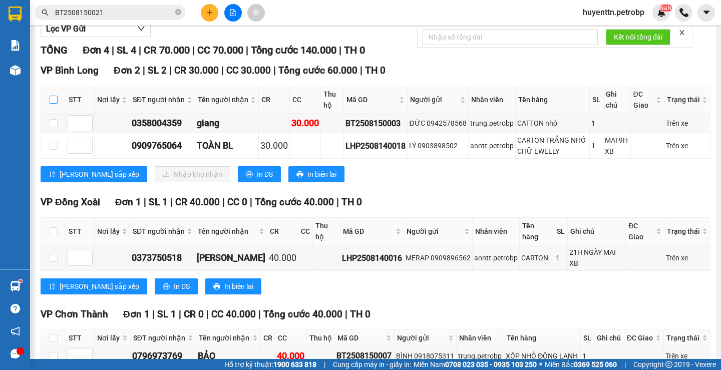
click at [55, 104] on input "checkbox" at bounding box center [54, 100] width 8 height 8
checkbox input "true"
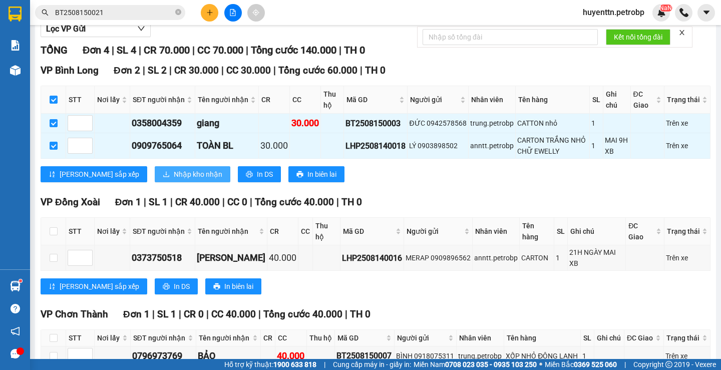
click at [174, 180] on span "Nhập kho nhận" at bounding box center [198, 174] width 49 height 11
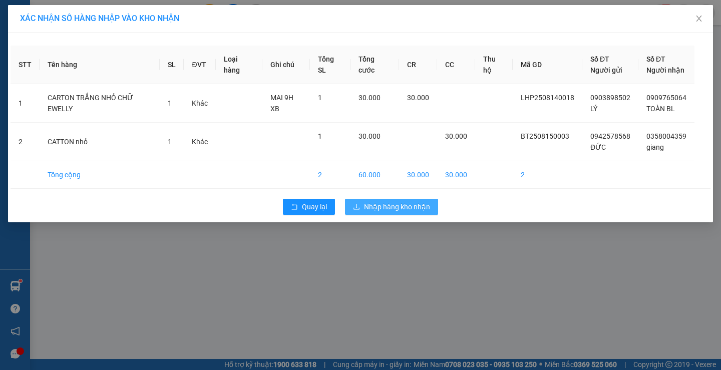
click at [377, 205] on span "Nhập hàng kho nhận" at bounding box center [397, 206] width 66 height 11
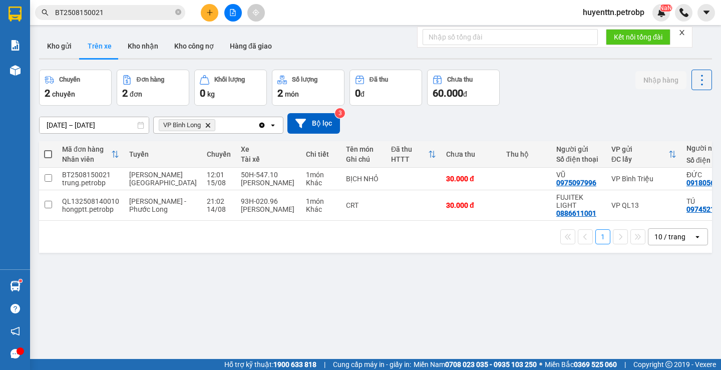
scroll to position [0, 113]
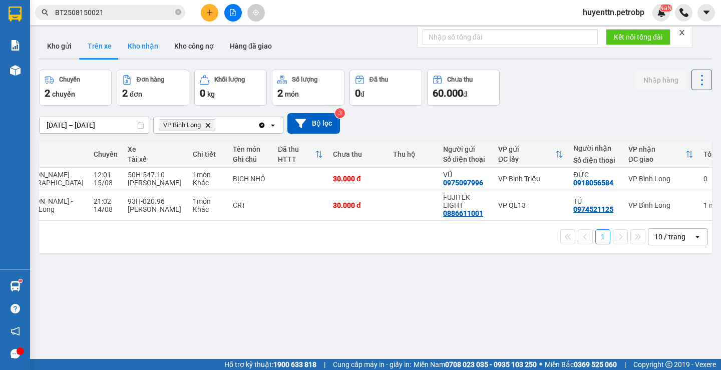
click at [155, 51] on button "Kho nhận" at bounding box center [143, 46] width 47 height 24
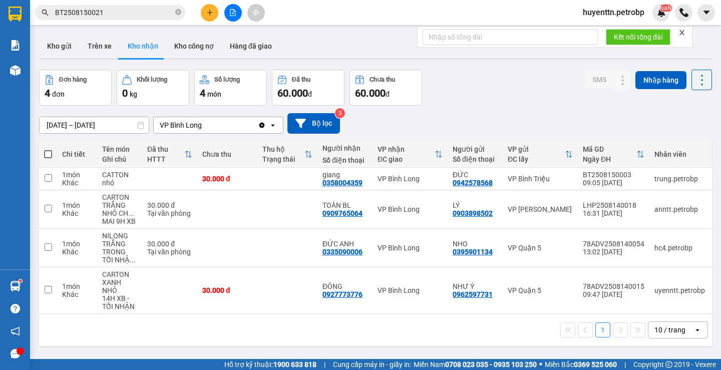
click at [130, 9] on input "BT2508150021" at bounding box center [114, 12] width 118 height 11
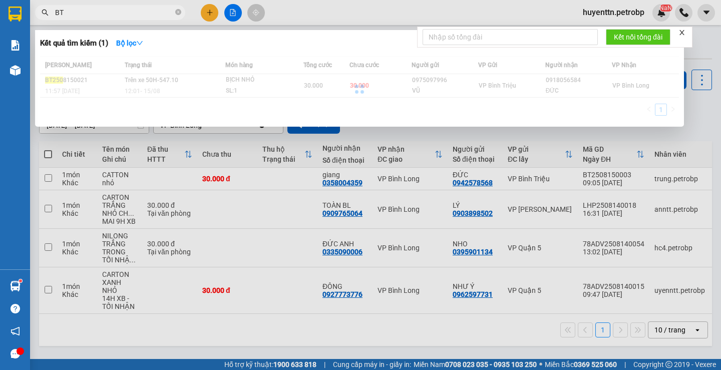
type input "B"
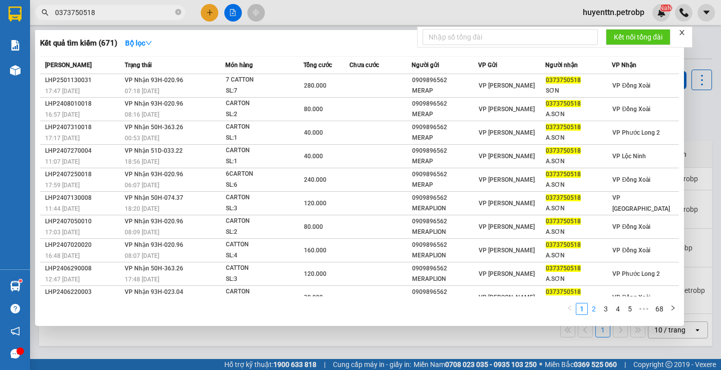
type input "0373750518"
click at [597, 311] on link "2" at bounding box center [593, 308] width 11 height 11
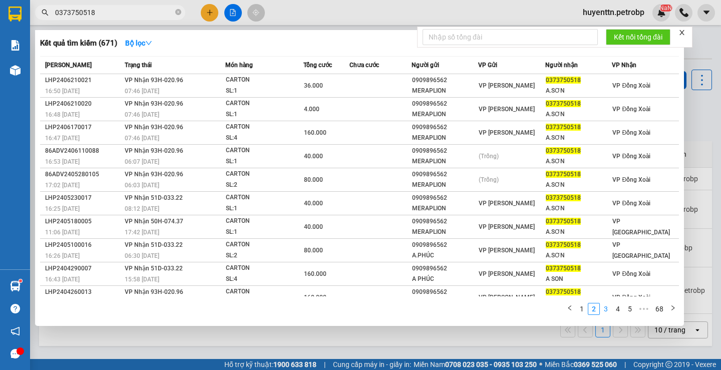
click at [603, 308] on link "3" at bounding box center [605, 308] width 11 height 11
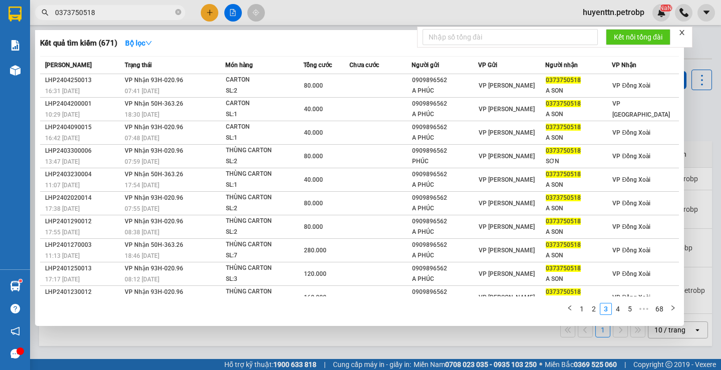
click at [140, 8] on input "0373750518" at bounding box center [114, 12] width 118 height 11
click at [119, 11] on input "0373750518" at bounding box center [114, 12] width 118 height 11
click at [359, 335] on div at bounding box center [360, 185] width 721 height 370
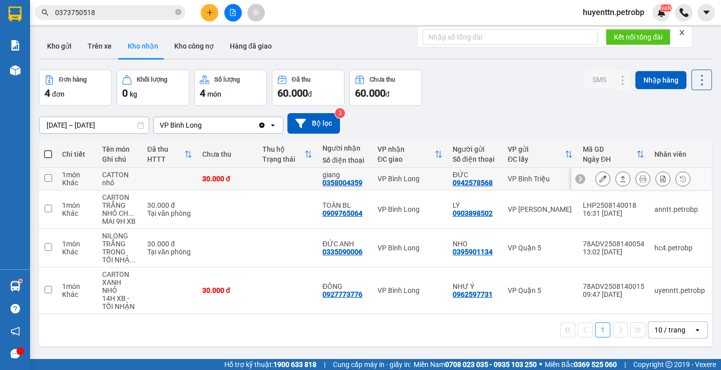
click at [336, 188] on td "giang 0358004359" at bounding box center [344, 179] width 55 height 23
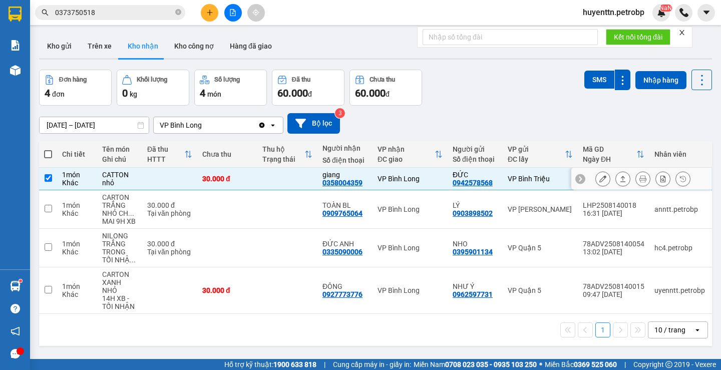
click at [336, 188] on td "giang 0358004359" at bounding box center [344, 179] width 55 height 23
checkbox input "false"
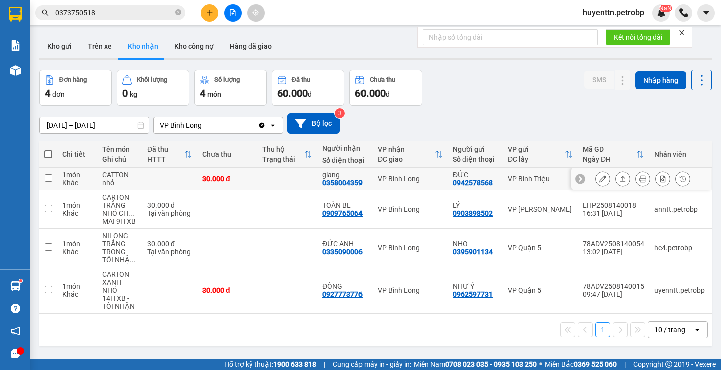
click at [336, 181] on div "0358004359" at bounding box center [342, 183] width 40 height 8
copy div "0358004359"
click at [71, 45] on button "Kho gửi" at bounding box center [59, 46] width 41 height 24
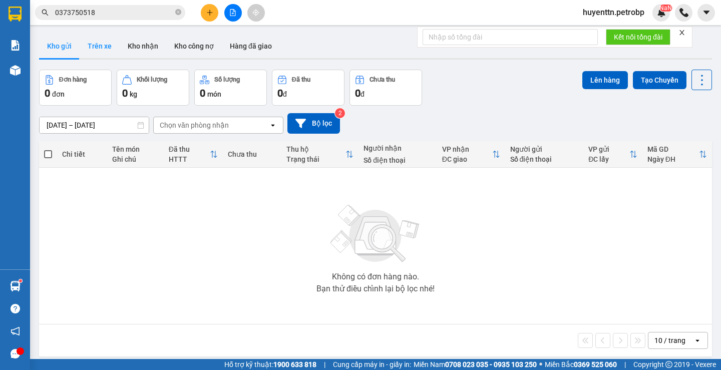
click at [102, 51] on button "Trên xe" at bounding box center [100, 46] width 40 height 24
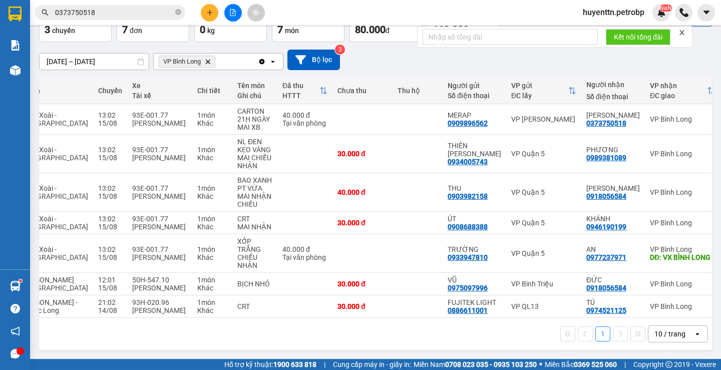
scroll to position [0, 118]
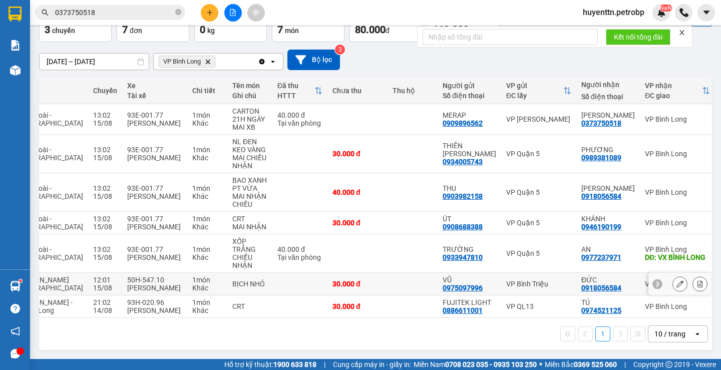
click at [443, 284] on div "0975097996" at bounding box center [463, 288] width 40 height 8
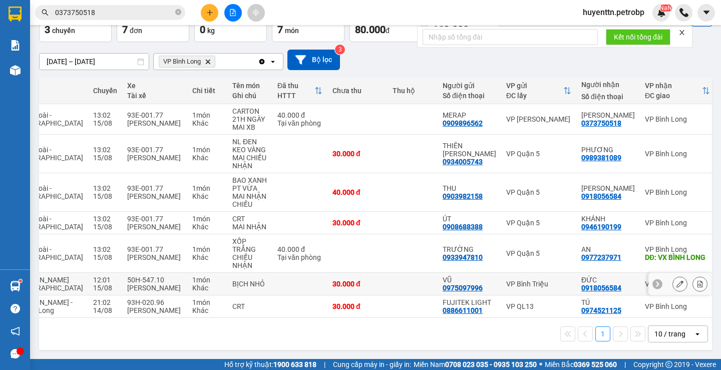
click at [443, 284] on div "0975097996" at bounding box center [463, 288] width 40 height 8
copy div "0975097996"
click at [399, 338] on div "1 10 / trang open" at bounding box center [375, 334] width 665 height 17
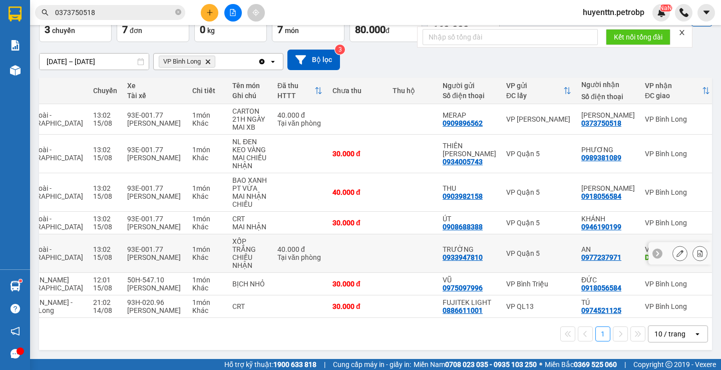
scroll to position [0, 0]
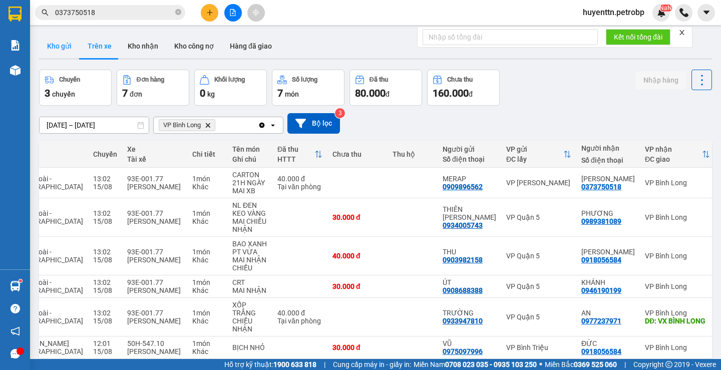
click at [66, 49] on button "Kho gửi" at bounding box center [59, 46] width 41 height 24
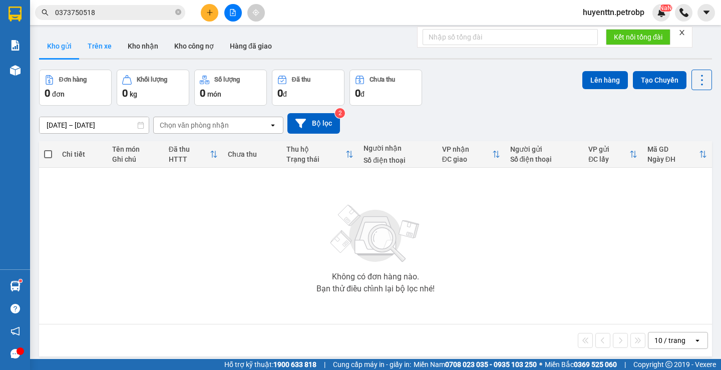
click at [103, 51] on button "Trên xe" at bounding box center [100, 46] width 40 height 24
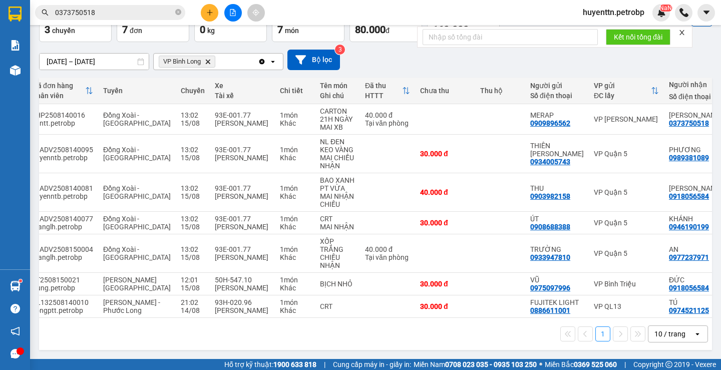
scroll to position [0, 26]
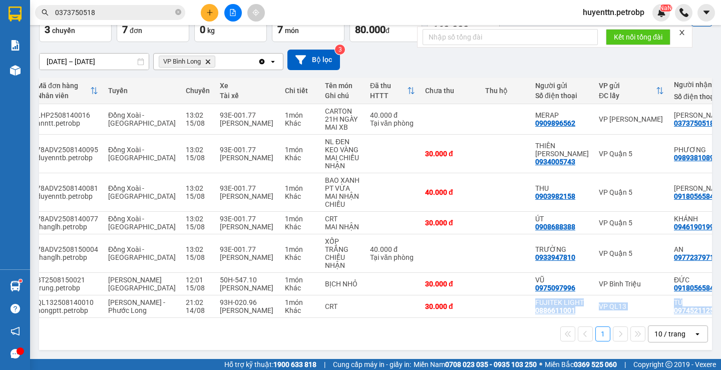
drag, startPoint x: 448, startPoint y: 313, endPoint x: 480, endPoint y: 325, distance: 34.1
click at [480, 325] on div "Mã đơn hàng Nhân viên Tuyến Chuyến Xe Tài xế Chi tiết Tên món Ghi chú Đã thu HT…" at bounding box center [375, 214] width 673 height 272
click at [477, 329] on div "1 10 / trang open" at bounding box center [375, 334] width 665 height 17
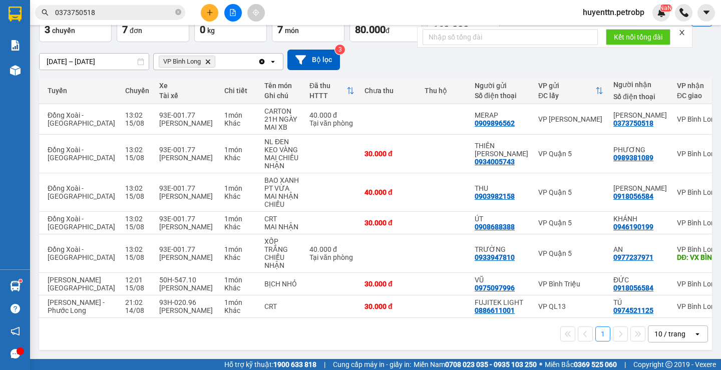
scroll to position [0, 118]
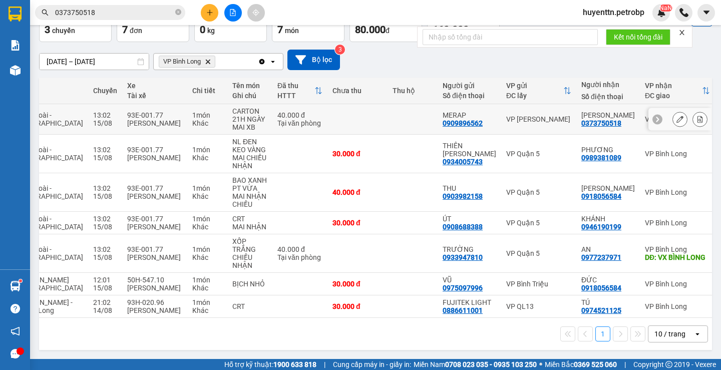
click at [693, 111] on button at bounding box center [700, 120] width 14 height 18
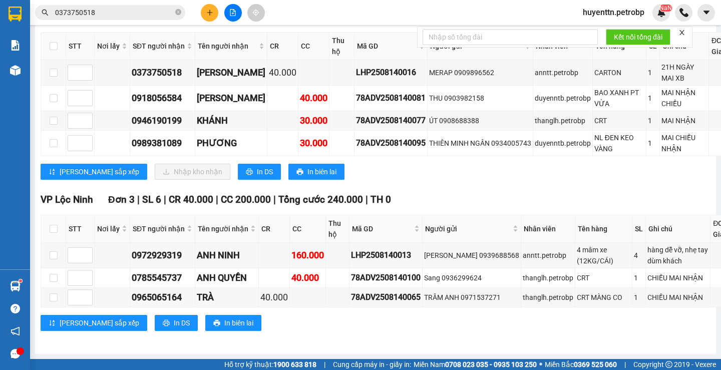
scroll to position [830, 0]
click at [52, 86] on td at bounding box center [53, 73] width 25 height 26
click at [55, 77] on input "checkbox" at bounding box center [54, 73] width 8 height 8
checkbox input "true"
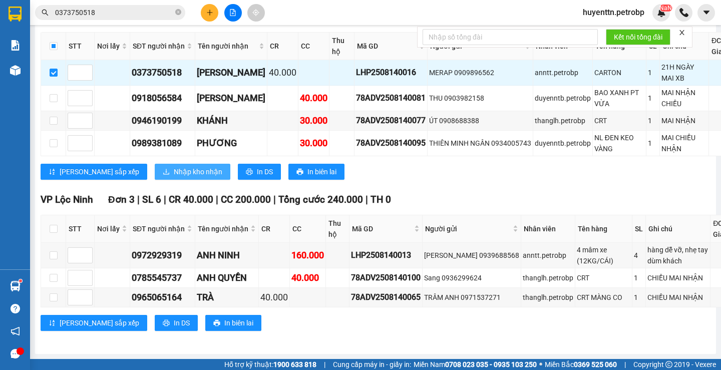
click at [174, 177] on span "Nhập kho nhận" at bounding box center [198, 171] width 49 height 11
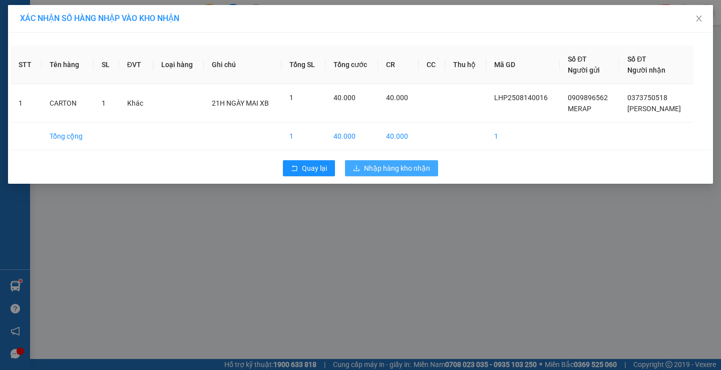
click at [418, 172] on span "Nhập hàng kho nhận" at bounding box center [397, 168] width 66 height 11
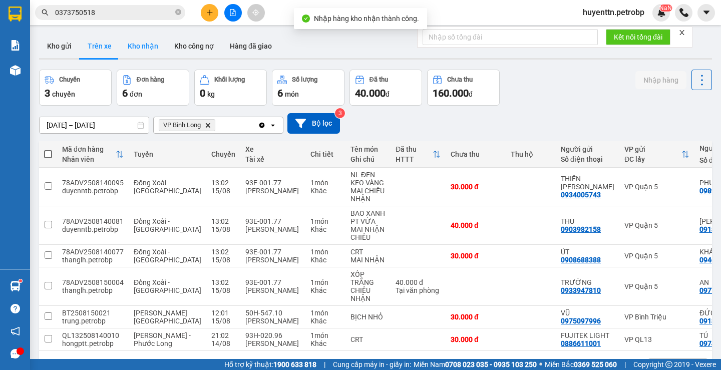
click at [160, 46] on button "Kho nhận" at bounding box center [143, 46] width 47 height 24
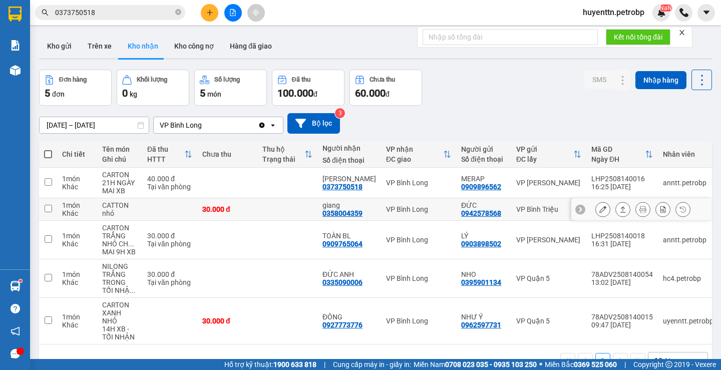
click at [358, 209] on div "0358004359" at bounding box center [342, 213] width 40 height 8
copy div "0358004359"
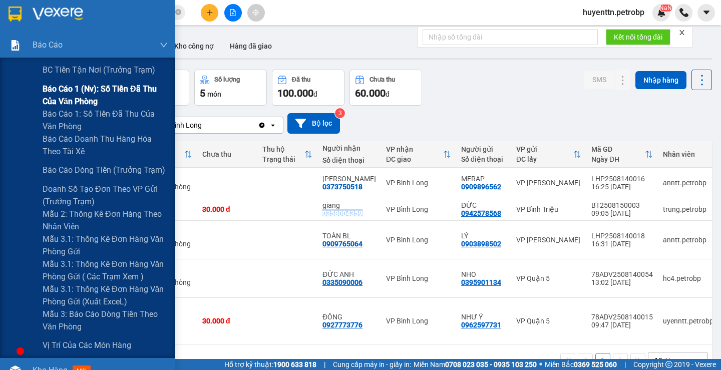
click at [51, 89] on span "Báo cáo 1 (nv): Số tiền đã thu của văn phòng" at bounding box center [105, 95] width 125 height 25
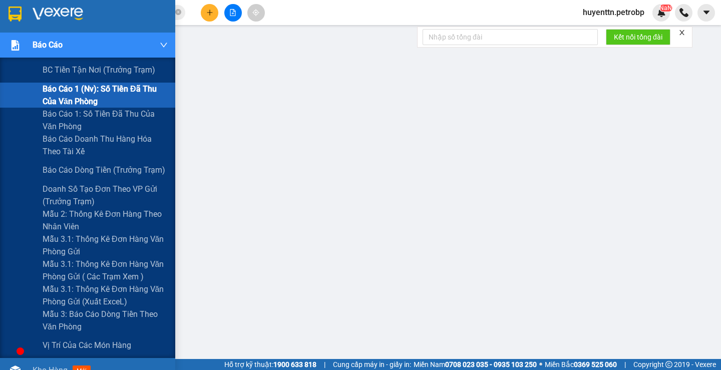
click at [108, 93] on span "Báo cáo 1 (nv): Số tiền đã thu của văn phòng" at bounding box center [105, 95] width 125 height 25
click at [90, 283] on span "Mẫu 3.1: Thống kê đơn hàng văn phòng gửi (Xuất ExceL)" at bounding box center [105, 295] width 125 height 25
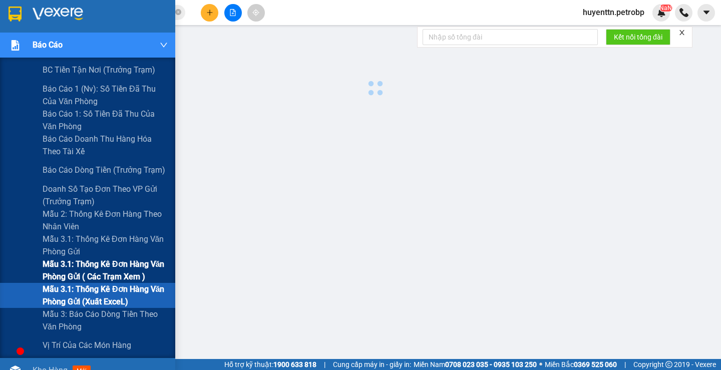
click at [102, 262] on span "Mẫu 3.1: Thống kê đơn hàng văn phòng gửi ( các trạm xem )" at bounding box center [105, 270] width 125 height 25
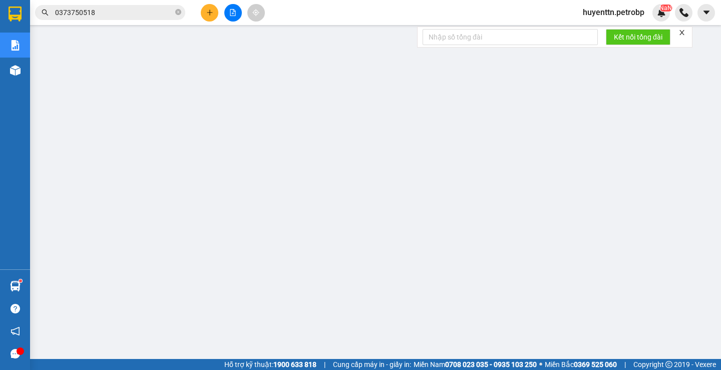
click at [587, 8] on span "huyenttn.petrobp" at bounding box center [614, 12] width 78 height 13
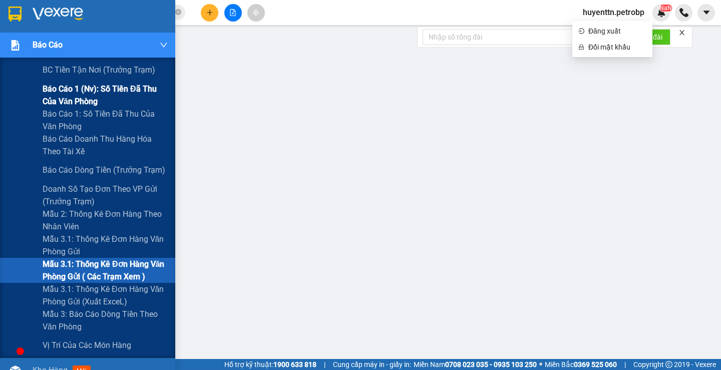
click at [108, 96] on span "Báo cáo 1 (nv): Số tiền đã thu của văn phòng" at bounding box center [105, 95] width 125 height 25
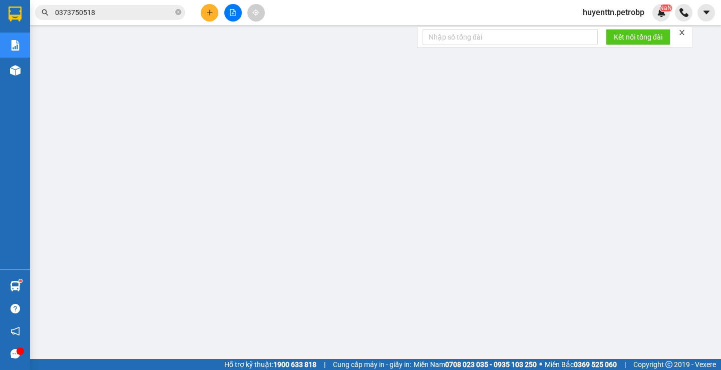
click at [604, 8] on span "huyenttn.petrobp" at bounding box center [614, 12] width 78 height 13
click at [604, 30] on span "Đăng xuất" at bounding box center [617, 31] width 58 height 11
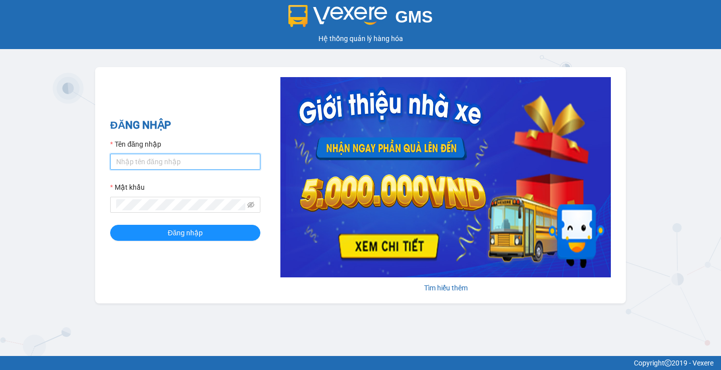
click at [221, 163] on input "Tên đăng nhập" at bounding box center [185, 162] width 150 height 16
type input "haonhn.petrobp"
click at [110, 225] on button "Đăng nhập" at bounding box center [185, 233] width 150 height 16
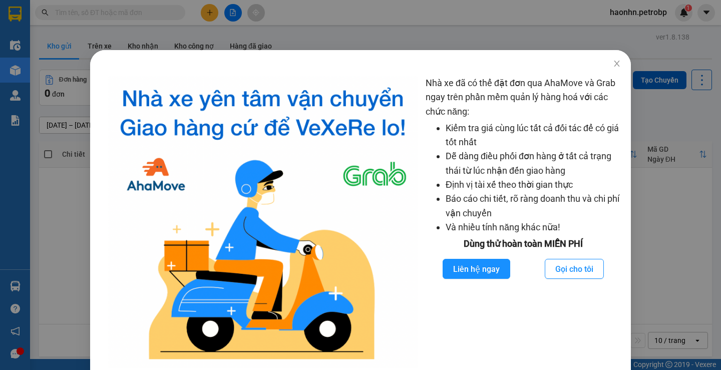
click at [224, 41] on div "Nhà xe đã có thể đặt đơn qua AhaMove và Grab ngay trên phần mềm quản lý hàng ho…" at bounding box center [360, 185] width 721 height 370
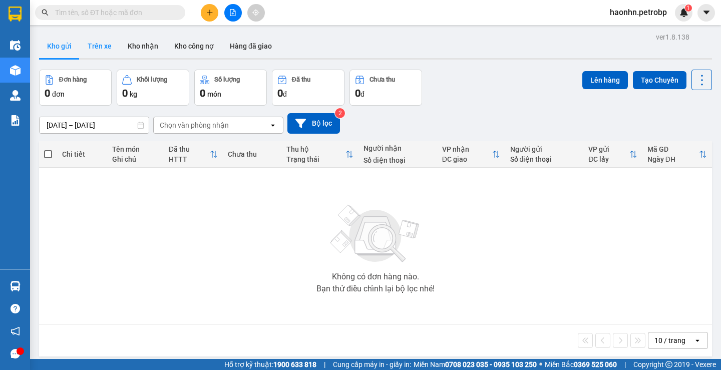
click at [105, 48] on button "Trên xe" at bounding box center [100, 46] width 40 height 24
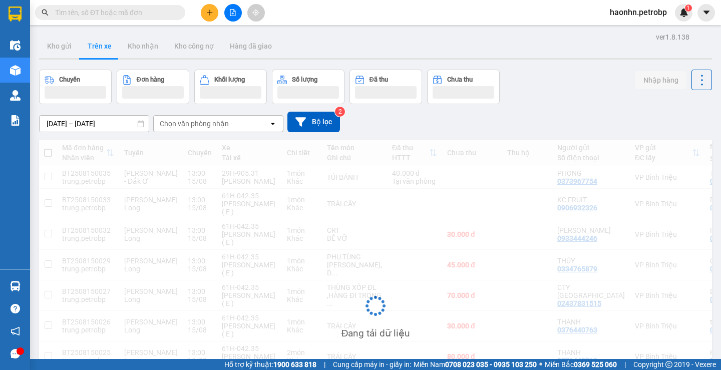
click at [97, 118] on input "[DATE] – [DATE]" at bounding box center [94, 124] width 109 height 16
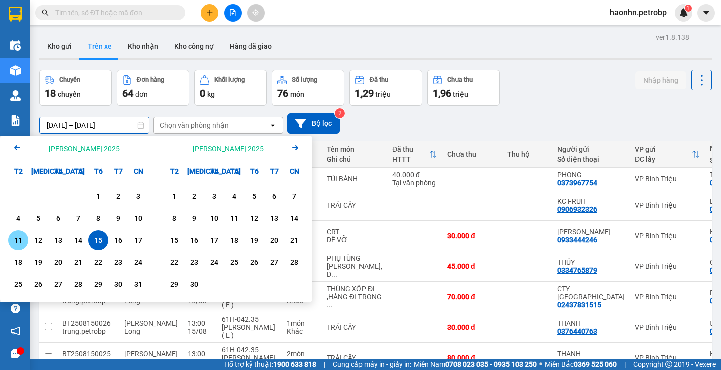
click at [26, 243] on div "11" at bounding box center [18, 240] width 20 height 20
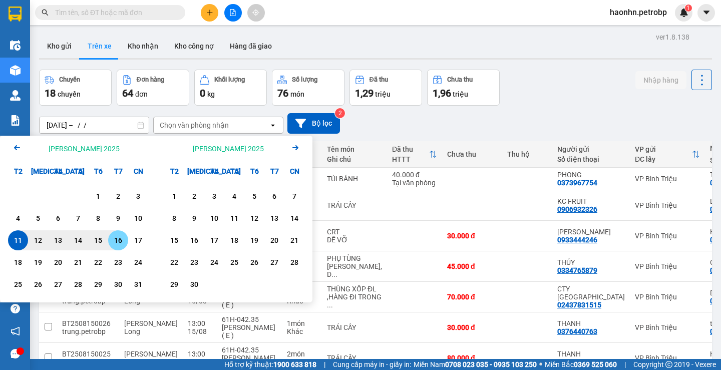
click at [118, 237] on div "16" at bounding box center [118, 240] width 14 height 12
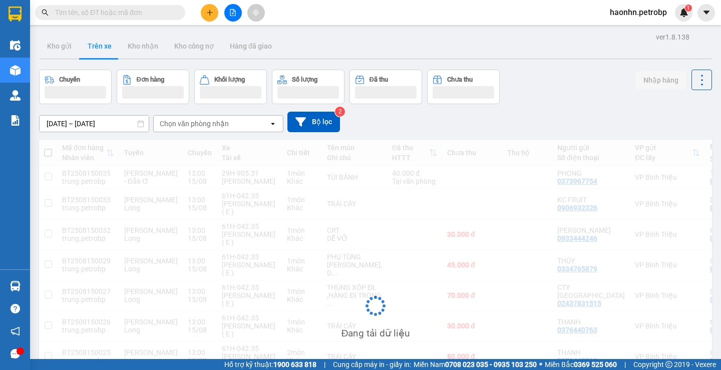
click at [179, 127] on div "Chọn văn phòng nhận" at bounding box center [194, 124] width 69 height 10
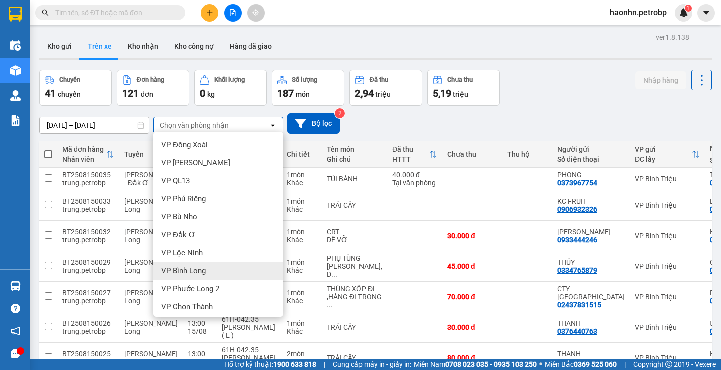
click at [199, 270] on span "VP Bình Long" at bounding box center [183, 271] width 45 height 10
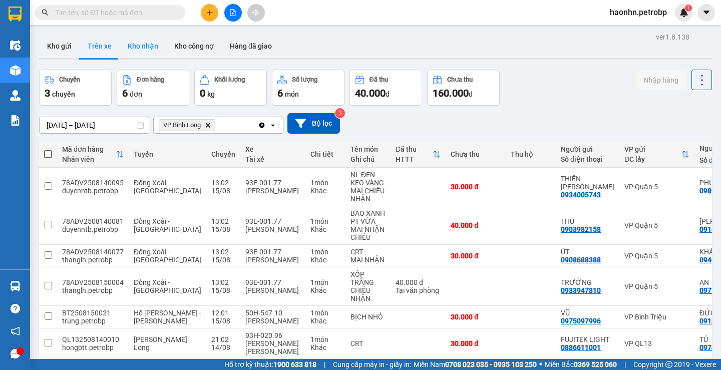
click at [155, 45] on button "Kho nhận" at bounding box center [143, 46] width 47 height 24
type input "[DATE] – [DATE]"
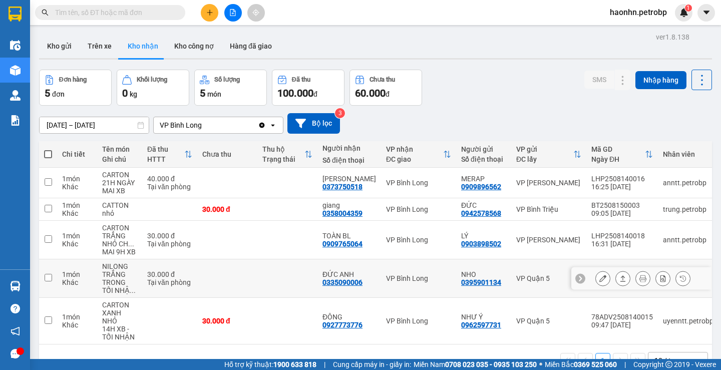
click at [599, 280] on icon at bounding box center [602, 278] width 7 height 7
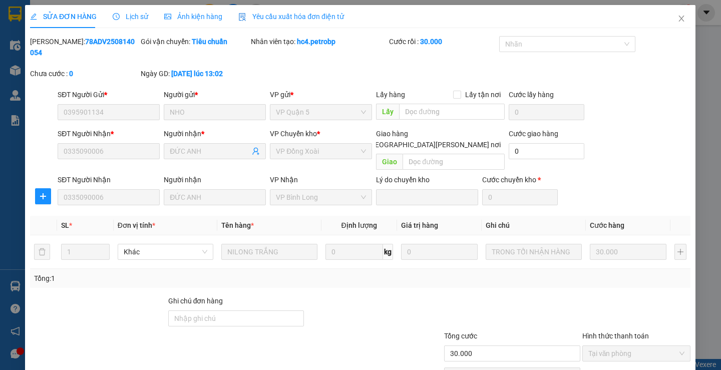
type input "0395901134"
type input "NHO"
type input "0335090006"
type input "ĐỨC ANH"
type input "30.000"
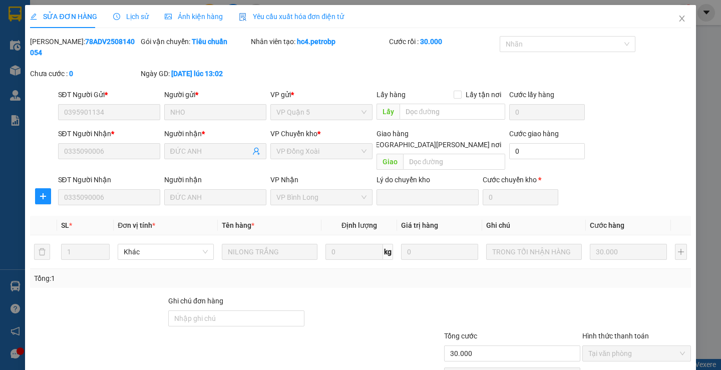
click at [661, 298] on div at bounding box center [636, 312] width 111 height 35
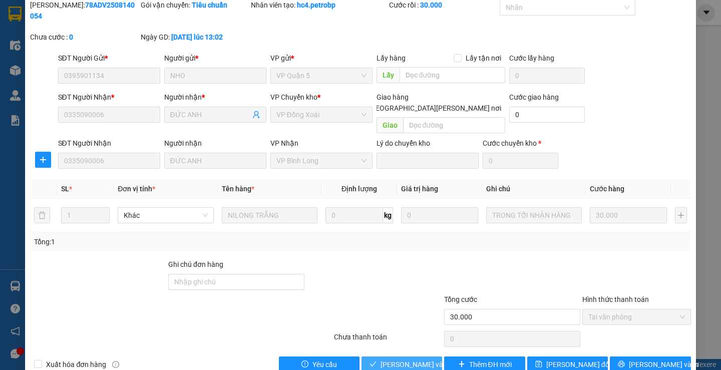
click at [407, 359] on span "[PERSON_NAME] và [PERSON_NAME] hàng" at bounding box center [448, 364] width 135 height 11
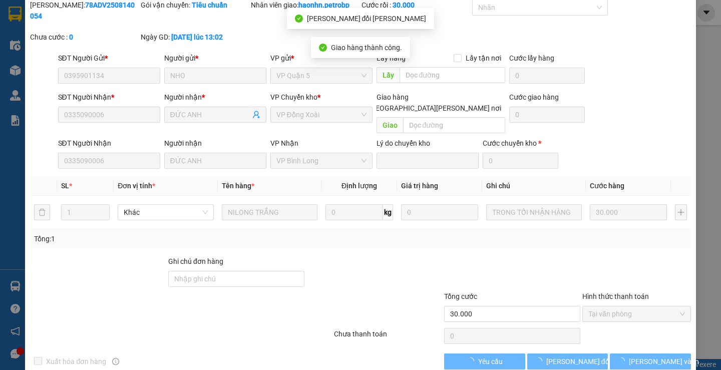
scroll to position [0, 0]
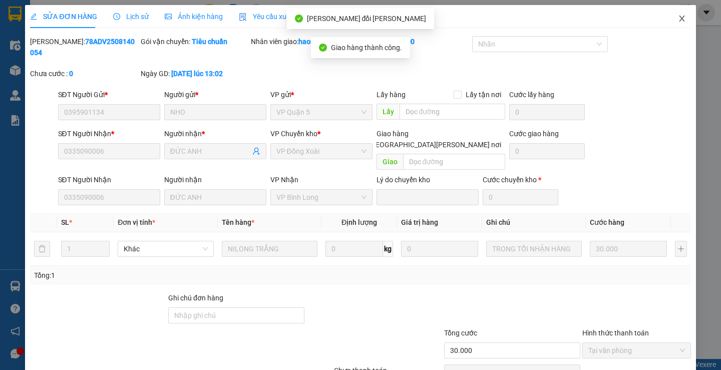
click at [678, 18] on icon "close" at bounding box center [682, 19] width 8 height 8
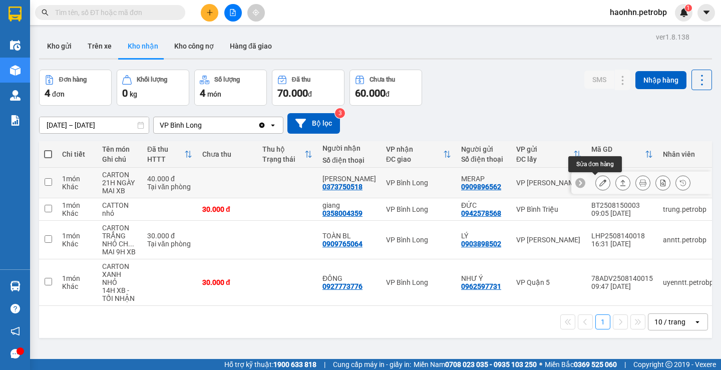
click at [599, 179] on icon at bounding box center [602, 182] width 7 height 7
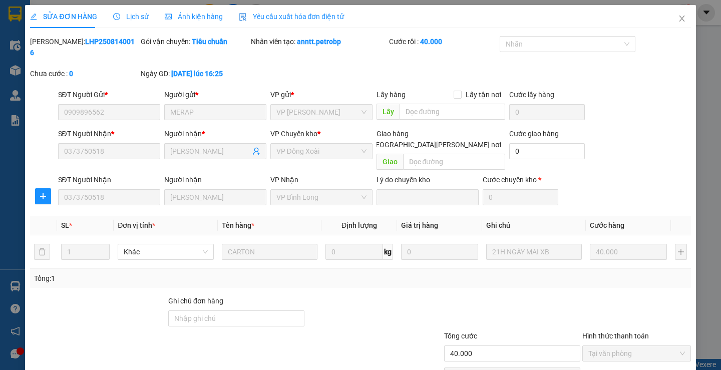
type input "0909896562"
type input "MERAP"
type input "0373750518"
type input "[PERSON_NAME]"
type input "40.000"
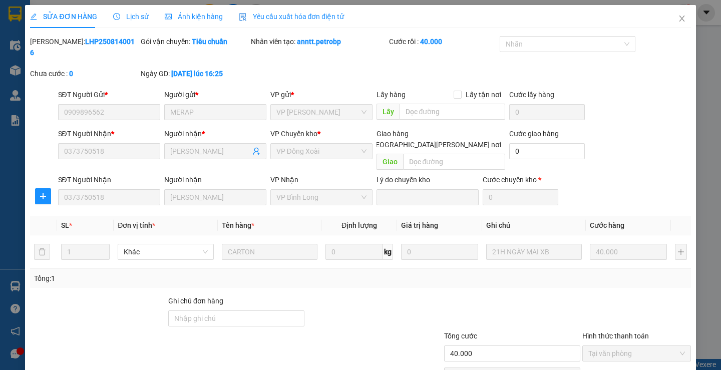
scroll to position [37, 0]
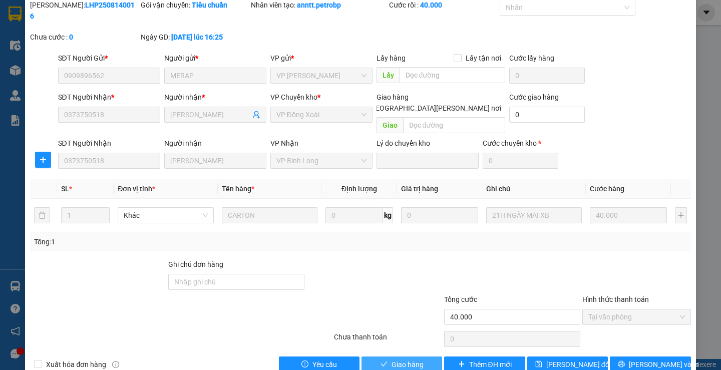
click at [409, 359] on span "Giao hàng" at bounding box center [408, 364] width 32 height 11
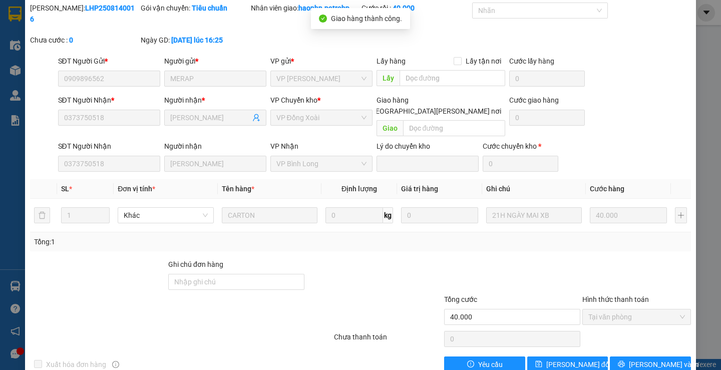
scroll to position [0, 0]
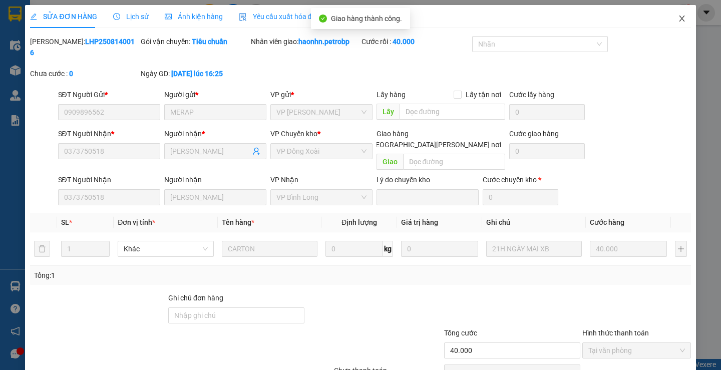
click at [678, 22] on icon "close" at bounding box center [682, 19] width 8 height 8
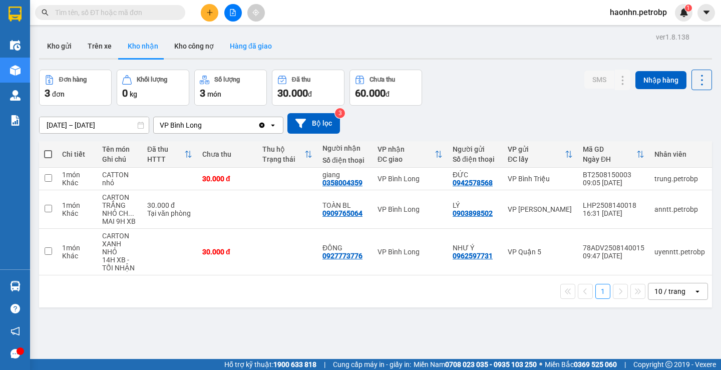
click at [230, 50] on button "Hàng đã giao" at bounding box center [251, 46] width 58 height 24
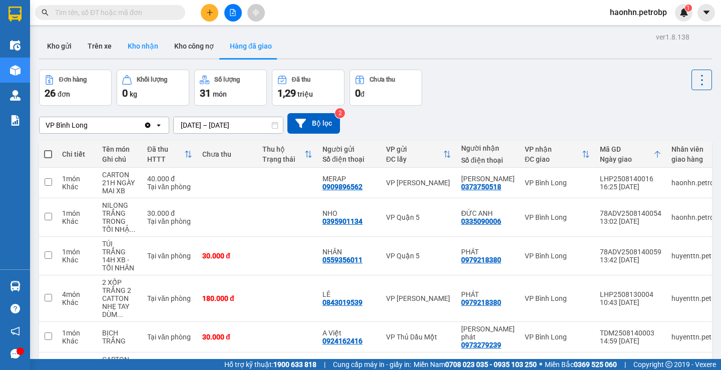
click at [122, 56] on button "Kho nhận" at bounding box center [143, 46] width 47 height 24
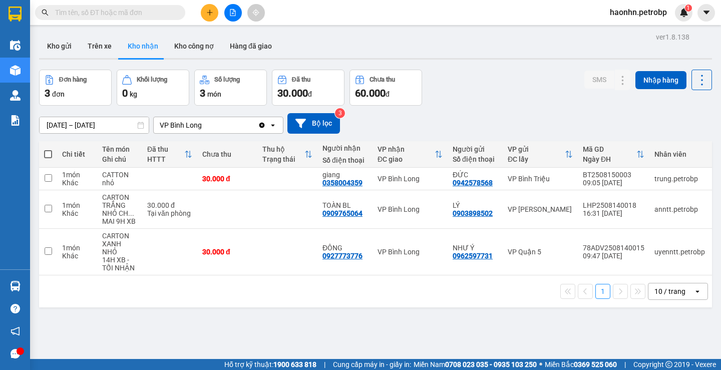
click at [109, 127] on input "[DATE] – [DATE]" at bounding box center [94, 125] width 109 height 16
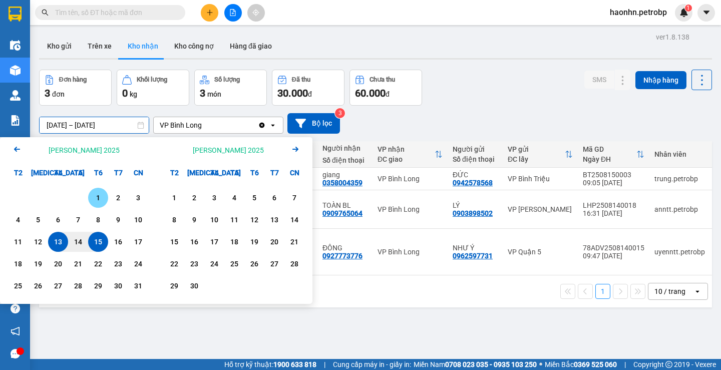
click at [94, 192] on div "1" at bounding box center [98, 198] width 20 height 20
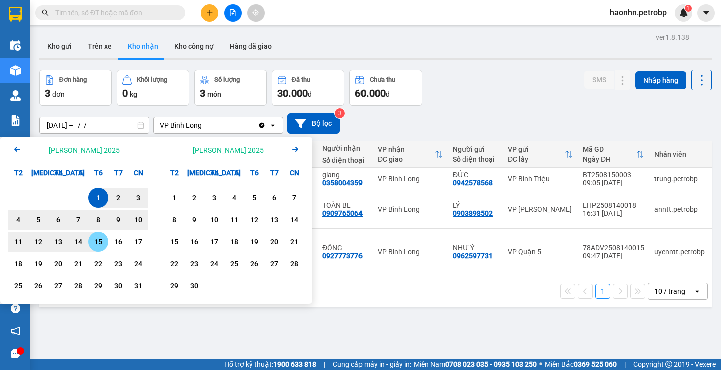
click at [100, 238] on div "15" at bounding box center [98, 242] width 14 height 12
type input "[DATE] – [DATE]"
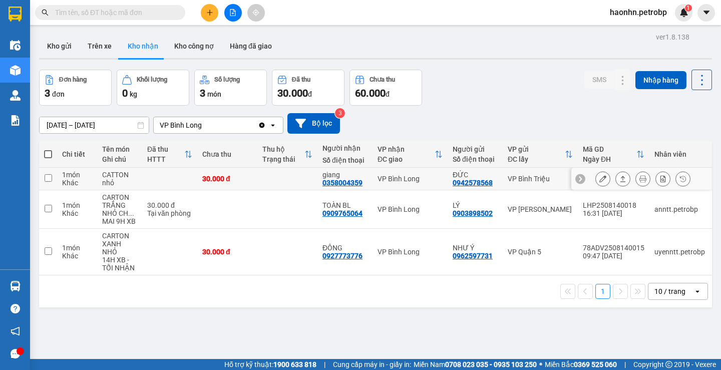
click at [329, 182] on div "0358004359" at bounding box center [342, 183] width 40 height 8
copy div "0358004359"
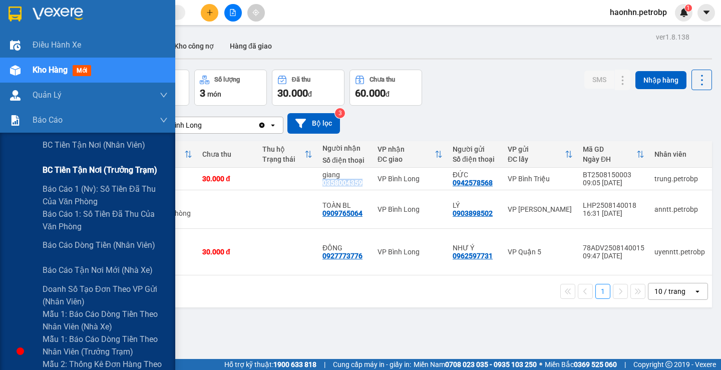
click at [137, 162] on div "BC tiền tận nơi (trưởng trạm)" at bounding box center [105, 170] width 125 height 25
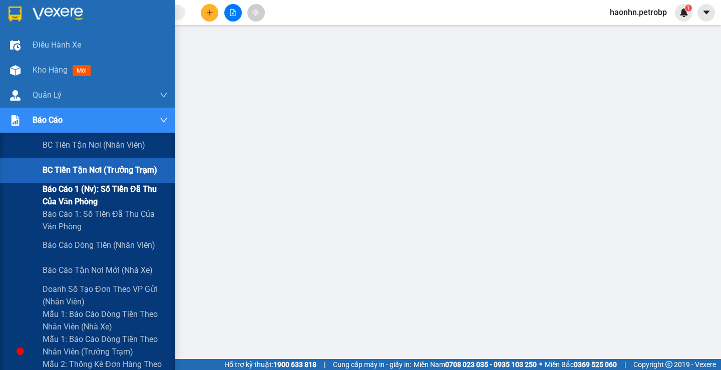
click at [110, 198] on span "Báo cáo 1 (nv): Số tiền đã thu của văn phòng" at bounding box center [105, 195] width 125 height 25
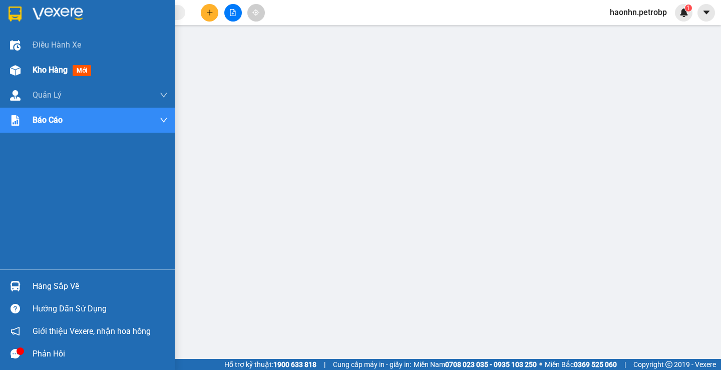
click at [26, 67] on div "Kho hàng mới" at bounding box center [87, 70] width 175 height 25
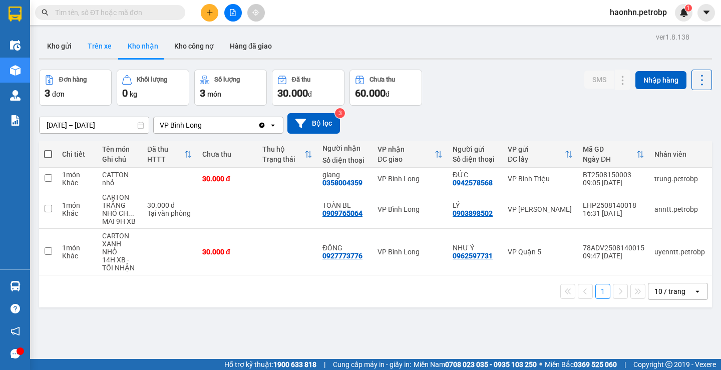
click at [103, 45] on button "Trên xe" at bounding box center [100, 46] width 40 height 24
type input "[DATE] – [DATE]"
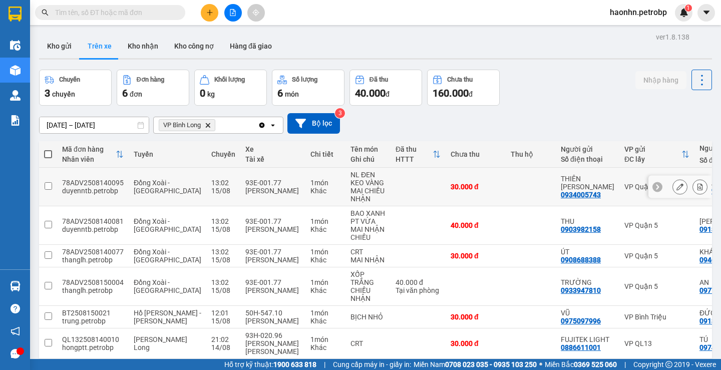
scroll to position [46, 0]
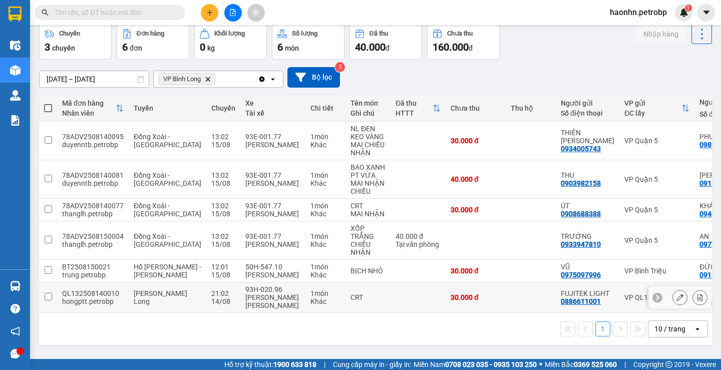
click at [509, 299] on td at bounding box center [531, 297] width 50 height 31
checkbox input "true"
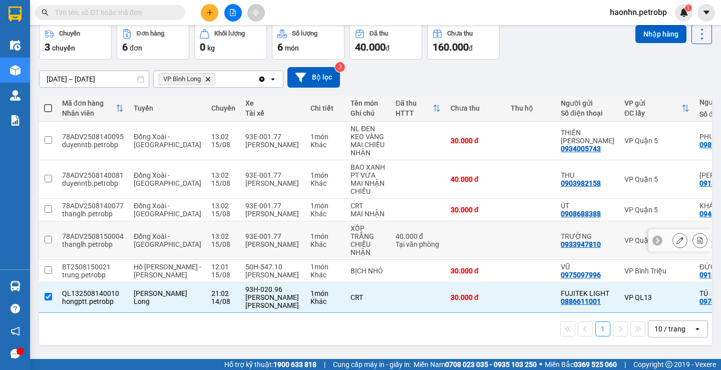
click at [510, 252] on td at bounding box center [531, 240] width 50 height 39
checkbox input "true"
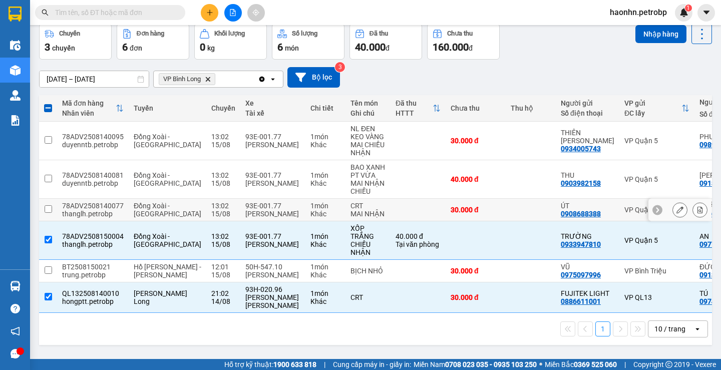
click at [510, 200] on td at bounding box center [531, 210] width 50 height 23
checkbox input "true"
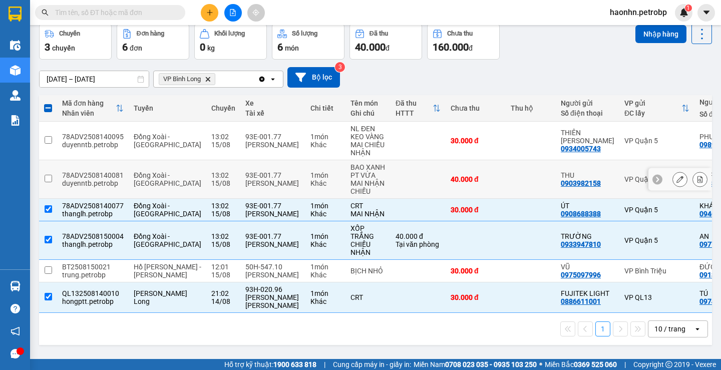
click at [506, 185] on td at bounding box center [531, 179] width 50 height 39
checkbox input "true"
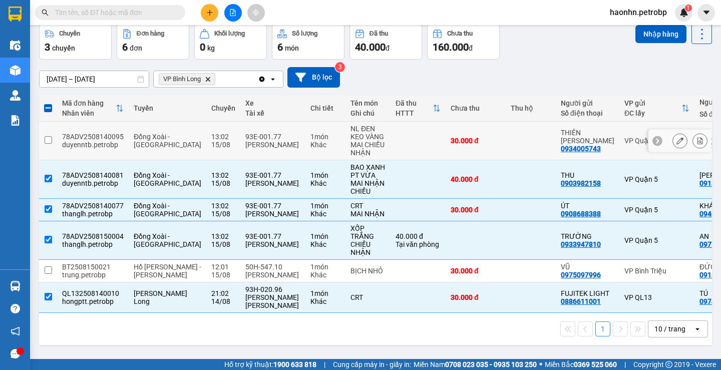
click at [506, 151] on td at bounding box center [531, 141] width 50 height 39
checkbox input "true"
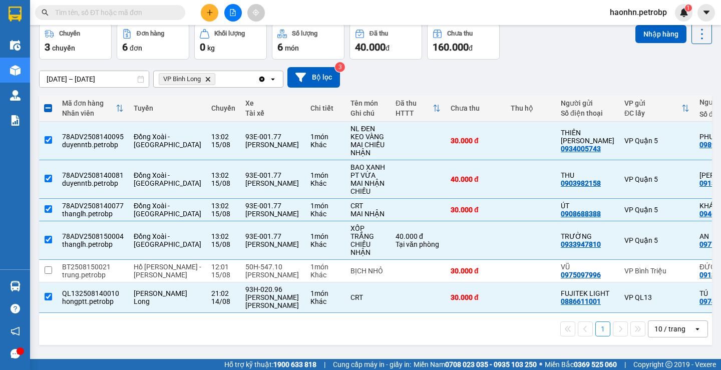
drag, startPoint x: 527, startPoint y: 81, endPoint x: 445, endPoint y: 36, distance: 94.1
click at [634, 318] on div "1 10 / trang open" at bounding box center [375, 329] width 673 height 32
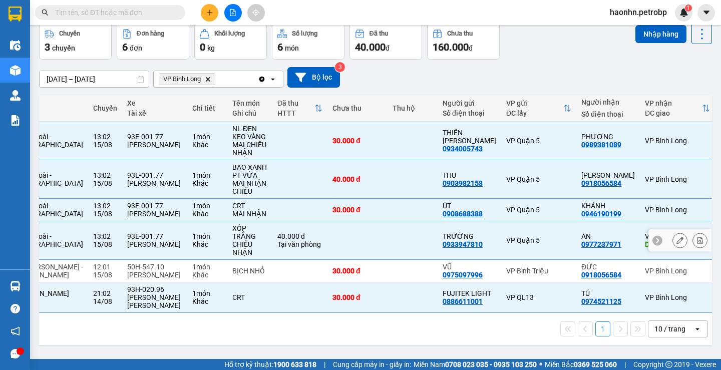
click at [504, 250] on td "VP Quận 5" at bounding box center [538, 240] width 75 height 39
checkbox input "false"
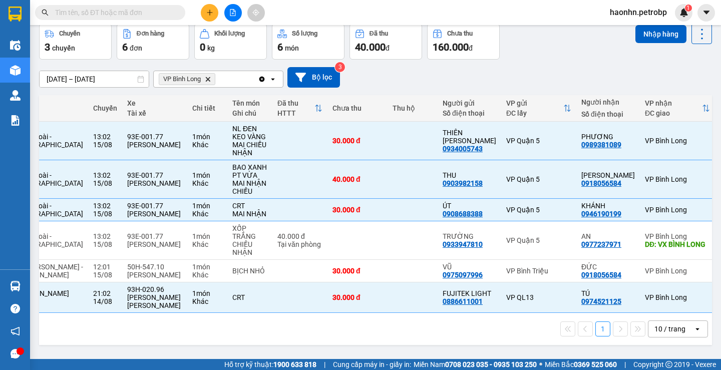
drag, startPoint x: 619, startPoint y: 55, endPoint x: 629, endPoint y: 70, distance: 18.2
drag, startPoint x: 629, startPoint y: 70, endPoint x: 658, endPoint y: 25, distance: 54.0
click at [658, 25] on div "Kết quả [PERSON_NAME] ( 0 ) Bộ lọc No Data haonhn.petrobp 1" at bounding box center [360, 12] width 721 height 25
click at [659, 28] on button "Nhập hàng" at bounding box center [660, 34] width 51 height 18
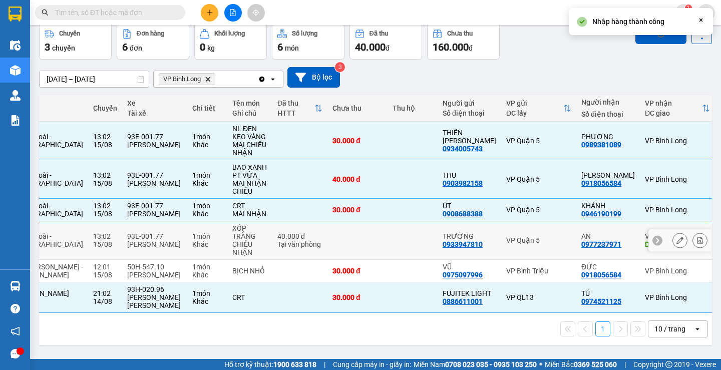
checkbox input "false"
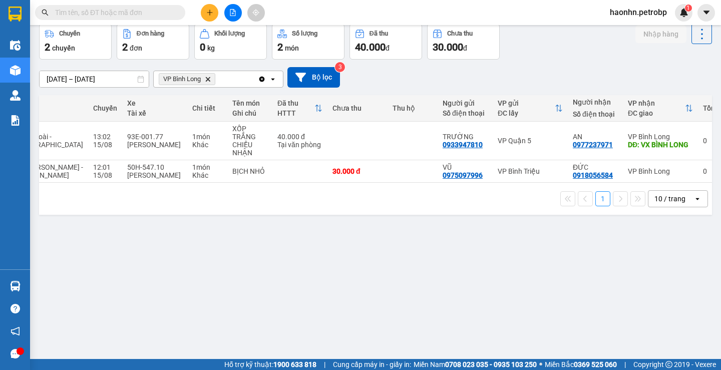
scroll to position [0, 0]
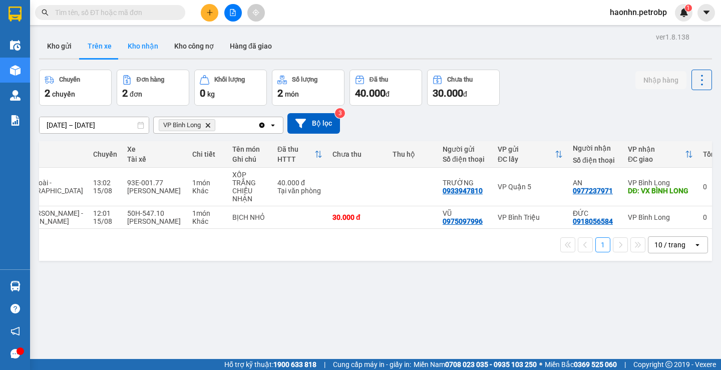
click at [123, 37] on button "Kho nhận" at bounding box center [143, 46] width 47 height 24
type input "[DATE] – [DATE]"
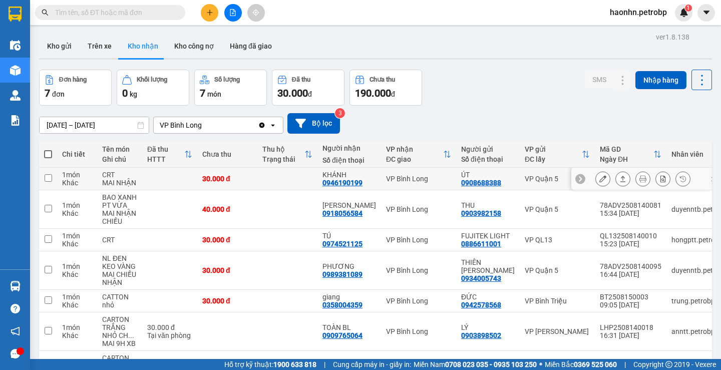
click at [343, 183] on div "0946190199" at bounding box center [342, 183] width 40 height 8
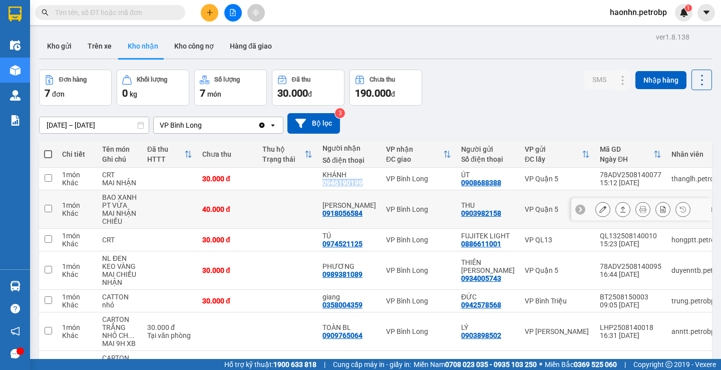
copy div "0946190199"
click at [353, 215] on div "0918056584" at bounding box center [342, 213] width 40 height 8
copy div "0918056584"
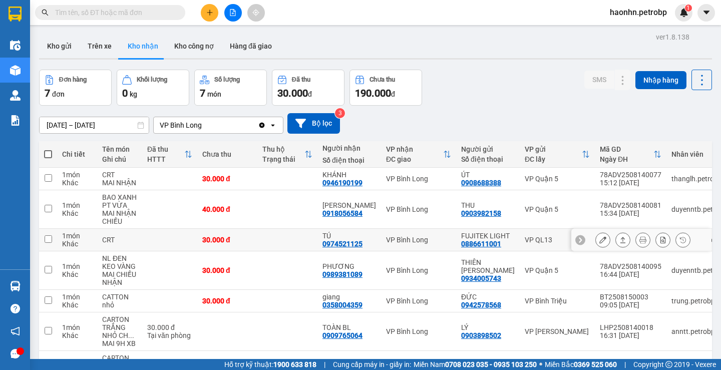
click at [348, 248] on td "TÚ 0974521125" at bounding box center [349, 240] width 64 height 23
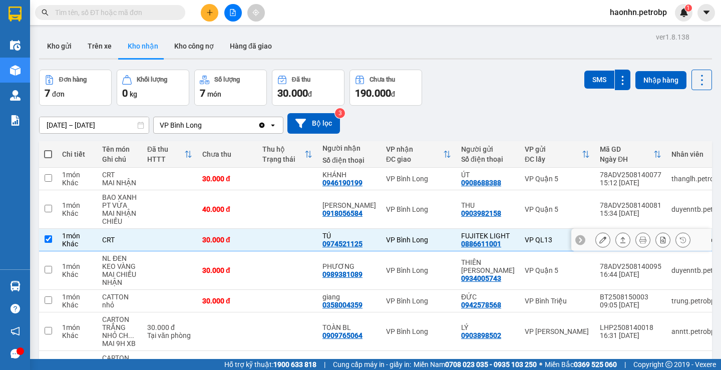
click at [348, 248] on td "TÚ 0974521125" at bounding box center [349, 240] width 64 height 23
checkbox input "false"
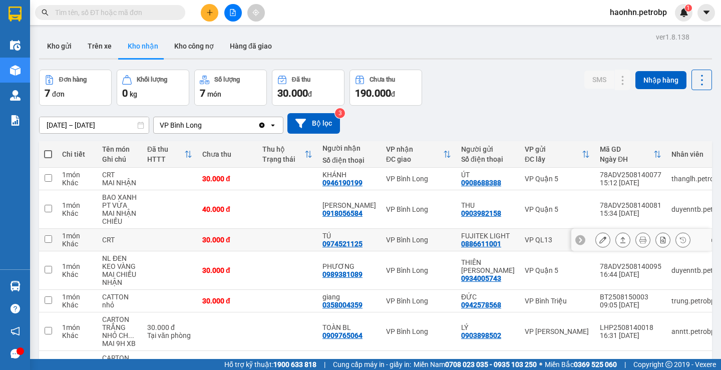
click at [348, 246] on div "0974521125" at bounding box center [342, 244] width 40 height 8
copy div "0974521125"
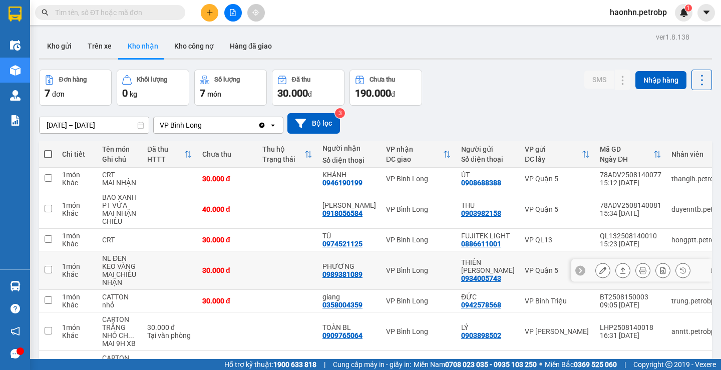
click at [340, 276] on div "0989381089" at bounding box center [342, 274] width 40 height 8
copy div "0989381089"
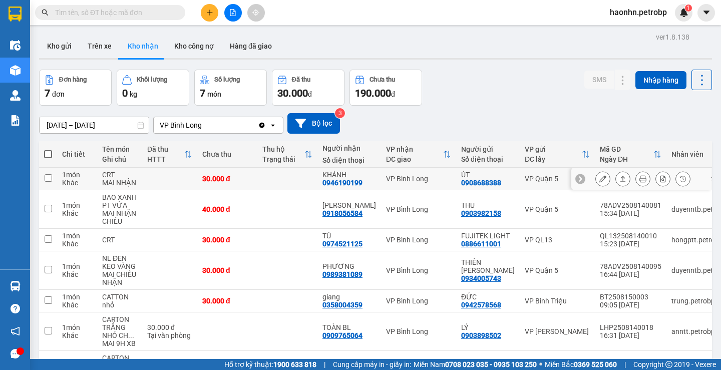
click at [352, 184] on div "0946190199" at bounding box center [342, 183] width 40 height 8
copy div "0946190199"
click at [340, 244] on div "0974521125" at bounding box center [342, 244] width 40 height 8
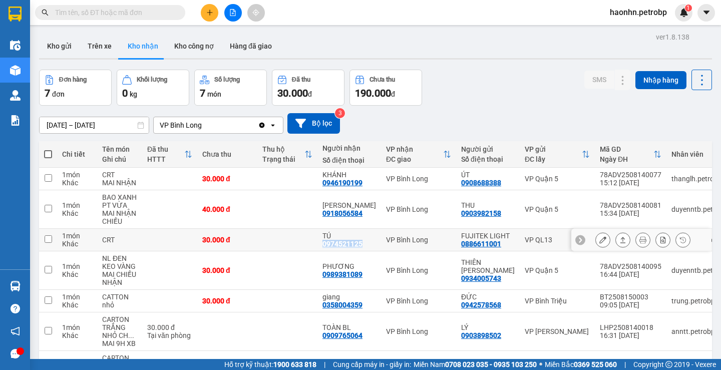
copy div "0974521125"
click at [102, 51] on button "Trên xe" at bounding box center [100, 46] width 40 height 24
type input "[DATE] – [DATE]"
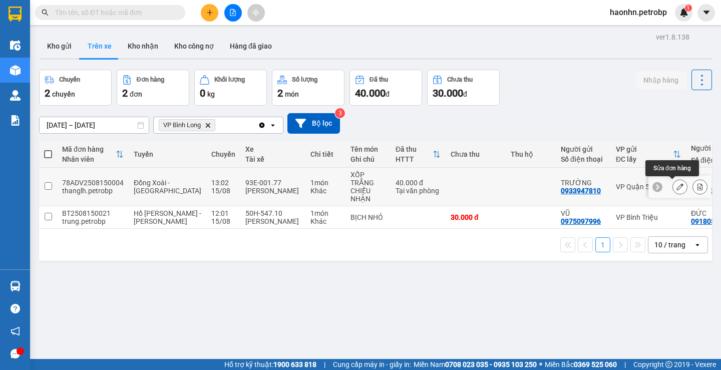
click at [677, 186] on icon at bounding box center [680, 186] width 7 height 7
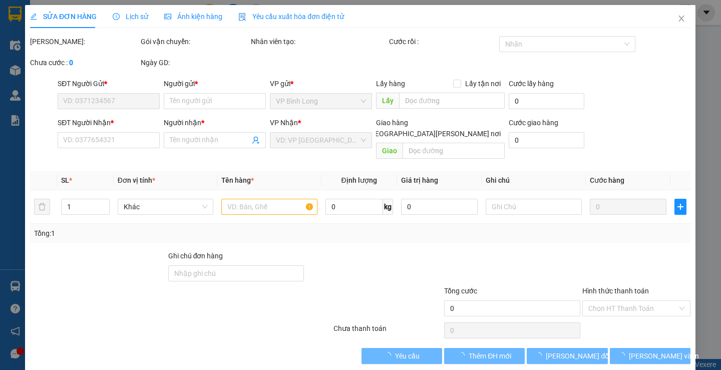
type input "0933947810"
type input "TRƯỜNG"
type input "0977237971"
type input "AN"
type input "VX BÌNH LONG"
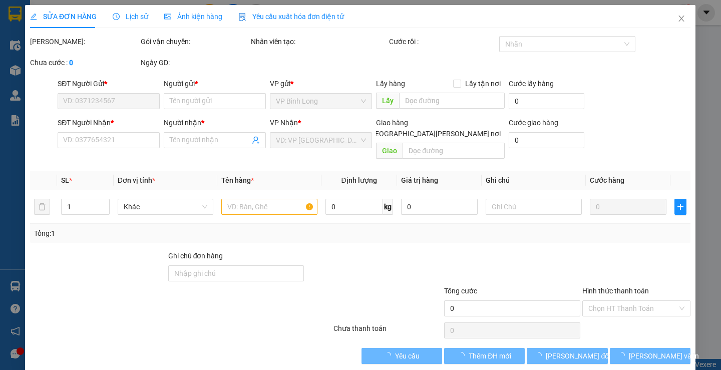
type input "40.000"
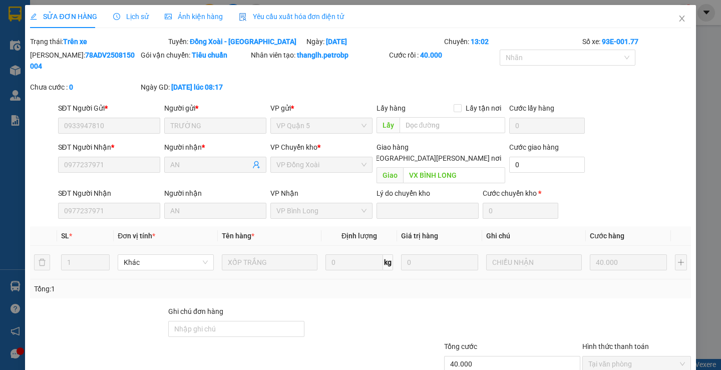
scroll to position [47, 0]
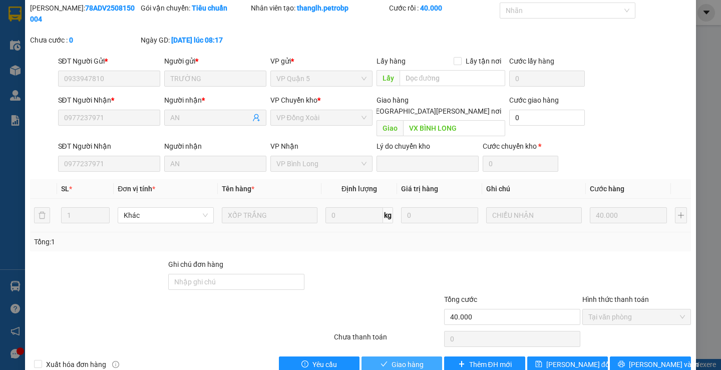
click at [404, 359] on span "Giao hàng" at bounding box center [408, 364] width 32 height 11
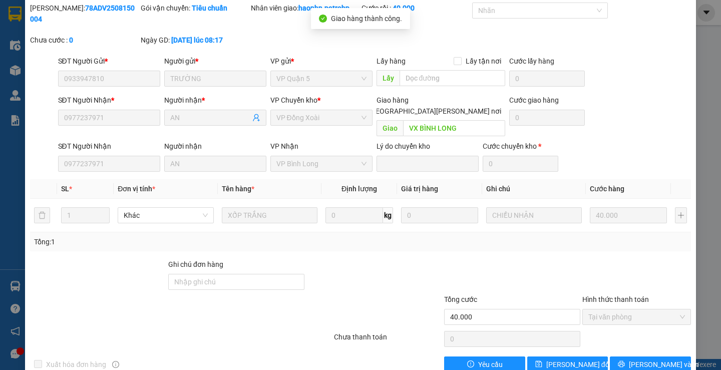
scroll to position [0, 0]
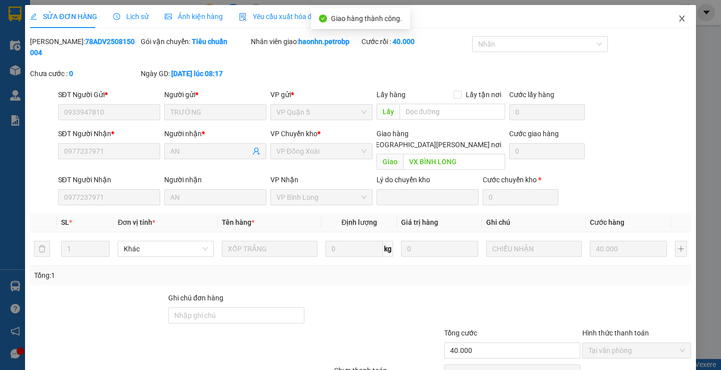
click at [678, 20] on icon "close" at bounding box center [682, 19] width 8 height 8
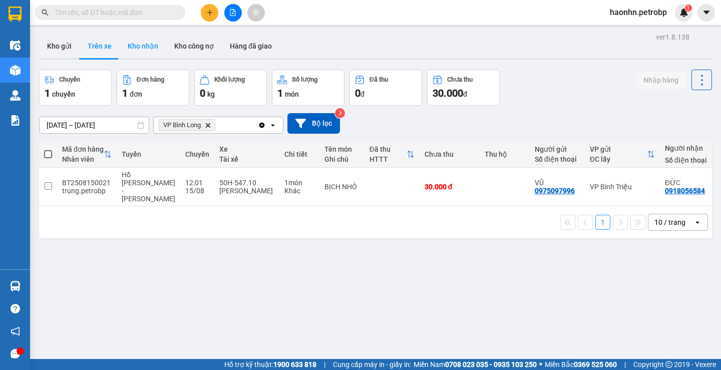
click at [154, 47] on button "Kho nhận" at bounding box center [143, 46] width 47 height 24
type input "[DATE] – [DATE]"
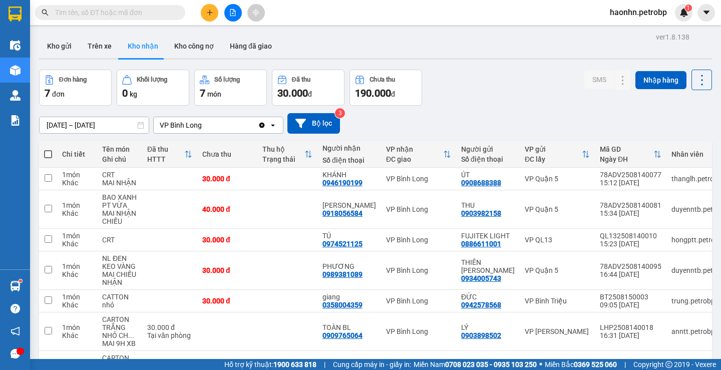
click at [176, 15] on span at bounding box center [178, 12] width 6 height 11
click at [144, 12] on input "text" at bounding box center [114, 12] width 118 height 11
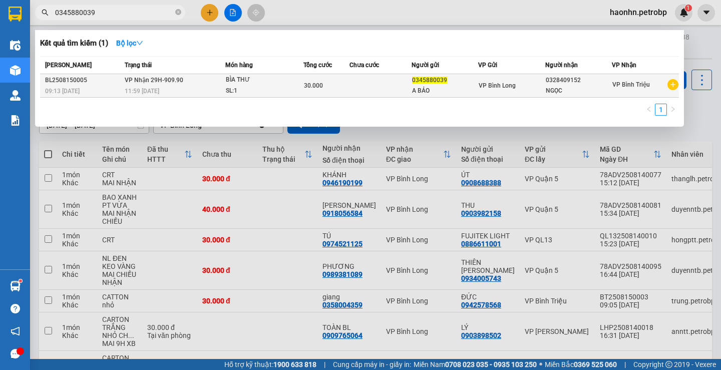
click at [176, 88] on div "11:59 [DATE]" at bounding box center [175, 91] width 100 height 11
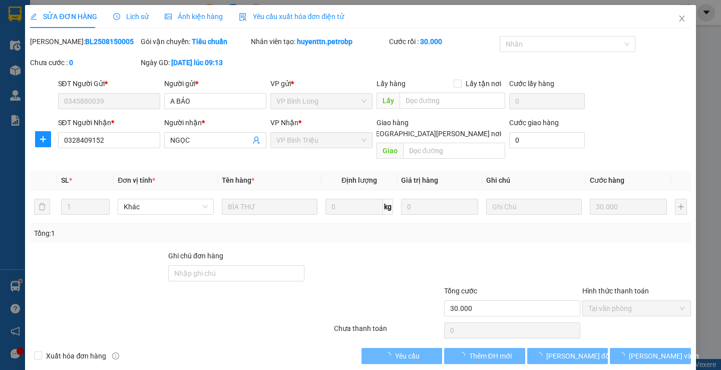
click at [120, 26] on div "Lịch sử" at bounding box center [131, 16] width 36 height 23
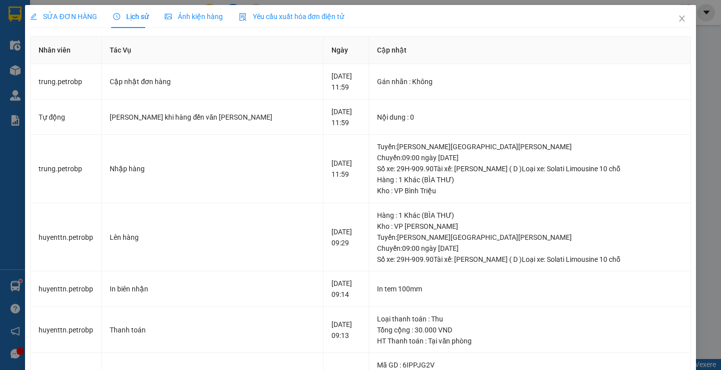
click at [76, 18] on span "SỬA ĐƠN HÀNG" at bounding box center [63, 17] width 67 height 8
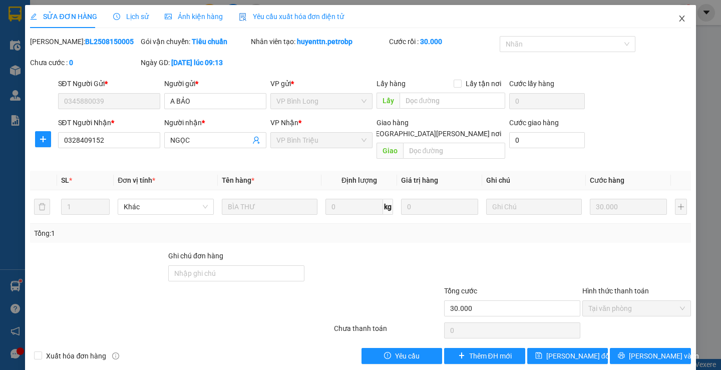
click at [668, 19] on span "Close" at bounding box center [682, 19] width 28 height 28
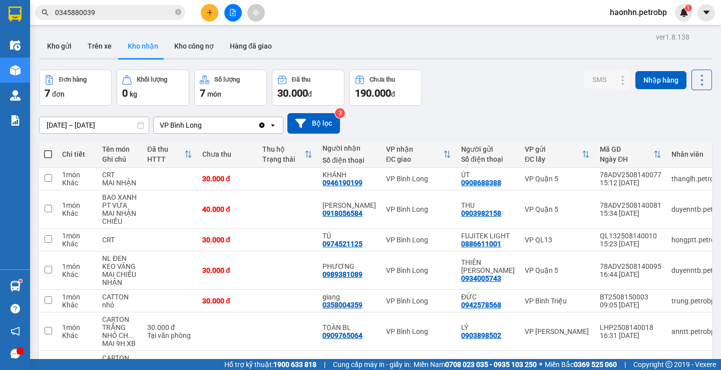
click at [155, 18] on input "0345880039" at bounding box center [114, 12] width 118 height 11
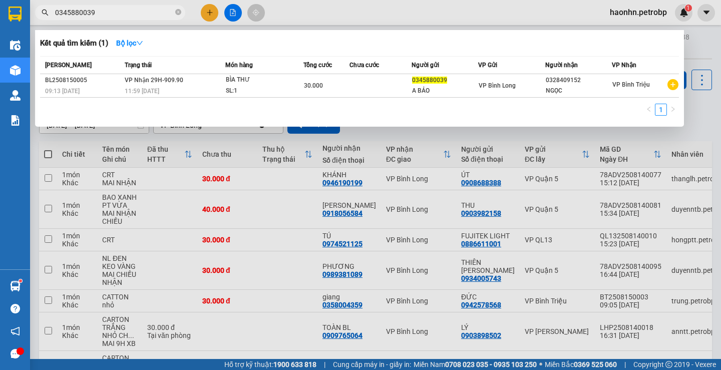
click at [155, 18] on input "0345880039" at bounding box center [114, 12] width 118 height 11
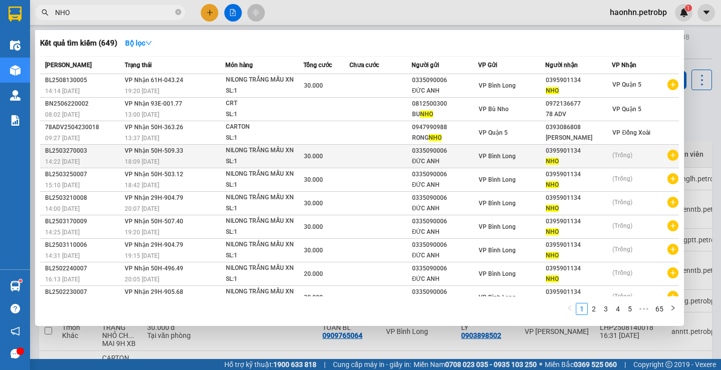
type input "NHO"
click at [266, 150] on div "NILONG TRẮNG MẪU XN" at bounding box center [263, 150] width 75 height 11
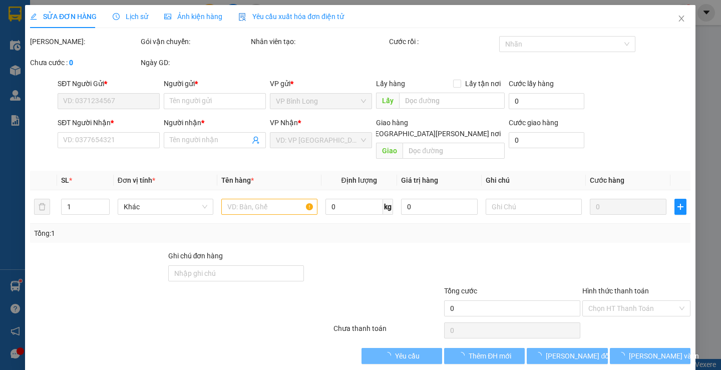
type input "0335090006"
type input "ĐỨC ANH"
type input "0395901134"
type input "NHO"
type input "30.000"
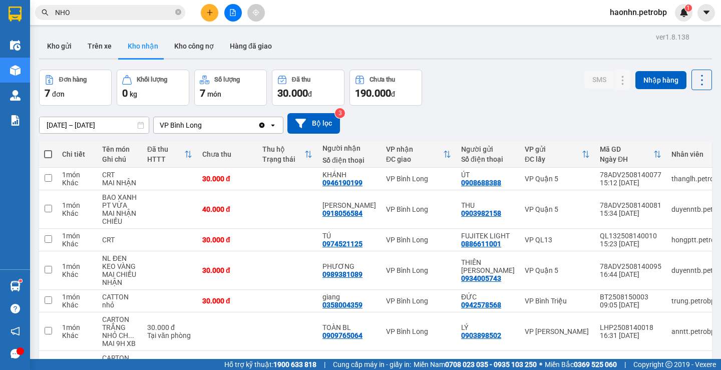
click at [104, 14] on input "NHO" at bounding box center [114, 12] width 118 height 11
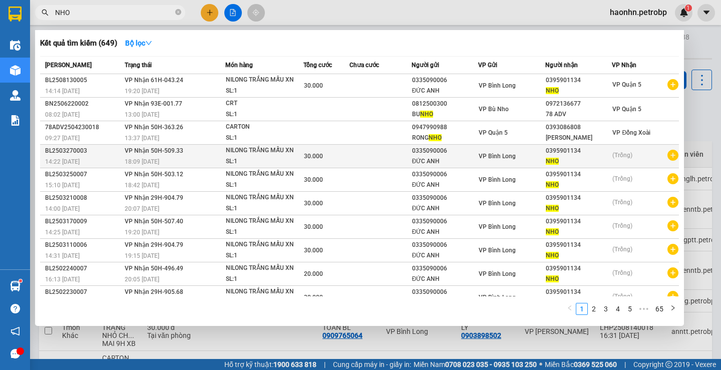
click at [669, 157] on icon "plus-circle" at bounding box center [673, 155] width 11 height 11
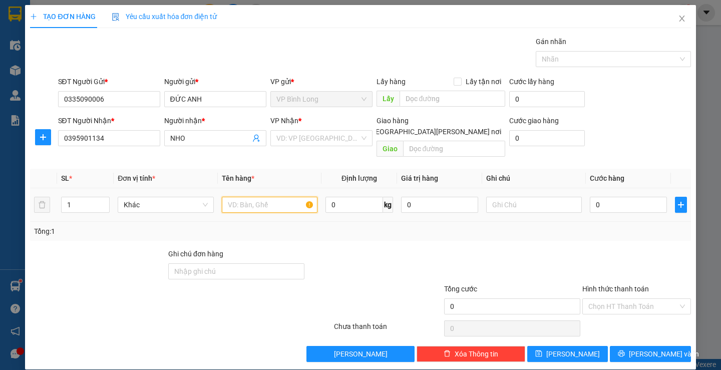
click at [299, 197] on input "text" at bounding box center [270, 205] width 96 height 16
paste input "NILONG TRẮNG MẪU XN"
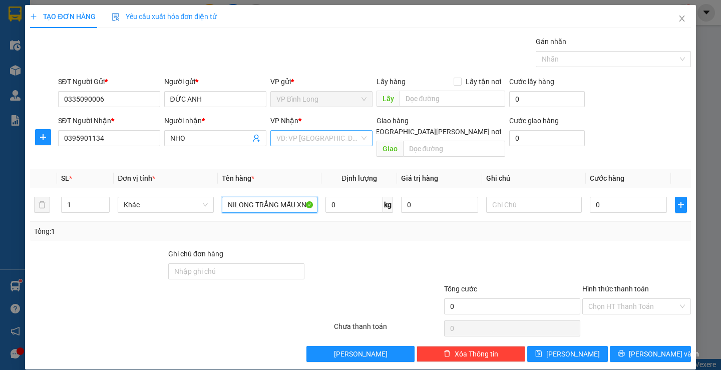
type input "NILONG TRẮNG MẪU XN"
click at [308, 137] on input "search" at bounding box center [317, 138] width 83 height 15
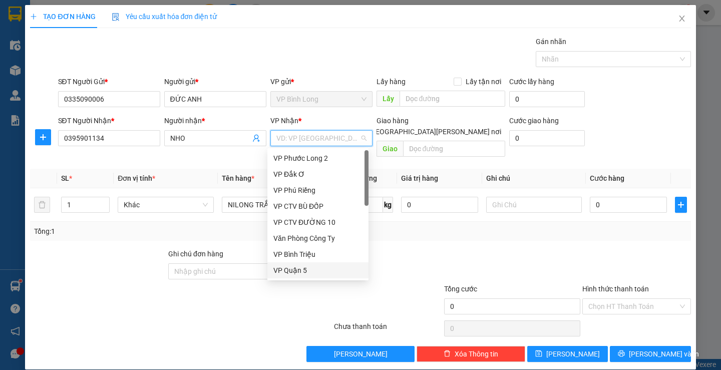
click at [313, 269] on div "VP Quận 5" at bounding box center [317, 270] width 89 height 11
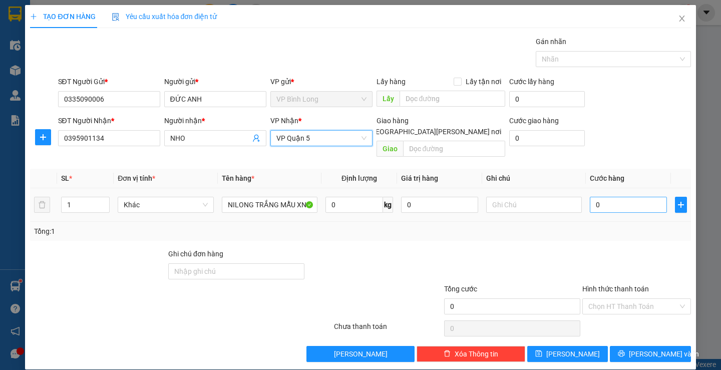
drag, startPoint x: 613, startPoint y: 186, endPoint x: 615, endPoint y: 193, distance: 6.7
click at [615, 195] on div "0" at bounding box center [628, 205] width 77 height 20
click at [615, 197] on input "0" at bounding box center [628, 205] width 77 height 16
type input "3"
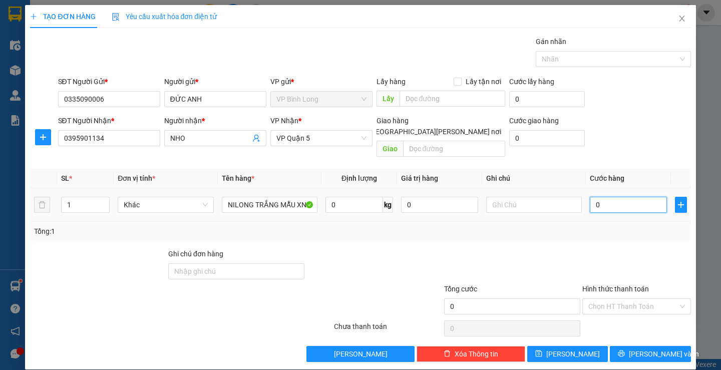
type input "3"
type input "30"
type input "300"
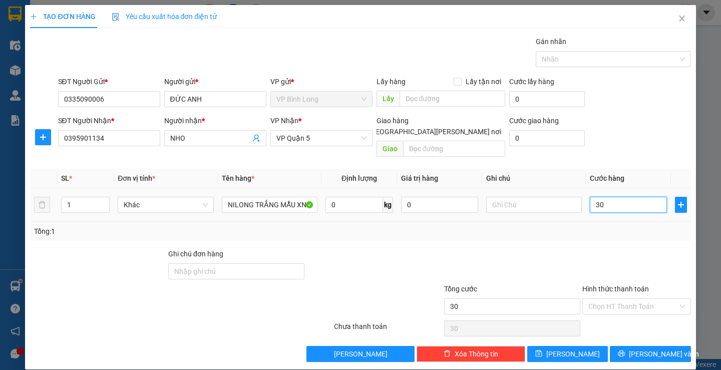
type input "300"
type input "3.000"
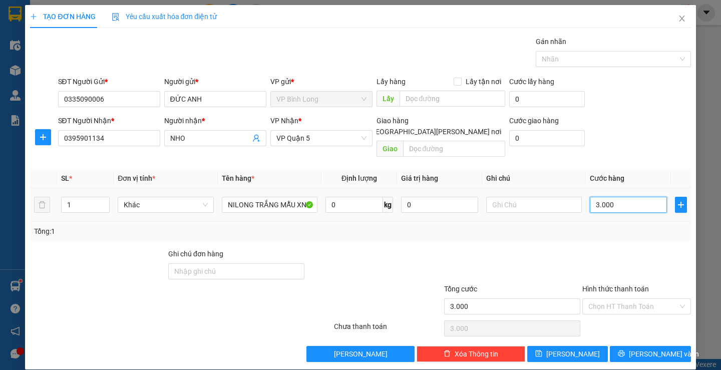
type input "30.000"
click at [635, 299] on input "Hình thức thanh toán" at bounding box center [633, 306] width 90 height 15
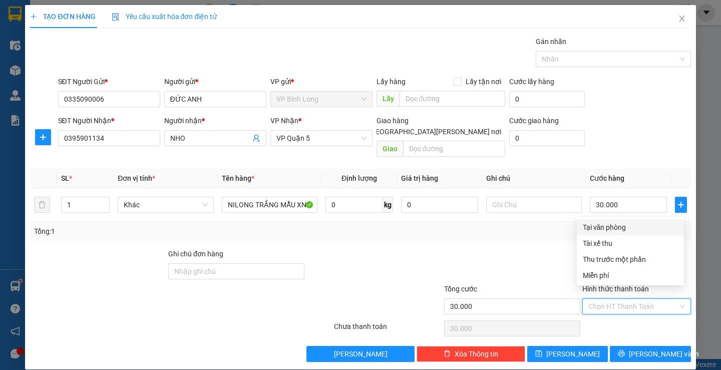
click at [624, 230] on div "Tại văn phòng" at bounding box center [630, 227] width 95 height 11
type input "0"
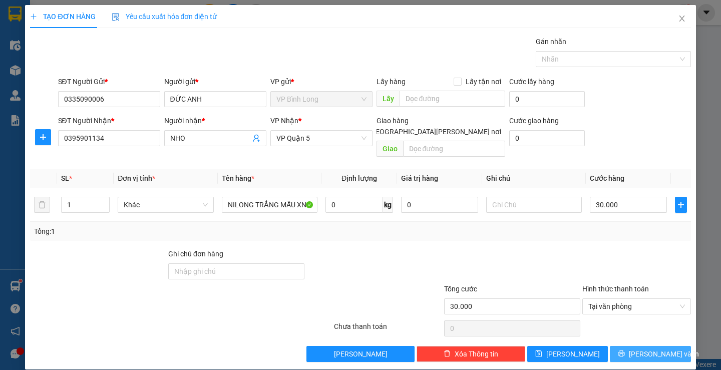
click at [637, 349] on span "[PERSON_NAME] và In" at bounding box center [664, 354] width 70 height 11
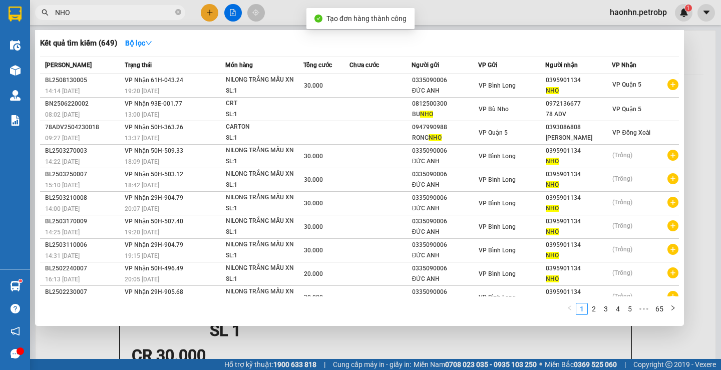
click at [695, 42] on div at bounding box center [360, 185] width 721 height 370
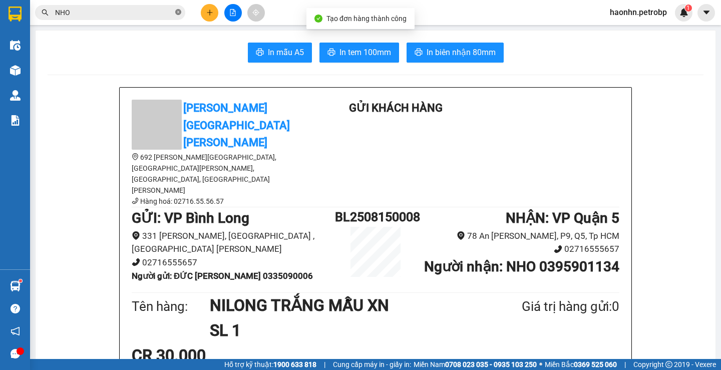
click at [179, 10] on icon "close-circle" at bounding box center [178, 12] width 6 height 6
click at [329, 56] on icon "printer" at bounding box center [332, 52] width 8 height 8
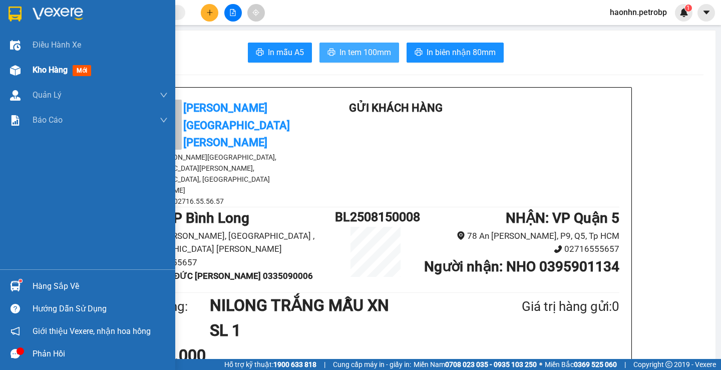
click at [73, 74] on div "Kho hàng mới" at bounding box center [64, 70] width 63 height 13
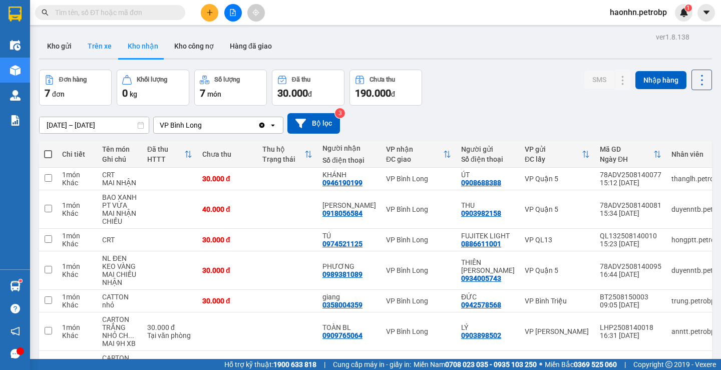
click at [104, 45] on button "Trên xe" at bounding box center [100, 46] width 40 height 24
type input "[DATE] – [DATE]"
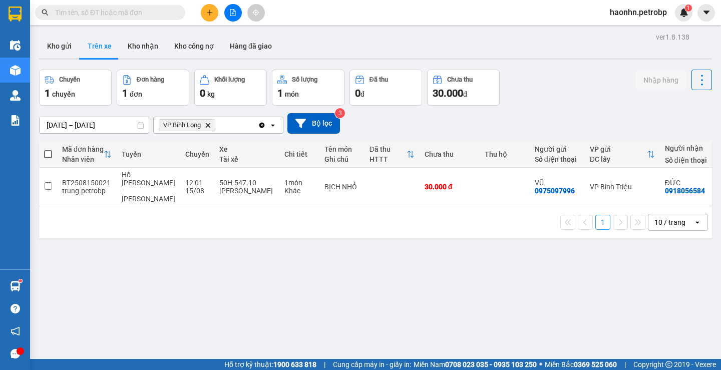
scroll to position [0, 110]
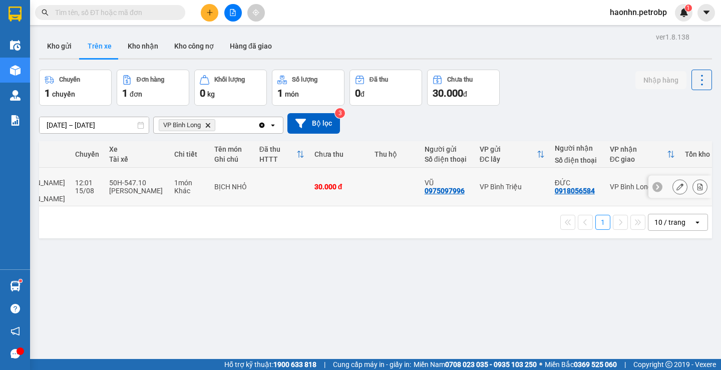
click at [573, 187] on div "0918056584" at bounding box center [575, 191] width 40 height 8
copy div "0918056584"
drag, startPoint x: 347, startPoint y: 215, endPoint x: 348, endPoint y: 220, distance: 5.1
click at [347, 216] on div "1 10 / trang open" at bounding box center [375, 222] width 665 height 17
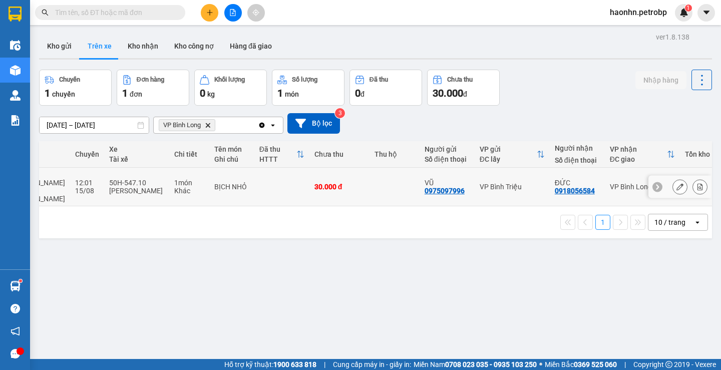
click at [370, 182] on td at bounding box center [395, 187] width 50 height 39
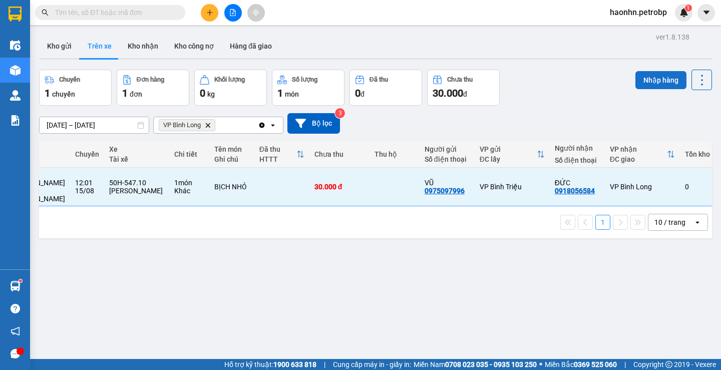
click at [635, 83] on button "Nhập hàng" at bounding box center [660, 80] width 51 height 18
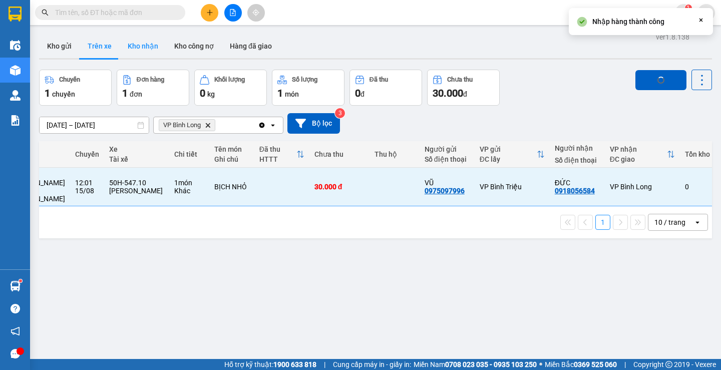
checkbox input "false"
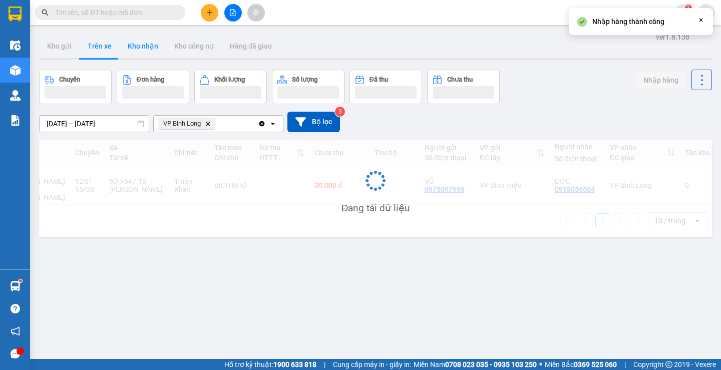
scroll to position [0, 0]
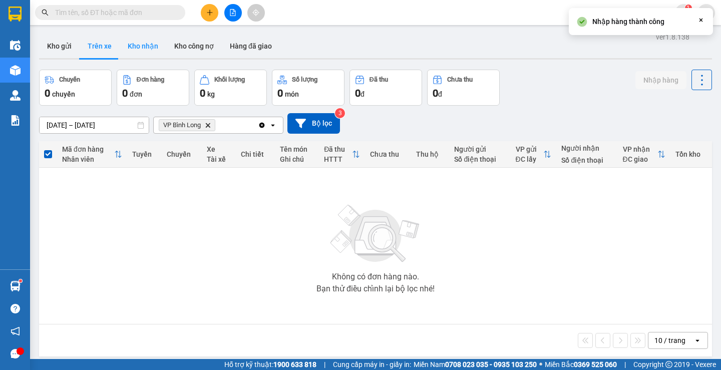
click at [158, 47] on button "Kho nhận" at bounding box center [143, 46] width 47 height 24
type input "[DATE] – [DATE]"
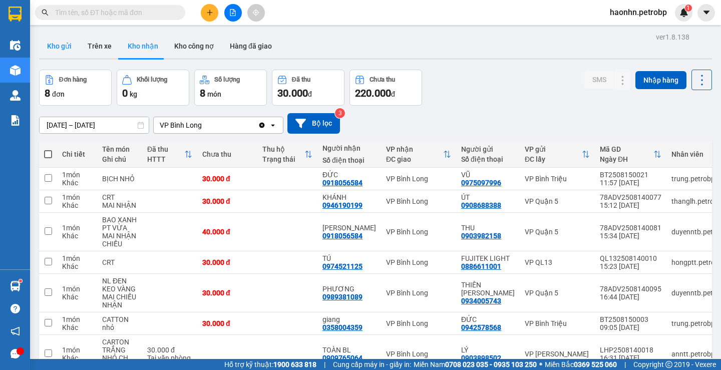
click at [53, 52] on button "Kho gửi" at bounding box center [59, 46] width 41 height 24
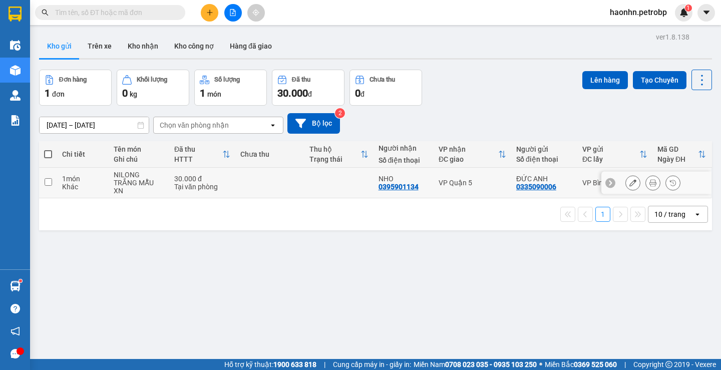
click at [215, 184] on div "Tại văn phòng" at bounding box center [202, 187] width 56 height 8
checkbox input "true"
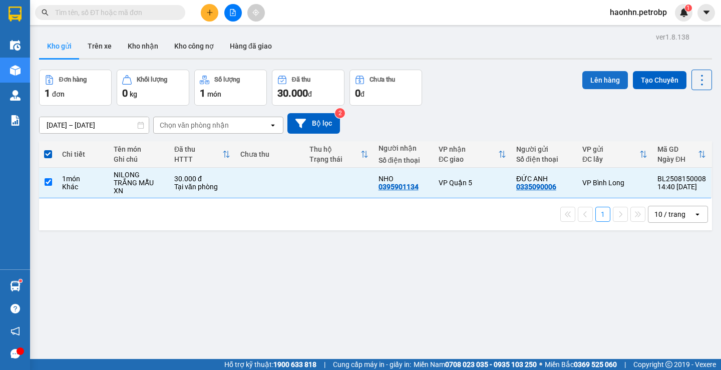
click at [589, 84] on button "Lên hàng" at bounding box center [605, 80] width 46 height 18
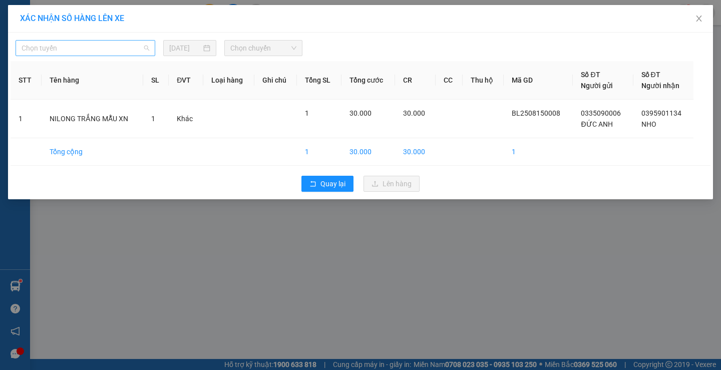
click at [93, 56] on div "Chọn tuyến" at bounding box center [86, 48] width 140 height 16
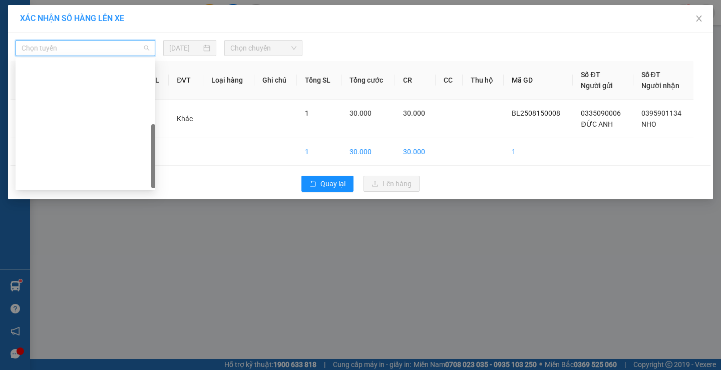
scroll to position [192, 0]
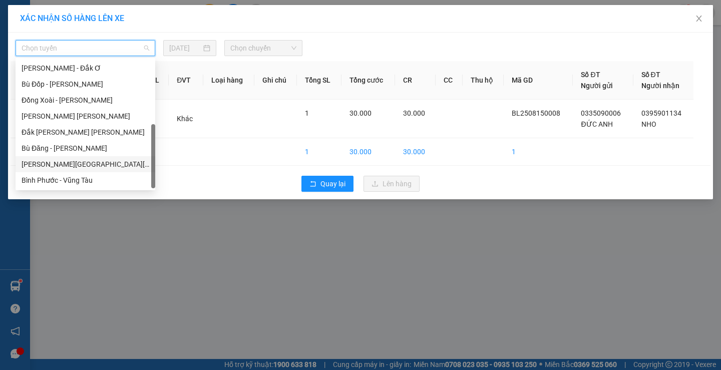
click at [69, 164] on div "[PERSON_NAME][GEOGRAPHIC_DATA][PERSON_NAME]" at bounding box center [86, 164] width 128 height 11
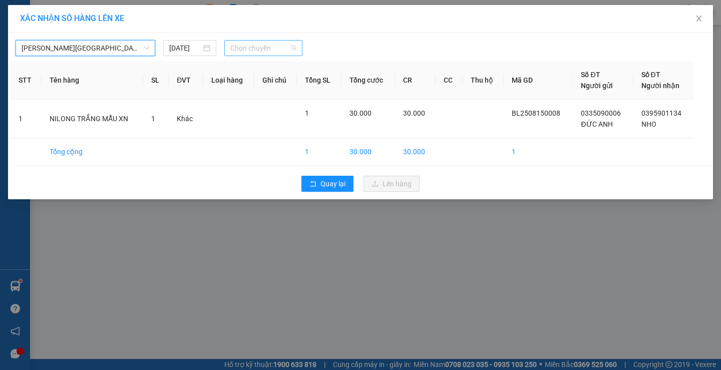
click at [277, 54] on span "Chọn chuyến" at bounding box center [263, 48] width 66 height 15
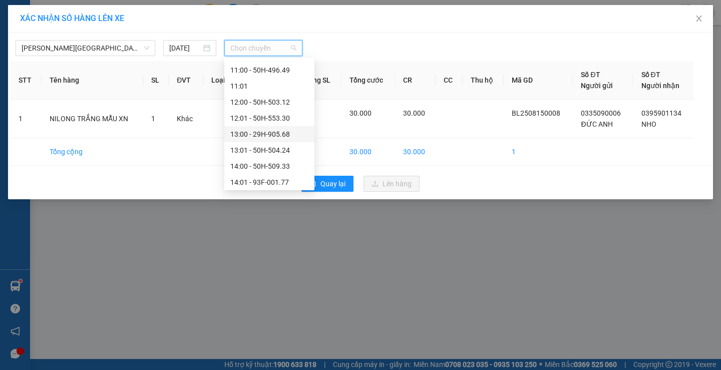
scroll to position [401, 0]
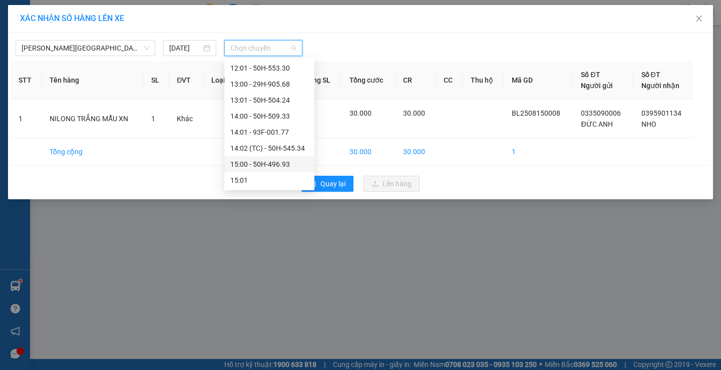
click at [297, 161] on div "15:00 - 50H-496.93" at bounding box center [269, 164] width 78 height 11
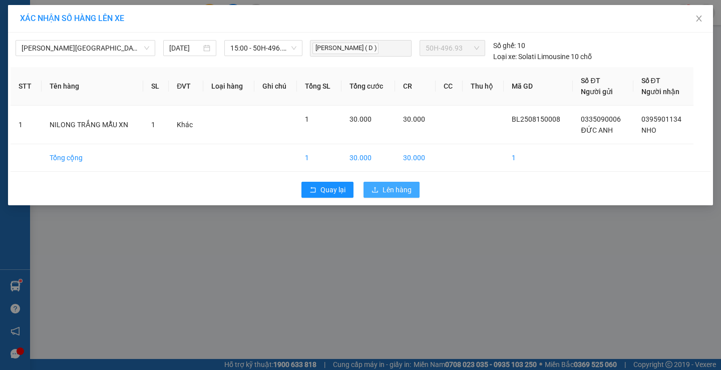
click at [406, 187] on span "Lên hàng" at bounding box center [397, 189] width 29 height 11
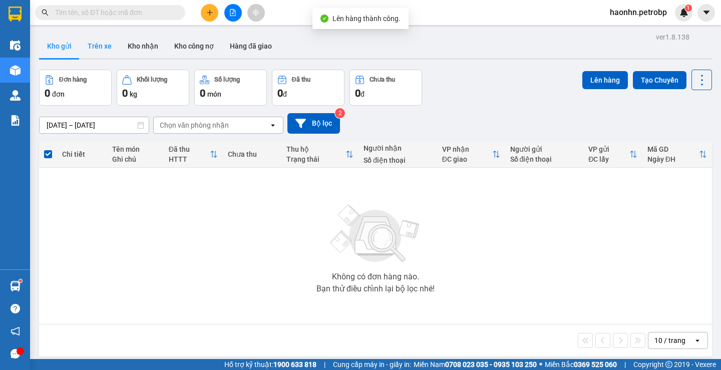
click at [118, 36] on button "Trên xe" at bounding box center [100, 46] width 40 height 24
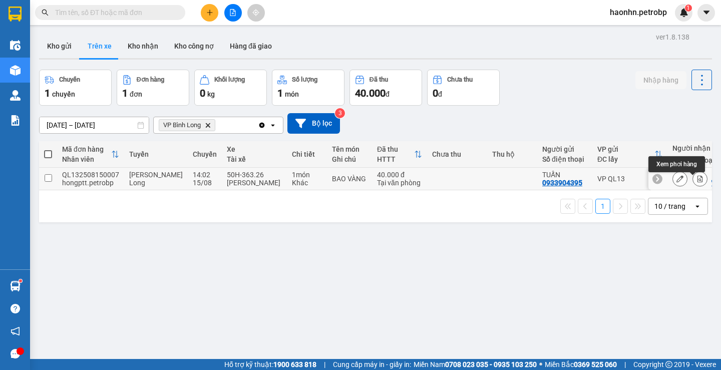
click at [697, 179] on icon at bounding box center [700, 178] width 7 height 7
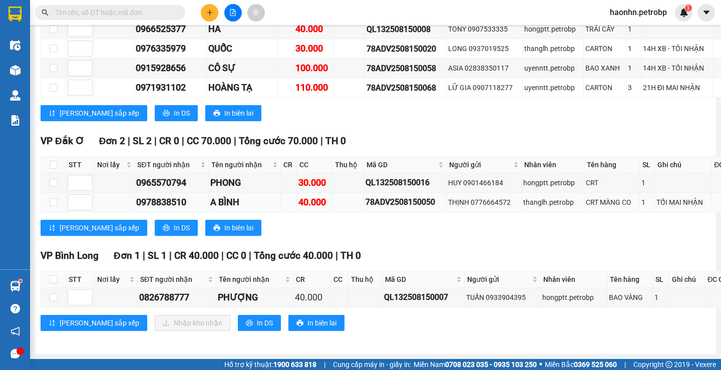
scroll to position [3664, 0]
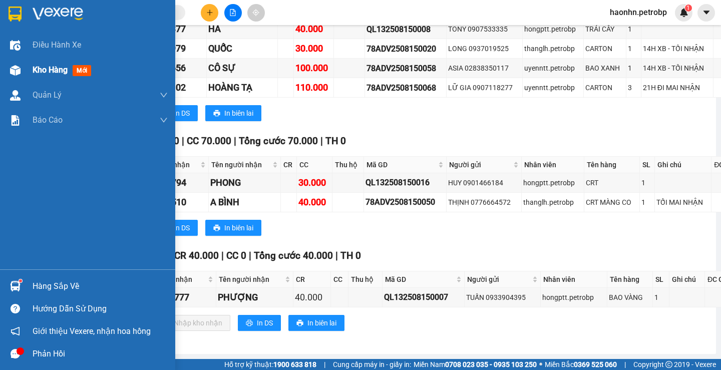
click at [14, 68] on img at bounding box center [15, 70] width 11 height 11
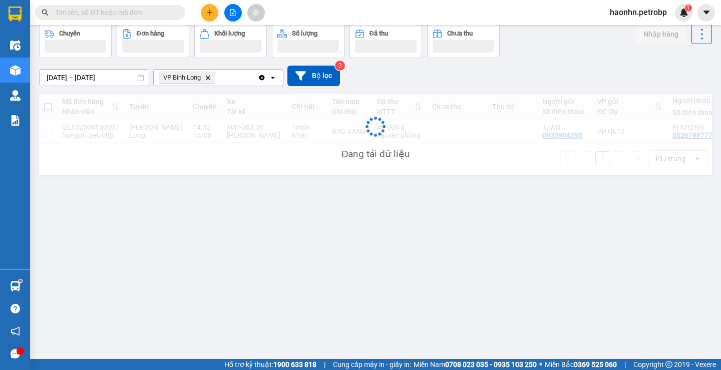
scroll to position [46, 0]
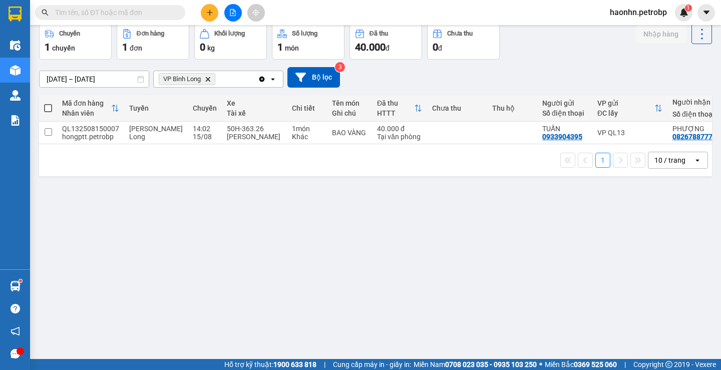
click at [229, 14] on button at bounding box center [233, 13] width 18 height 18
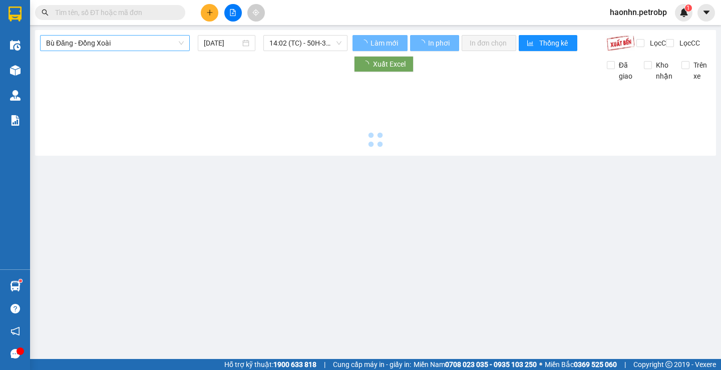
click at [96, 47] on span "Bù Đăng - Đồng Xoài" at bounding box center [115, 43] width 138 height 15
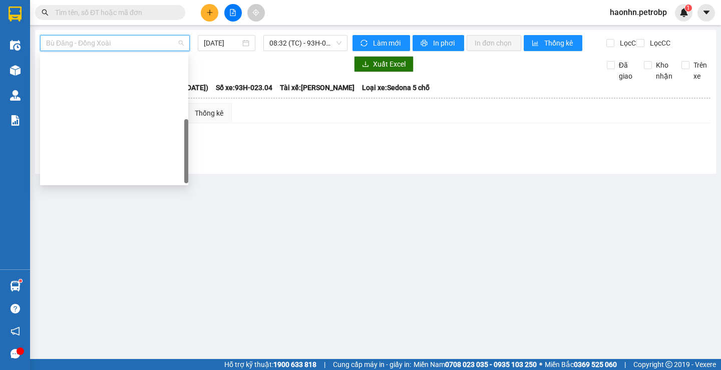
scroll to position [192, 0]
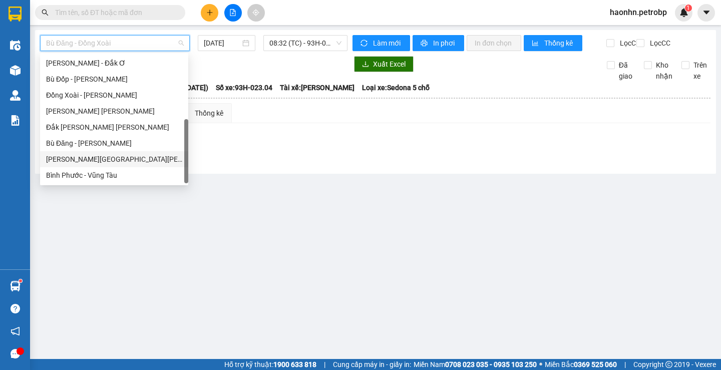
click at [71, 161] on div "[PERSON_NAME][GEOGRAPHIC_DATA][PERSON_NAME]" at bounding box center [114, 159] width 136 height 11
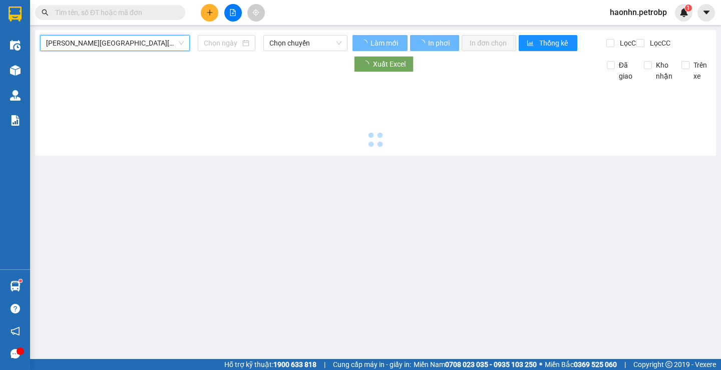
type input "[DATE]"
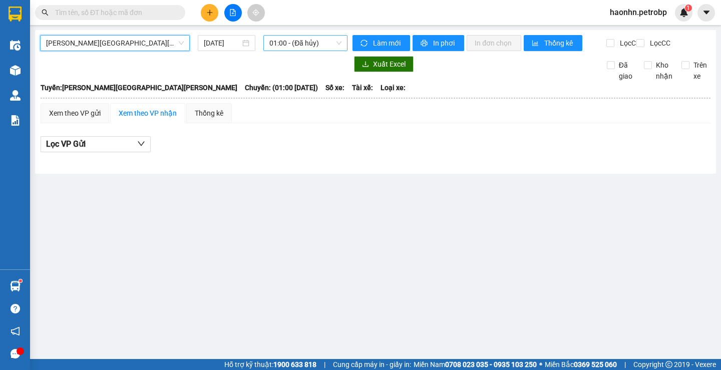
click at [271, 50] on span "01:00 - (Đã hủy)" at bounding box center [305, 43] width 72 height 15
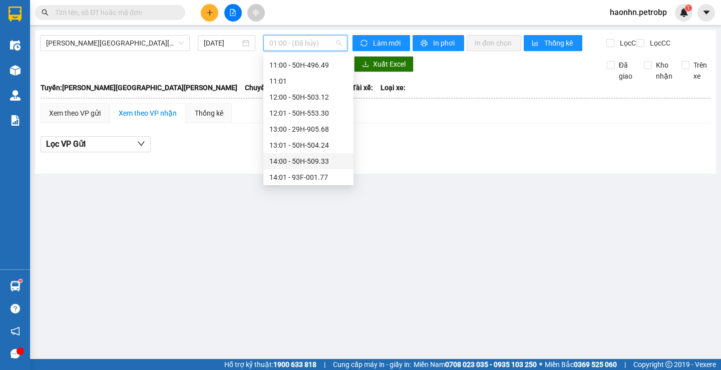
scroll to position [401, 0]
click at [327, 160] on div "15:00 - 50H-496.93" at bounding box center [308, 159] width 78 height 11
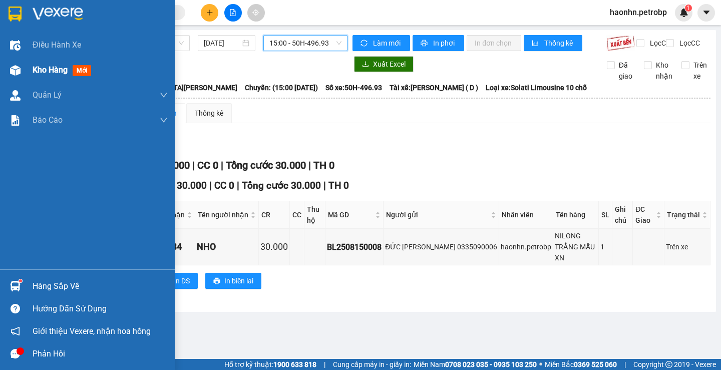
click at [86, 78] on div "Kho hàng mới" at bounding box center [100, 70] width 135 height 25
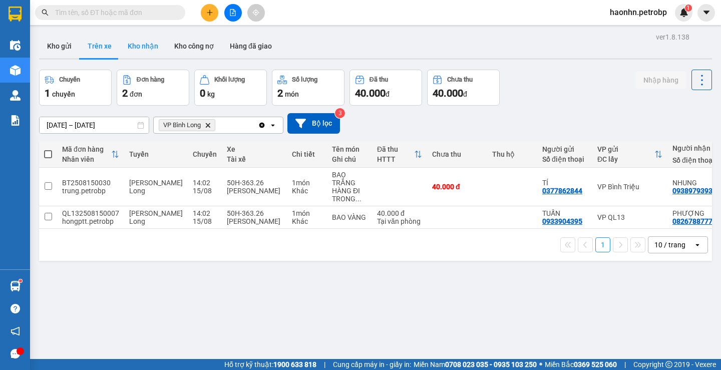
click at [129, 46] on button "Kho nhận" at bounding box center [143, 46] width 47 height 24
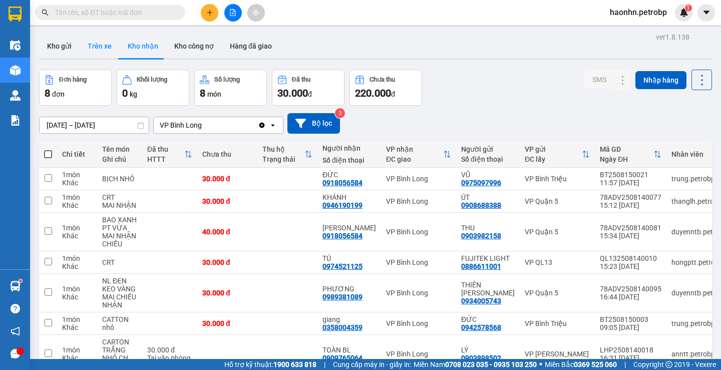
click at [108, 57] on button "Trên xe" at bounding box center [100, 46] width 40 height 24
type input "[DATE] – [DATE]"
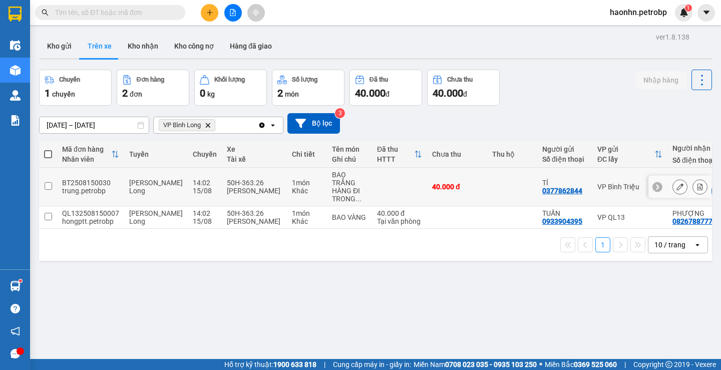
click at [698, 187] on icon at bounding box center [701, 186] width 6 height 7
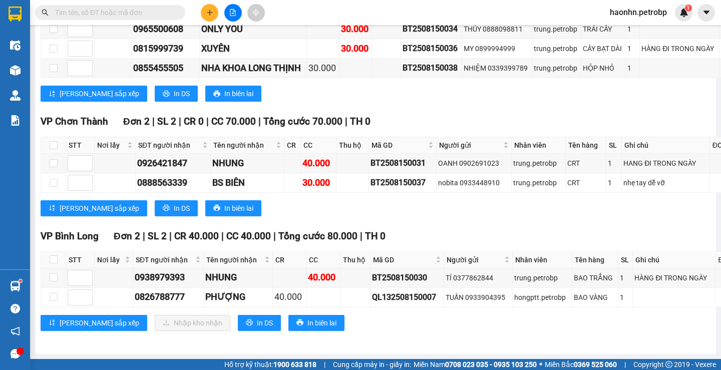
scroll to position [3949, 0]
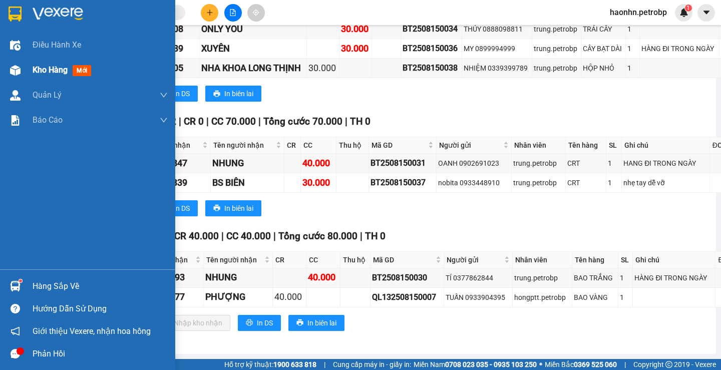
click at [23, 69] on div at bounding box center [16, 71] width 18 height 18
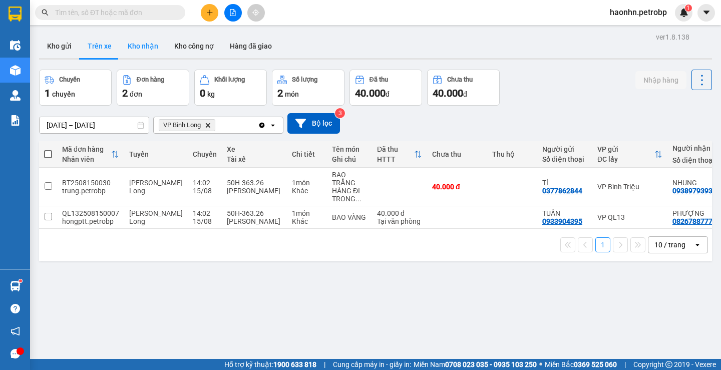
click at [135, 50] on button "Kho nhận" at bounding box center [143, 46] width 47 height 24
type input "[DATE] – [DATE]"
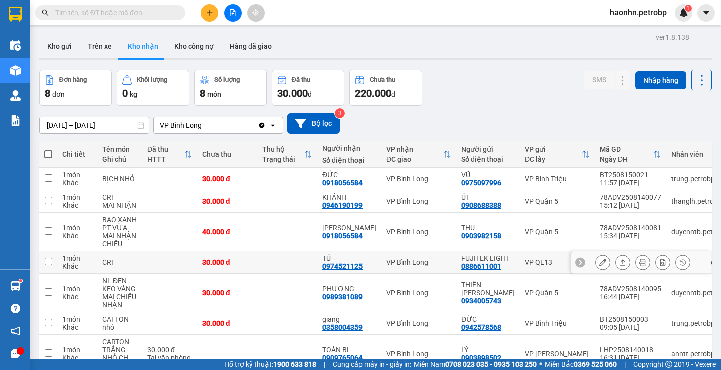
click at [355, 269] on div "0974521125" at bounding box center [342, 266] width 40 height 8
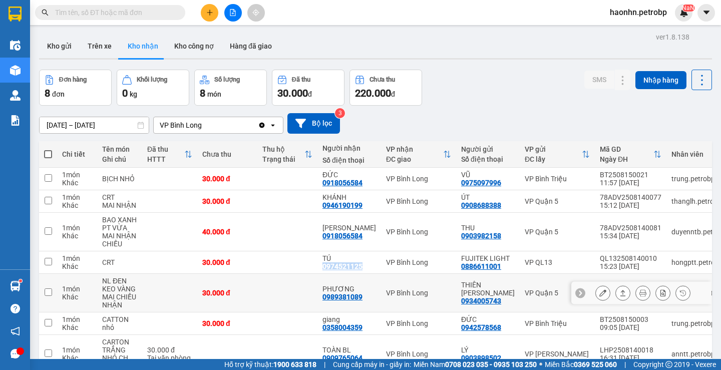
scroll to position [106, 0]
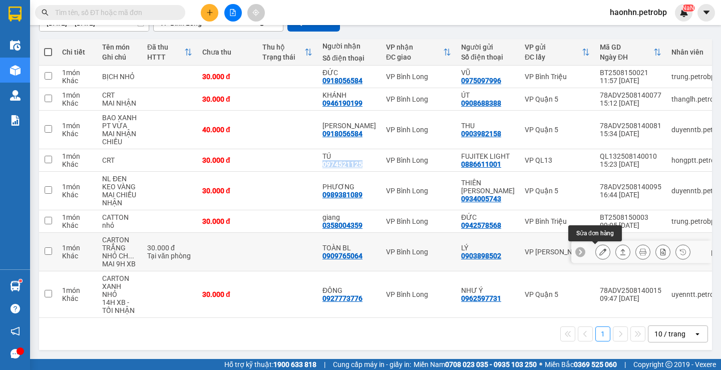
click at [598, 243] on button at bounding box center [603, 252] width 14 height 18
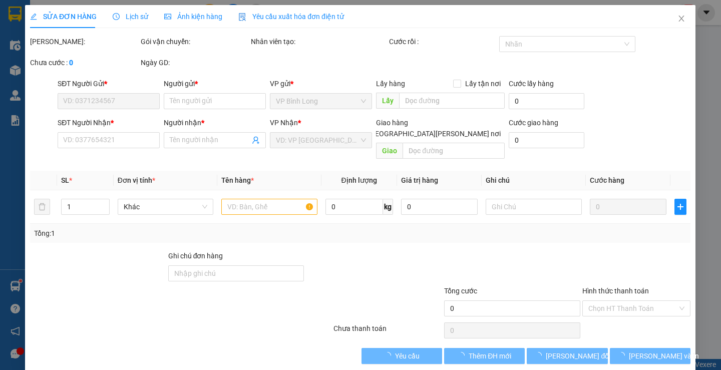
type input "0903898502"
type input "LÝ"
type input "0909765064"
type input "TOÀN BL"
type input "30.000"
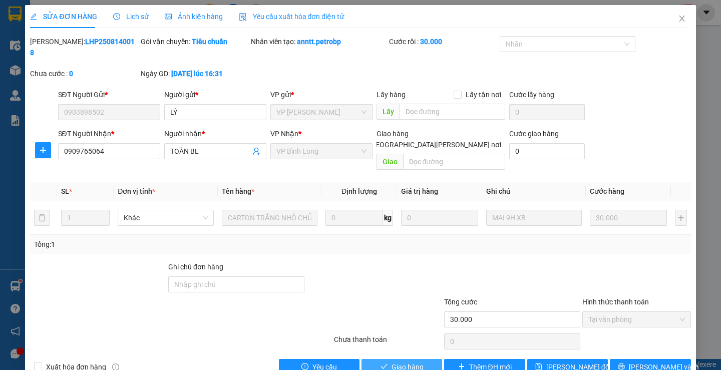
click at [422, 359] on button "Giao hàng" at bounding box center [402, 367] width 81 height 16
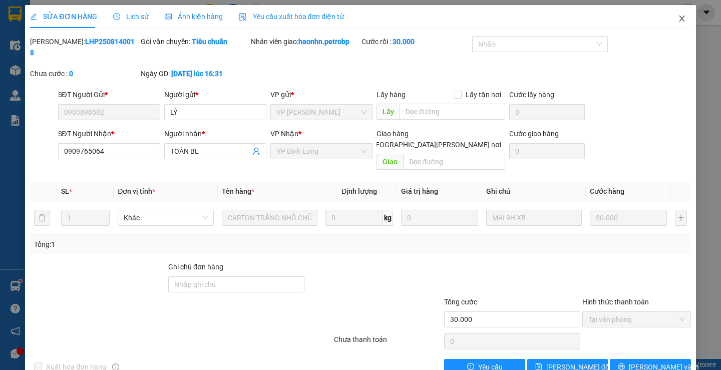
click at [678, 23] on icon "close" at bounding box center [682, 19] width 8 height 8
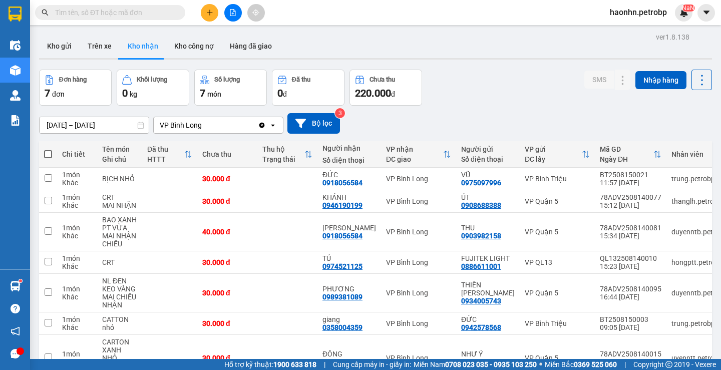
scroll to position [68, 0]
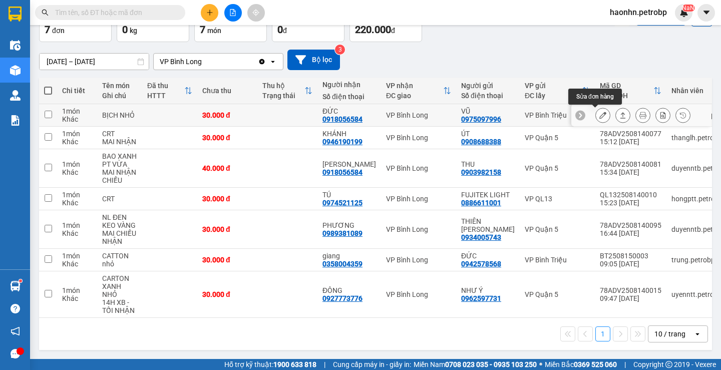
click at [599, 112] on icon at bounding box center [602, 115] width 7 height 7
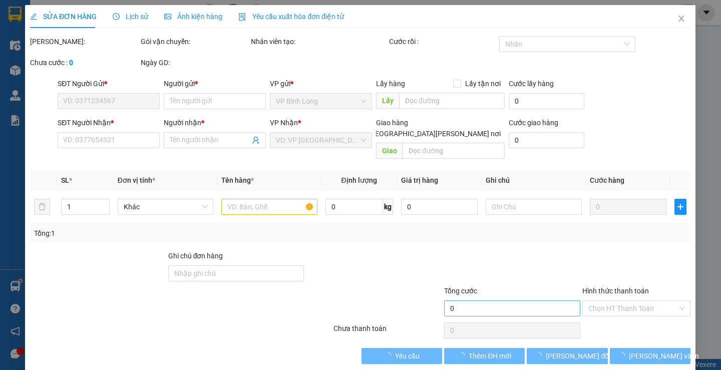
type input "0975097996"
type input "VŨ"
type input "0918056584"
type input "ĐỨC"
type input "30.000"
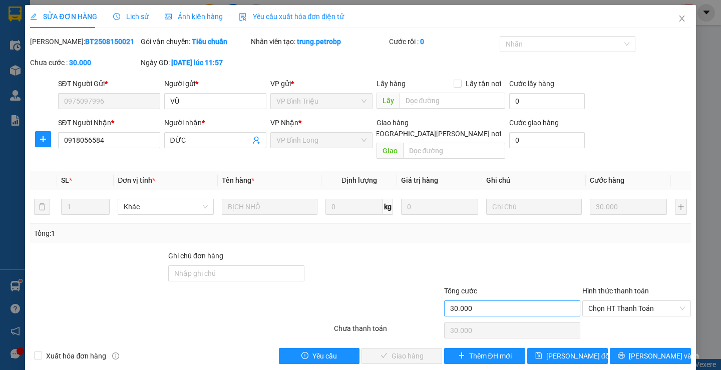
scroll to position [3, 0]
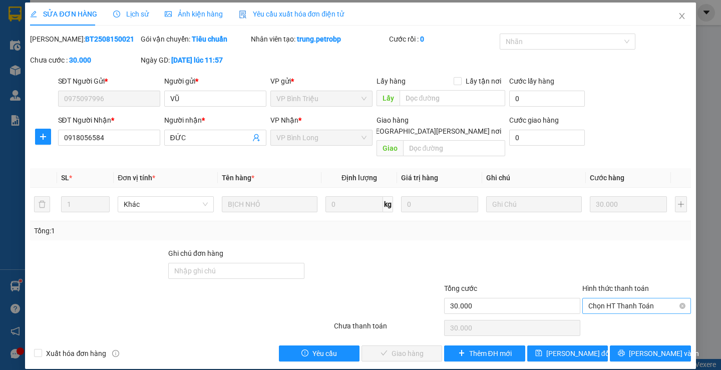
click at [594, 299] on span "Chọn HT Thanh Toán" at bounding box center [636, 305] width 97 height 15
click at [590, 310] on div "Tại văn phòng" at bounding box center [630, 314] width 95 height 11
type input "0"
click at [423, 346] on button "[PERSON_NAME] và [PERSON_NAME] hàng" at bounding box center [402, 354] width 81 height 16
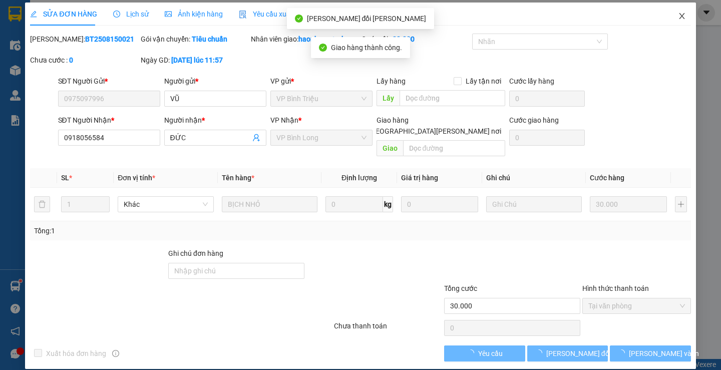
drag, startPoint x: 669, startPoint y: 22, endPoint x: 673, endPoint y: 17, distance: 6.4
click at [669, 22] on span "Close" at bounding box center [682, 17] width 28 height 28
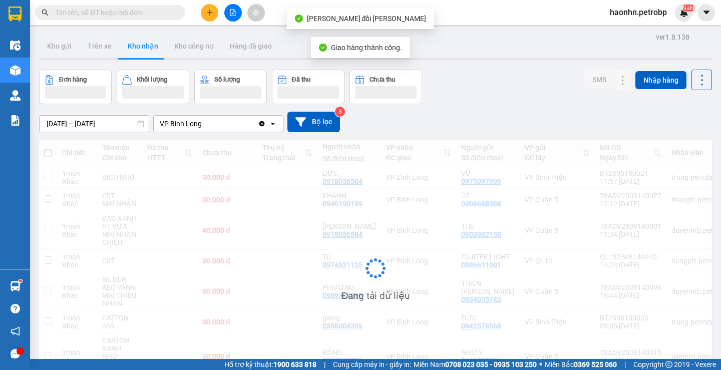
click at [673, 17] on span "haonhn.petrobp" at bounding box center [638, 12] width 73 height 13
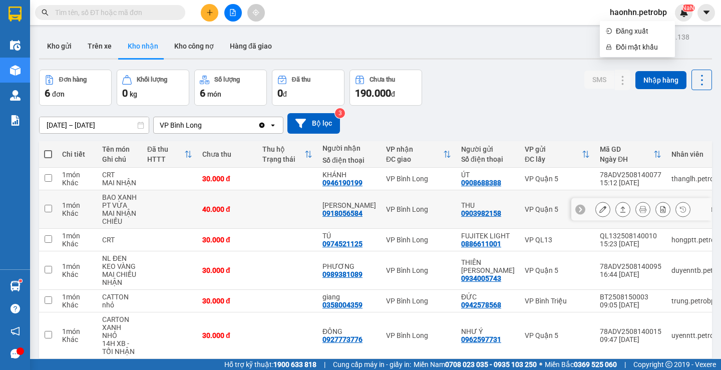
click at [599, 207] on icon at bounding box center [602, 209] width 7 height 7
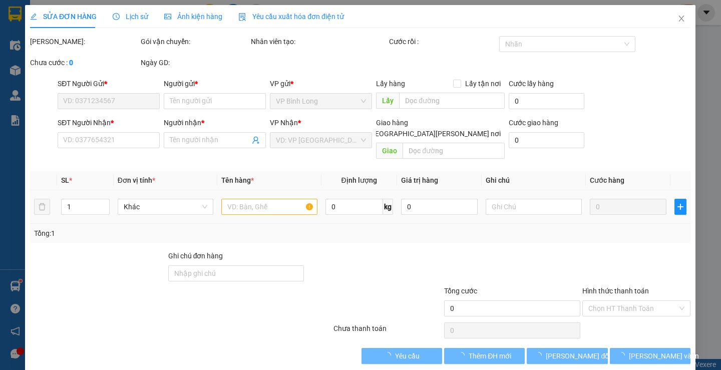
type input "0903982158"
type input "THU"
type input "0918056584"
type input "[PERSON_NAME]"
type input "40.000"
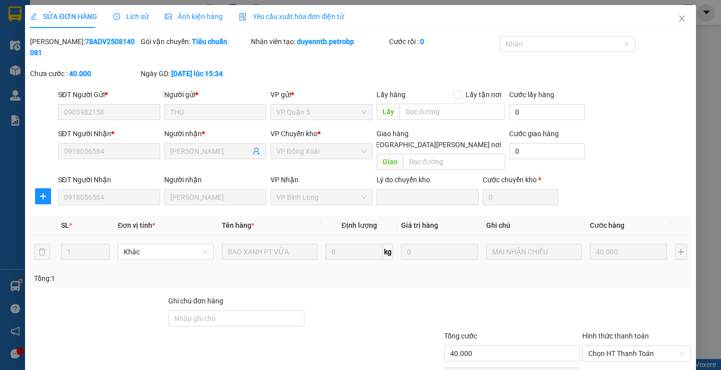
scroll to position [37, 0]
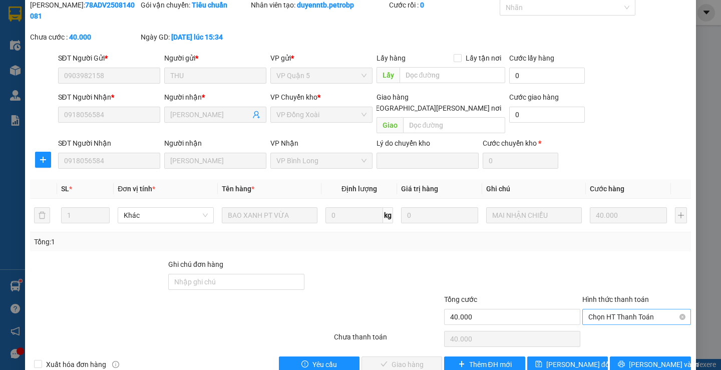
click at [642, 309] on span "Chọn HT Thanh Toán" at bounding box center [636, 316] width 97 height 15
click at [620, 310] on div "Tại văn phòng" at bounding box center [630, 314] width 95 height 11
type input "0"
click at [421, 357] on button "[PERSON_NAME] và [PERSON_NAME] hàng" at bounding box center [402, 365] width 81 height 16
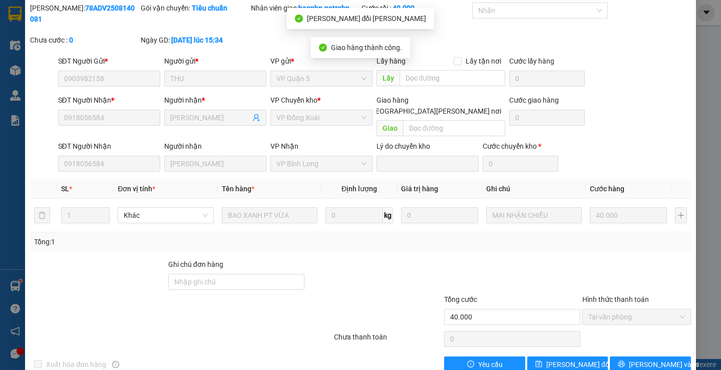
scroll to position [0, 0]
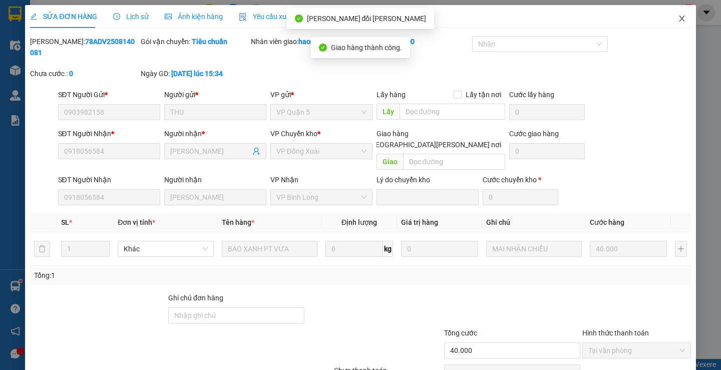
click at [674, 24] on span "Close" at bounding box center [682, 19] width 28 height 28
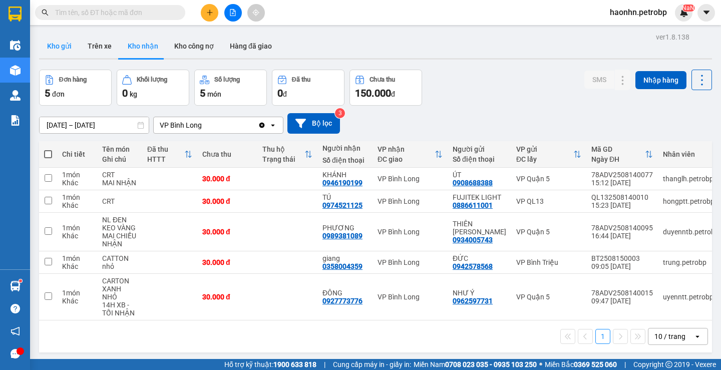
click at [69, 51] on button "Kho gửi" at bounding box center [59, 46] width 41 height 24
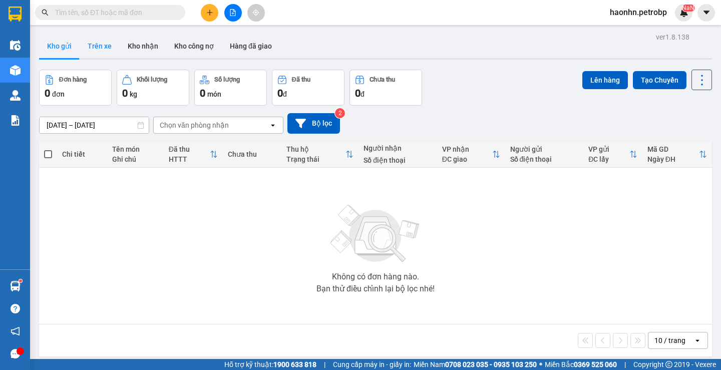
click at [92, 39] on button "Trên xe" at bounding box center [100, 46] width 40 height 24
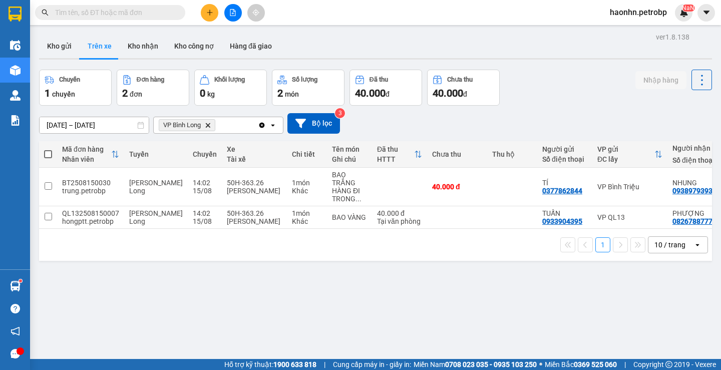
click at [123, 46] on button "Kho nhận" at bounding box center [143, 46] width 47 height 24
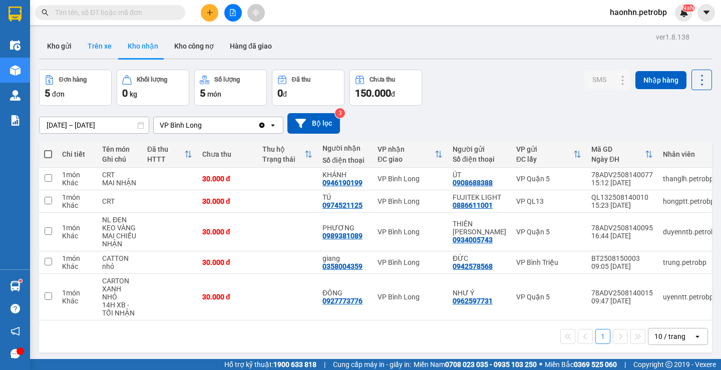
click at [108, 53] on button "Trên xe" at bounding box center [100, 46] width 40 height 24
type input "[DATE] – [DATE]"
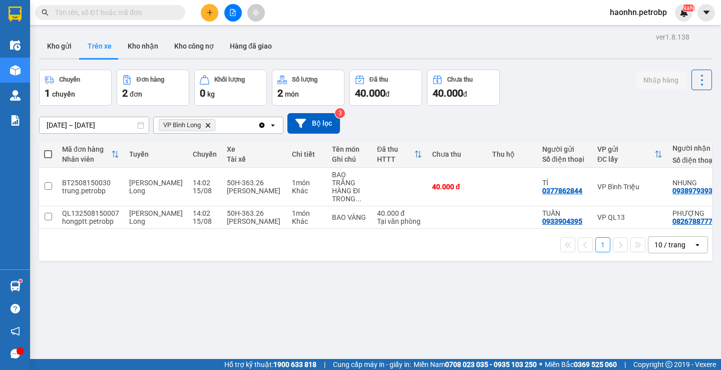
click at [113, 7] on span at bounding box center [110, 12] width 150 height 15
click at [112, 12] on input "text" at bounding box center [114, 12] width 118 height 11
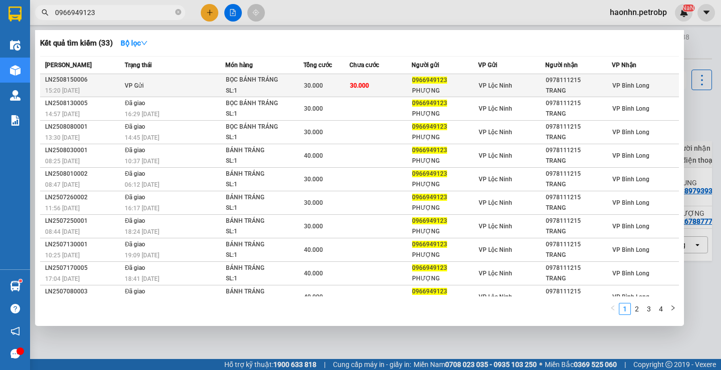
type input "0966949123"
click at [206, 86] on td "VP Gửi" at bounding box center [173, 85] width 103 height 23
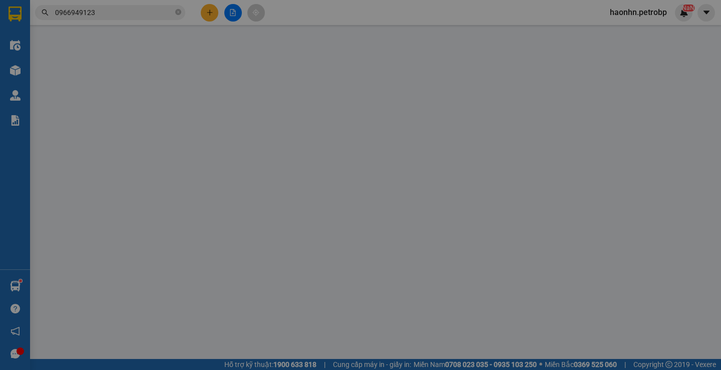
type input "0966949123"
type input "PHƯỢNG"
type input "0978111215"
type input "TRANG"
type input "30.000"
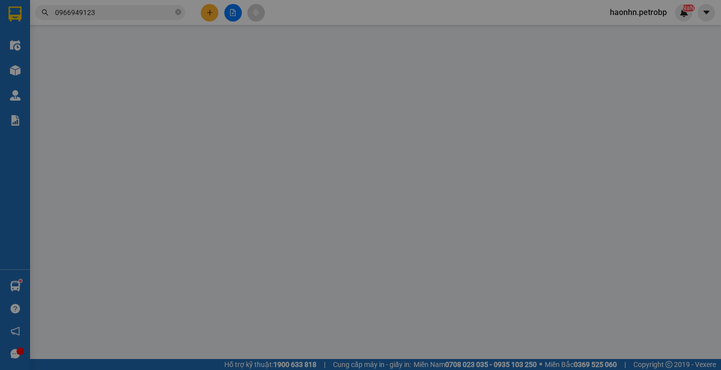
type input "30.000"
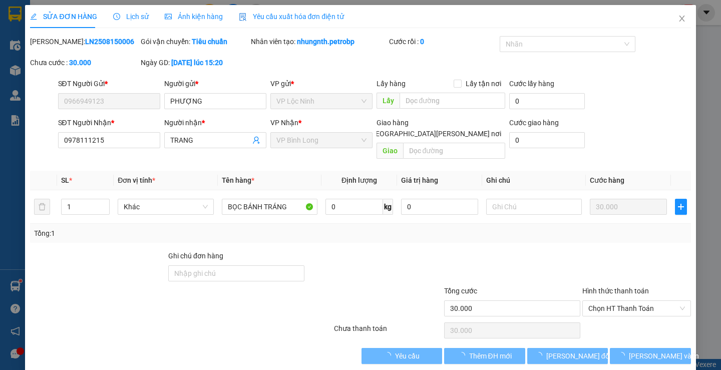
click at [124, 25] on div "Lịch sử" at bounding box center [131, 16] width 36 height 23
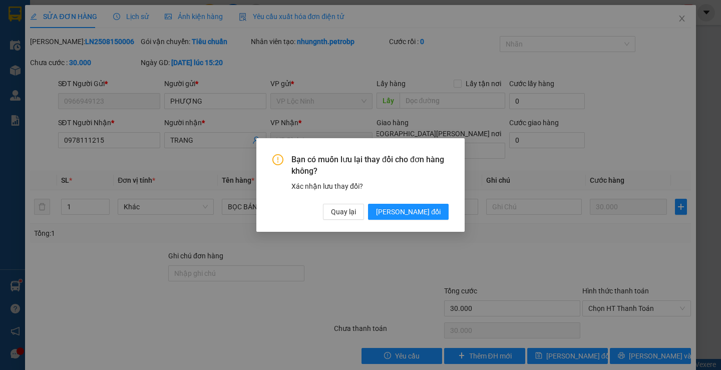
click at [317, 66] on div "Bạn có muốn [PERSON_NAME] thay đổi [PERSON_NAME] hàng không? Xác [PERSON_NAME] …" at bounding box center [360, 185] width 721 height 370
click at [364, 215] on button "Quay lại" at bounding box center [343, 212] width 41 height 16
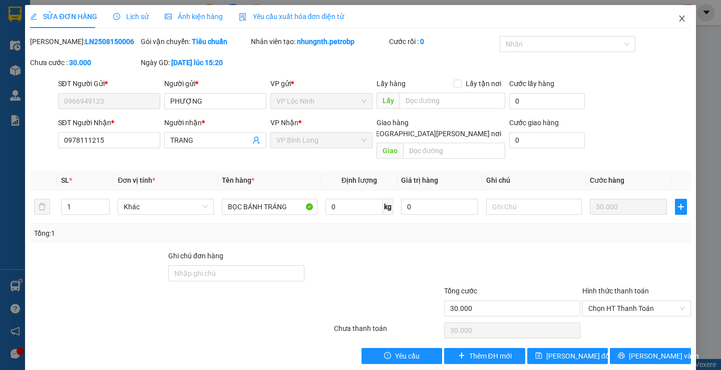
click at [683, 20] on span "Close" at bounding box center [682, 19] width 28 height 28
